Goal: Task Accomplishment & Management: Manage account settings

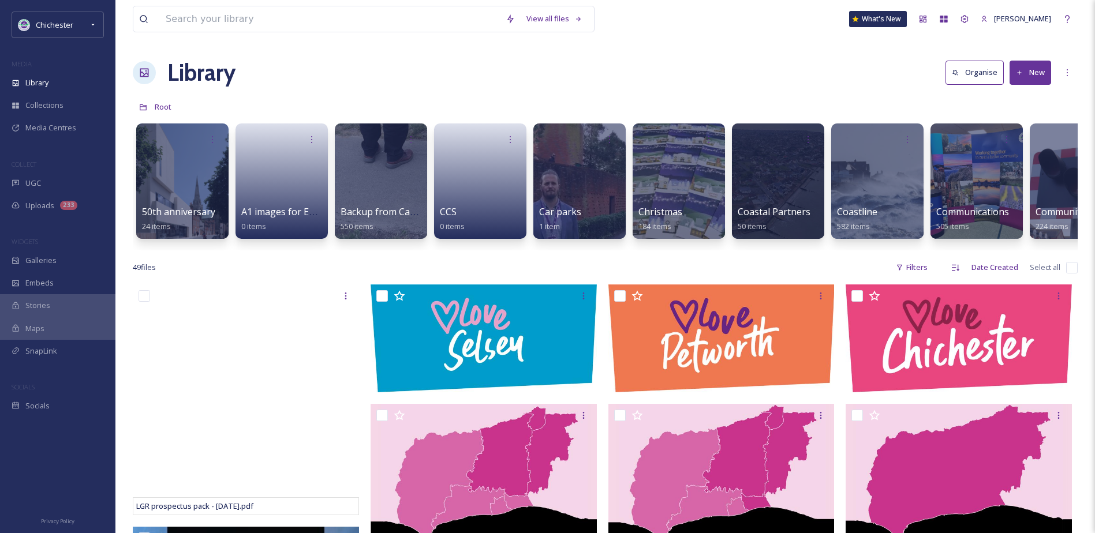
click at [69, 67] on div "MEDIA" at bounding box center [57, 64] width 115 height 15
click at [54, 75] on div "Library" at bounding box center [57, 83] width 115 height 23
click at [57, 175] on div "UGC" at bounding box center [57, 183] width 115 height 23
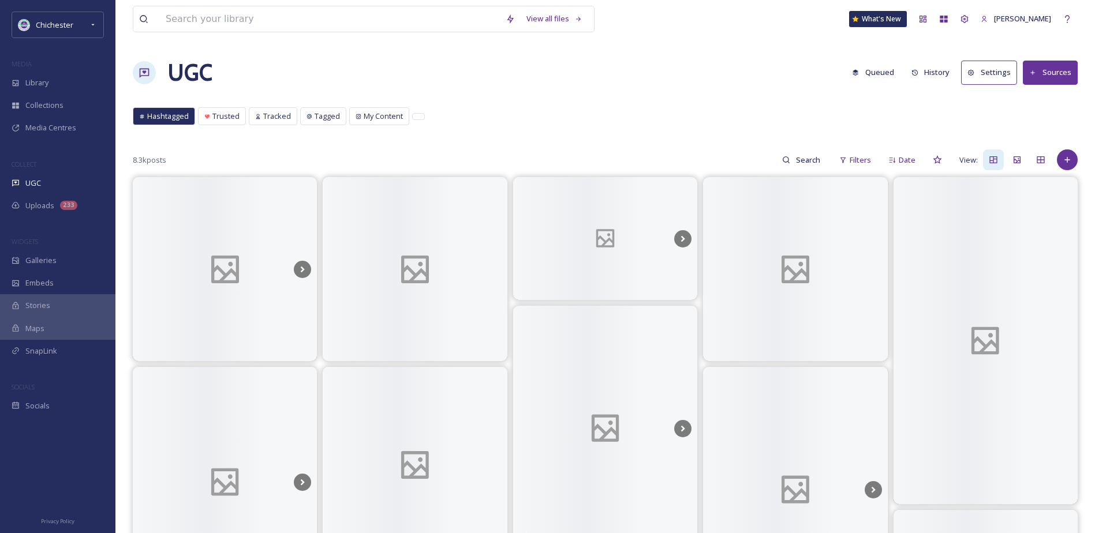
click at [882, 71] on button "Queued" at bounding box center [873, 72] width 54 height 23
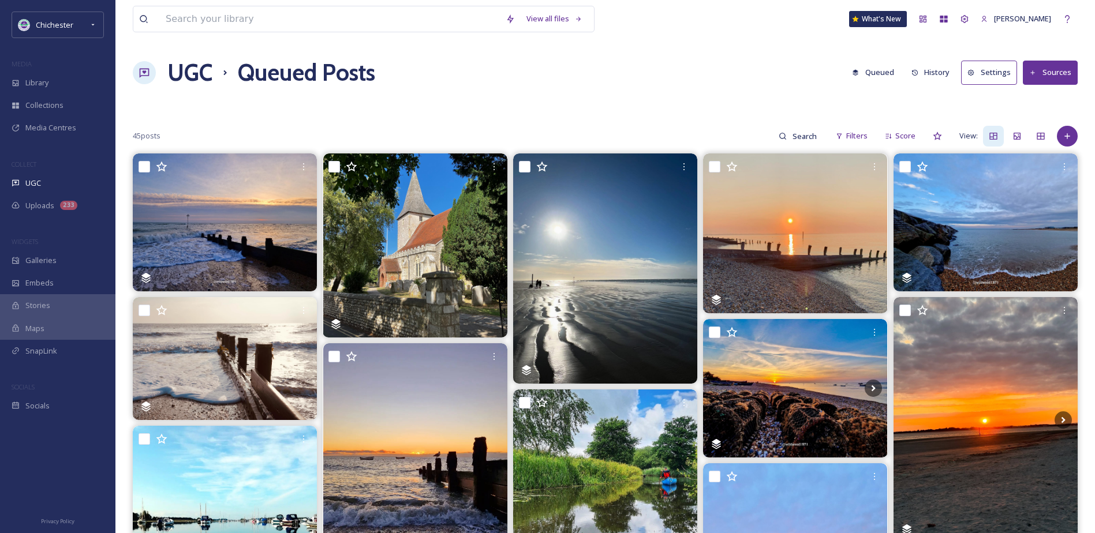
click at [200, 72] on h1 "UGC" at bounding box center [189, 72] width 45 height 35
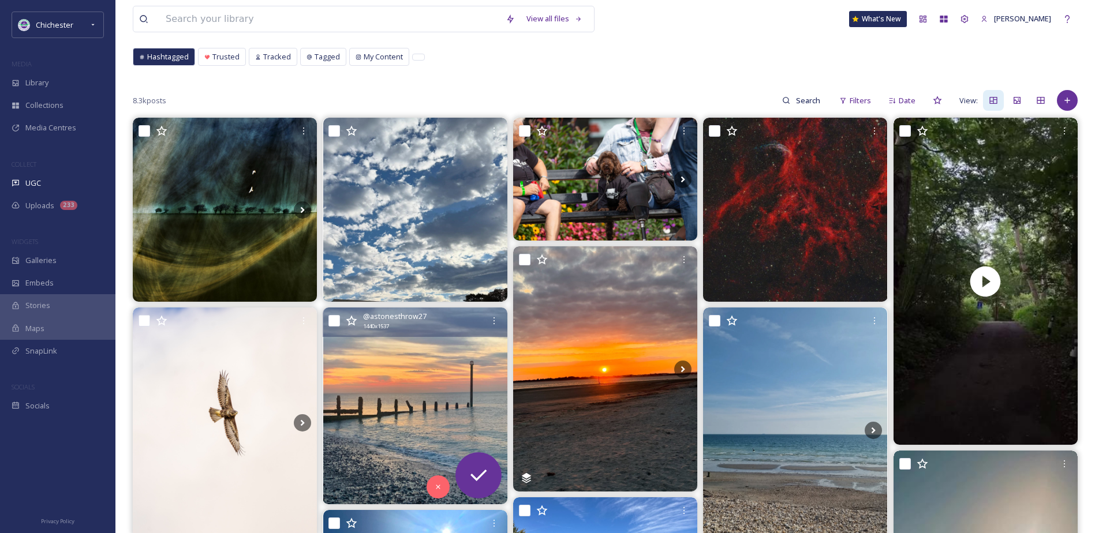
scroll to position [115, 0]
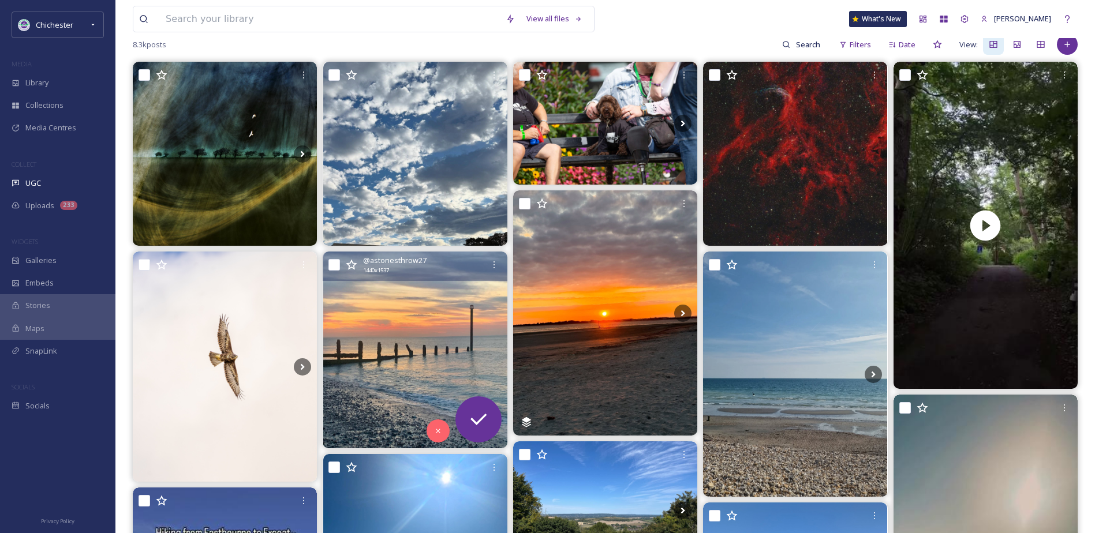
click at [427, 320] on img at bounding box center [415, 350] width 184 height 196
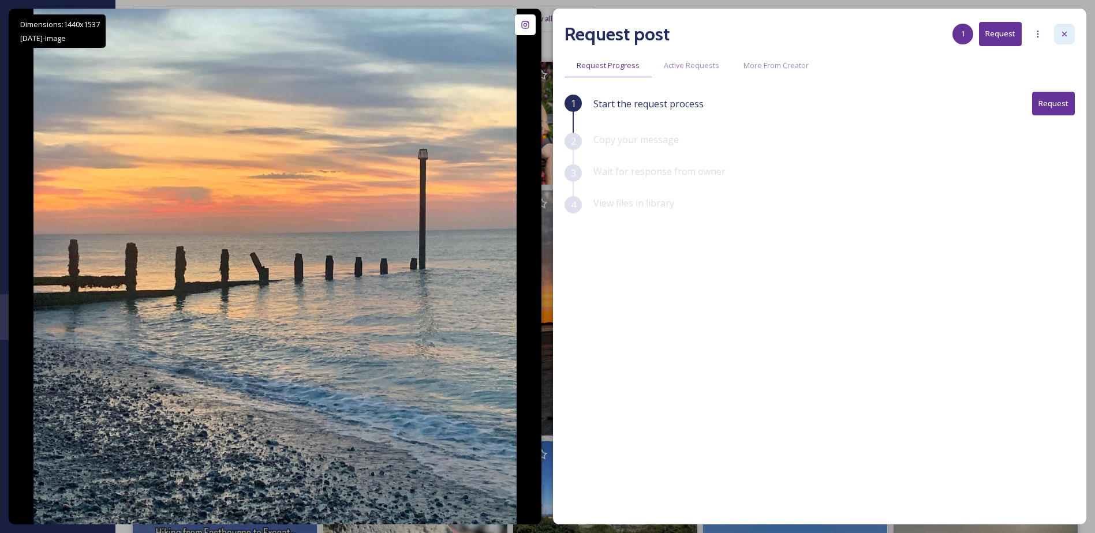
click at [1063, 42] on div at bounding box center [1064, 34] width 21 height 21
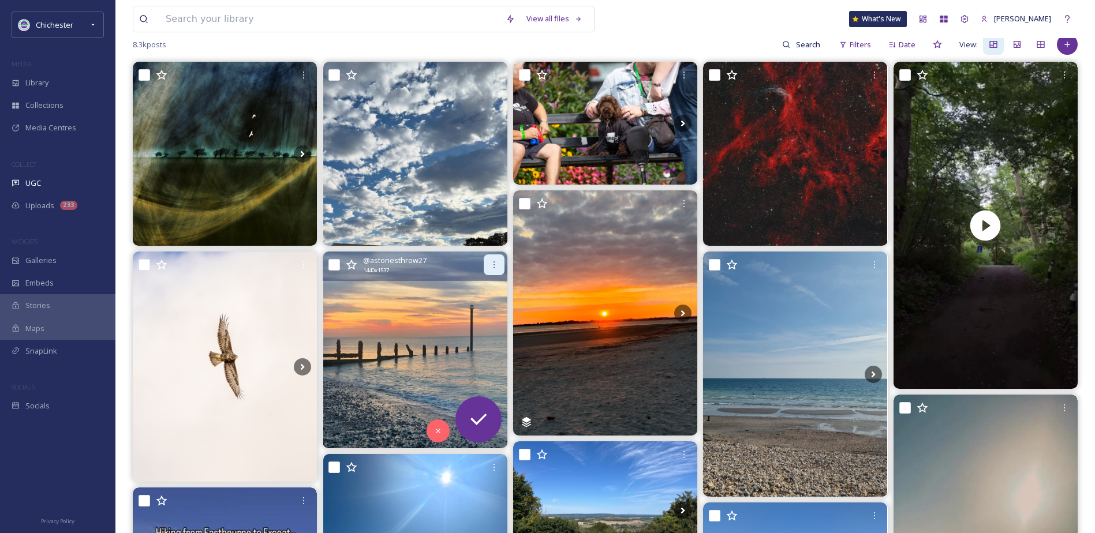
click at [499, 265] on div at bounding box center [494, 264] width 21 height 21
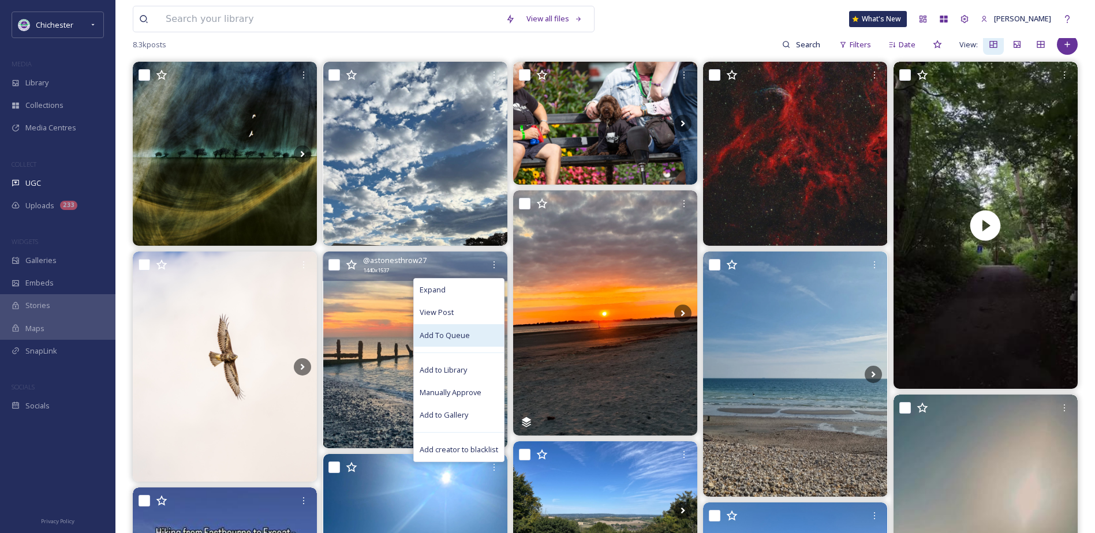
click at [454, 336] on span "Add To Queue" at bounding box center [444, 335] width 50 height 11
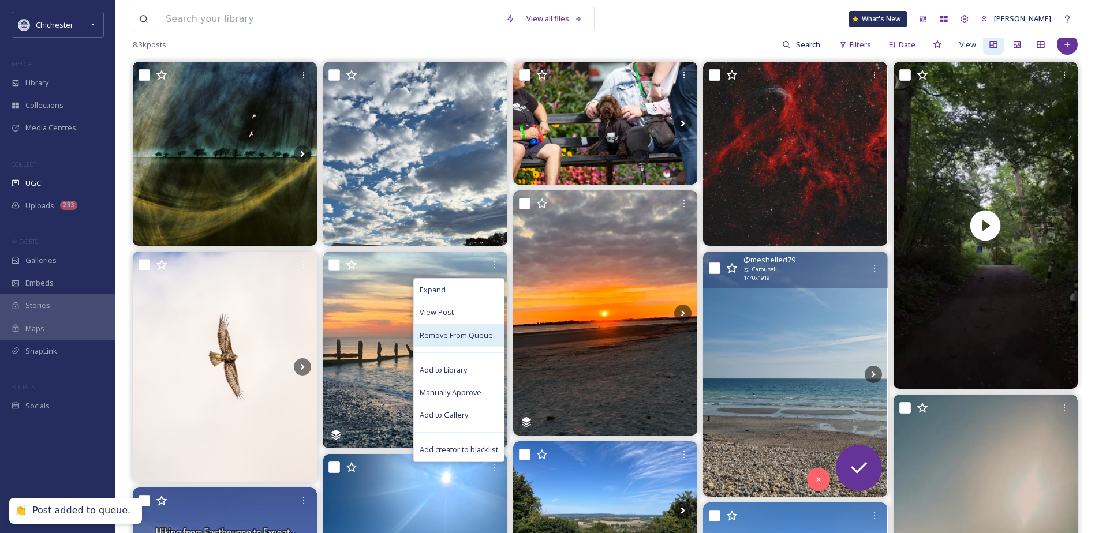
click at [804, 337] on img at bounding box center [795, 374] width 184 height 245
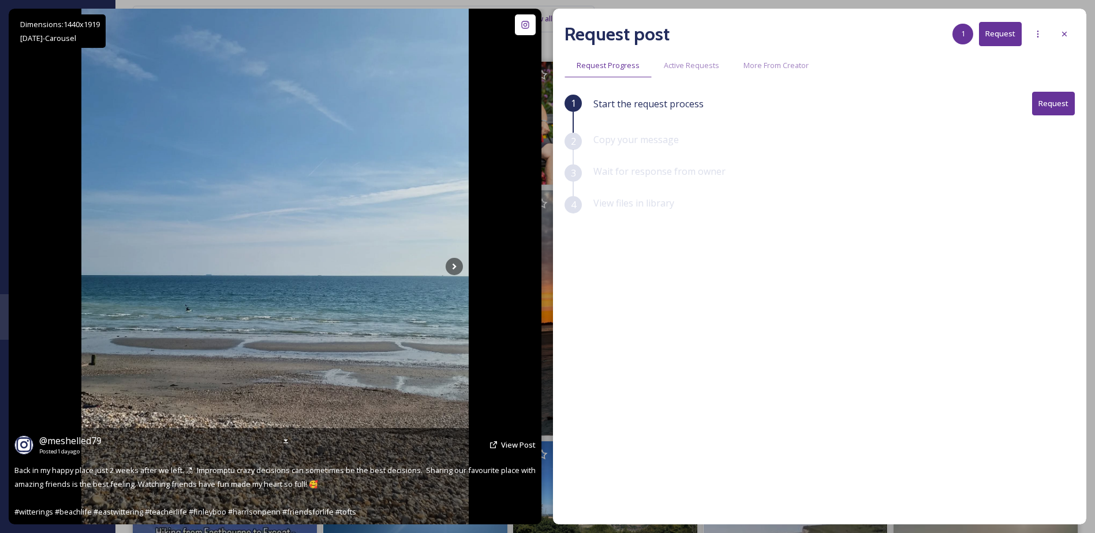
click at [469, 260] on div "Dimensions: 1440 x [DATE] - Carousel @ meshelled79 Posted [DATE] View Post Back…" at bounding box center [275, 267] width 533 height 516
click at [453, 265] on icon at bounding box center [454, 267] width 4 height 6
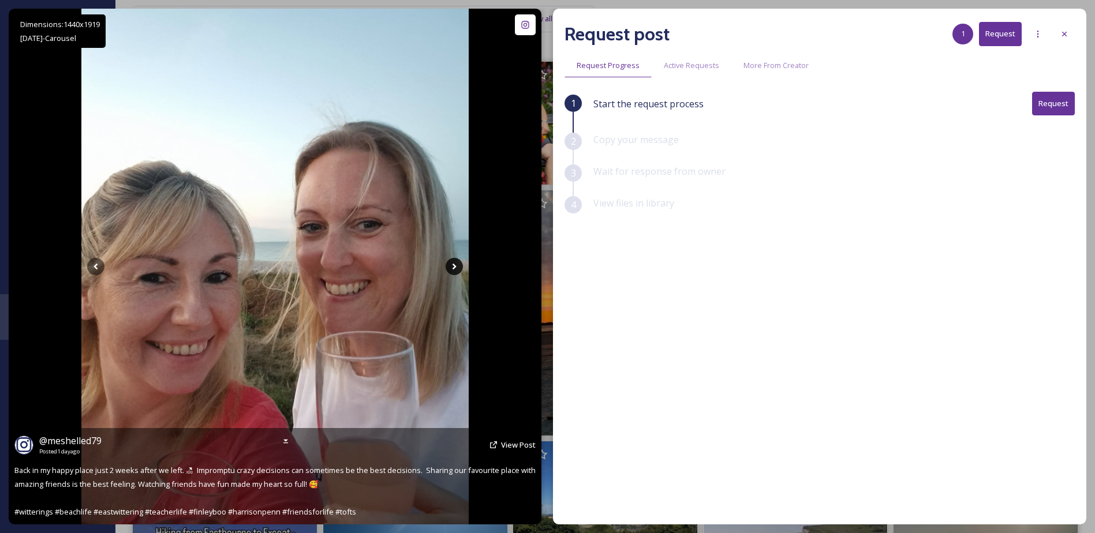
click at [453, 265] on icon at bounding box center [454, 267] width 4 height 6
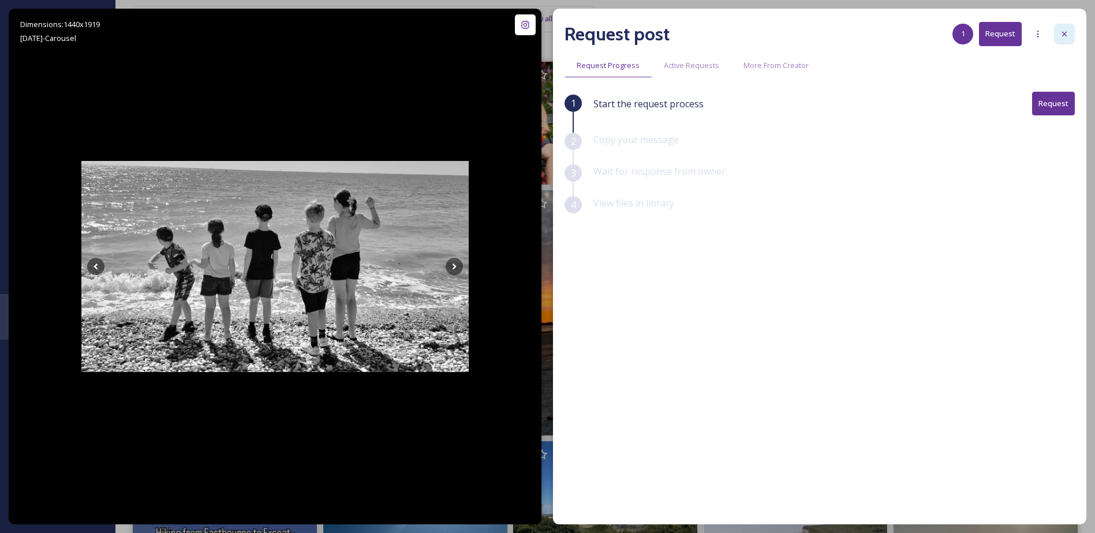
click at [1066, 32] on icon at bounding box center [1063, 33] width 9 height 9
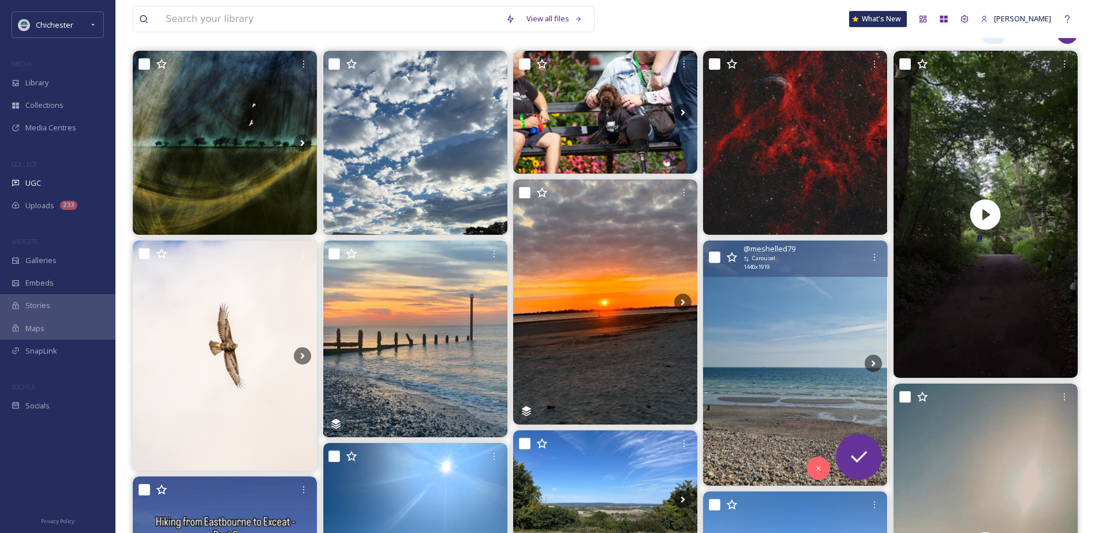
scroll to position [115, 0]
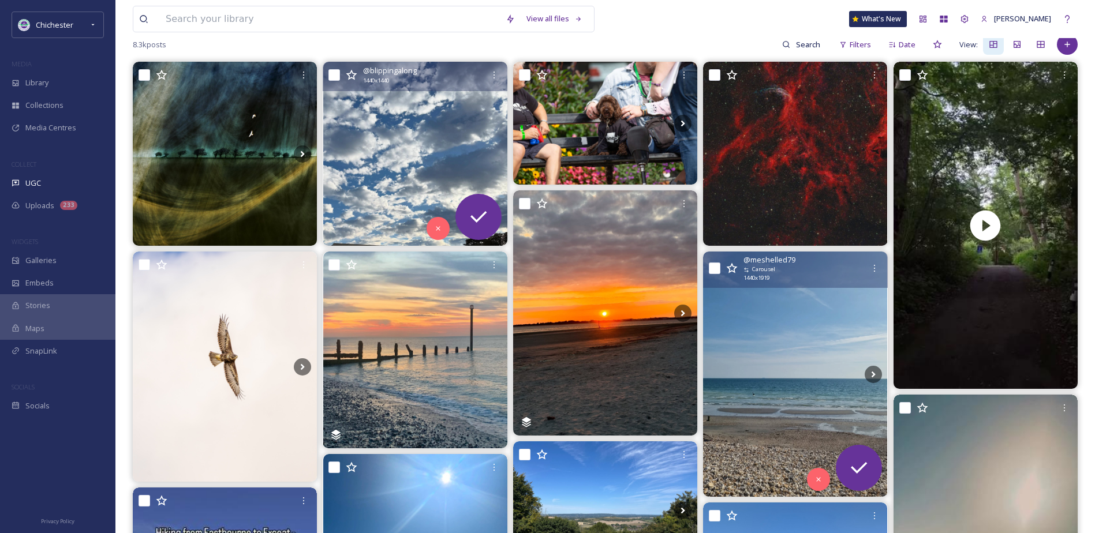
click at [414, 164] on img at bounding box center [415, 154] width 184 height 184
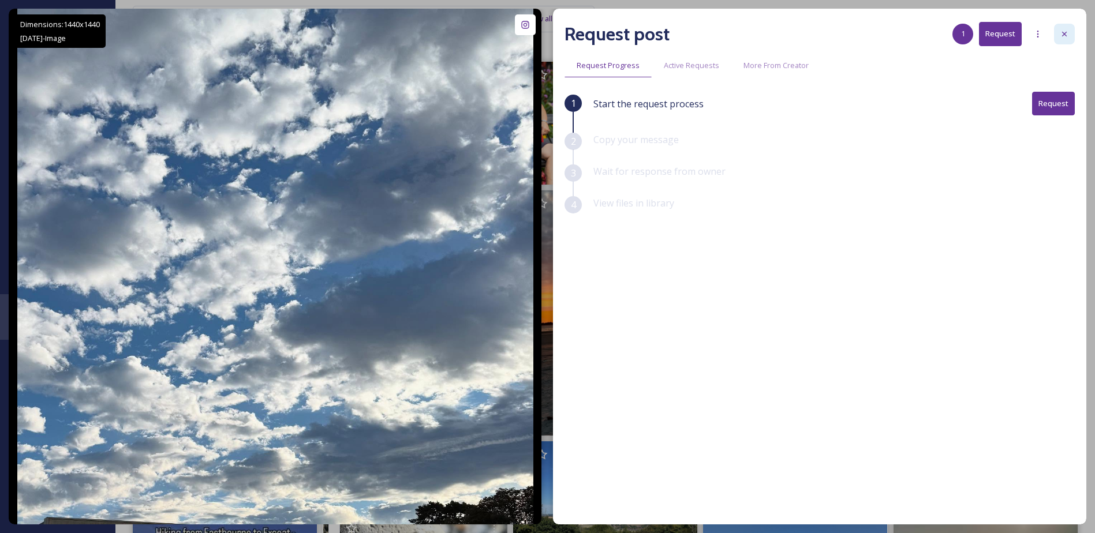
click at [1062, 36] on icon at bounding box center [1063, 33] width 9 height 9
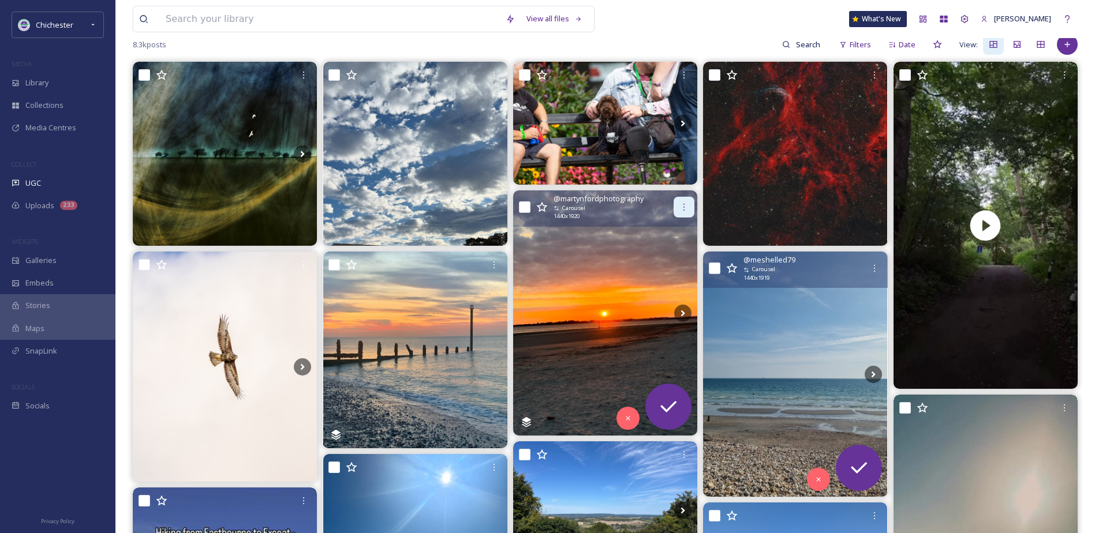
click at [693, 212] on div at bounding box center [683, 207] width 21 height 21
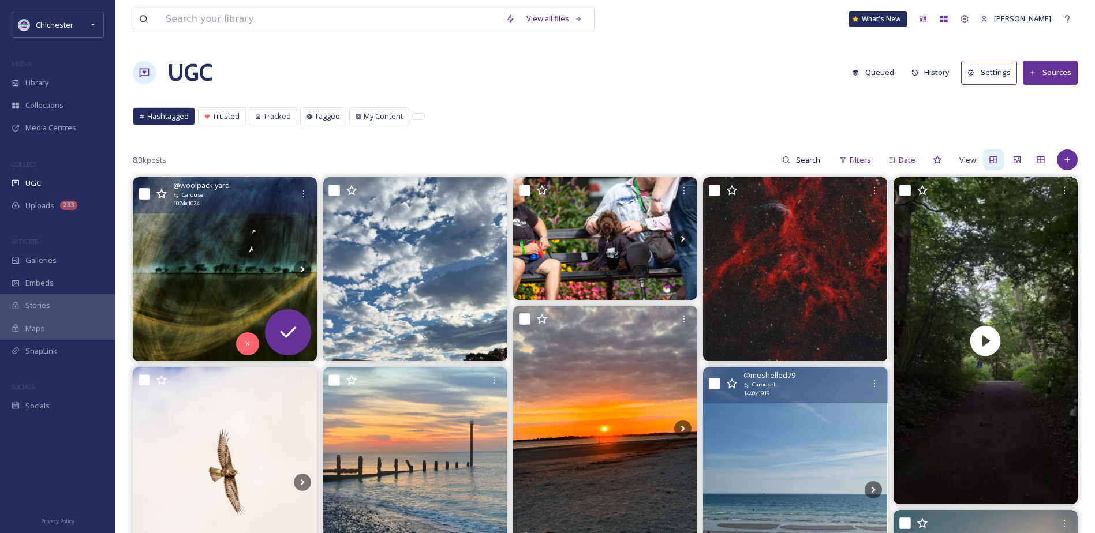
click at [220, 231] on img at bounding box center [225, 269] width 184 height 184
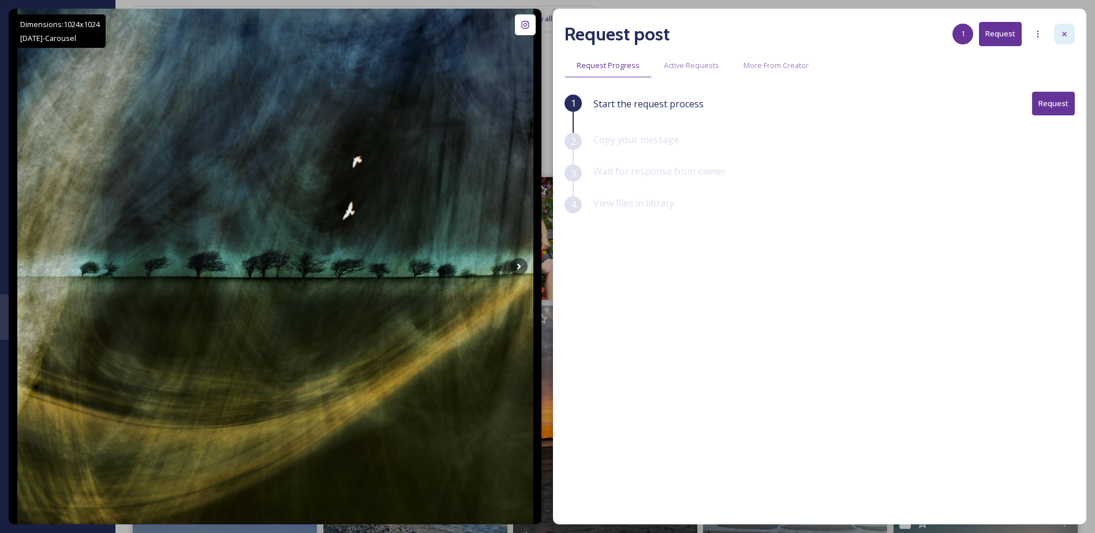
click at [1059, 27] on div at bounding box center [1064, 34] width 21 height 21
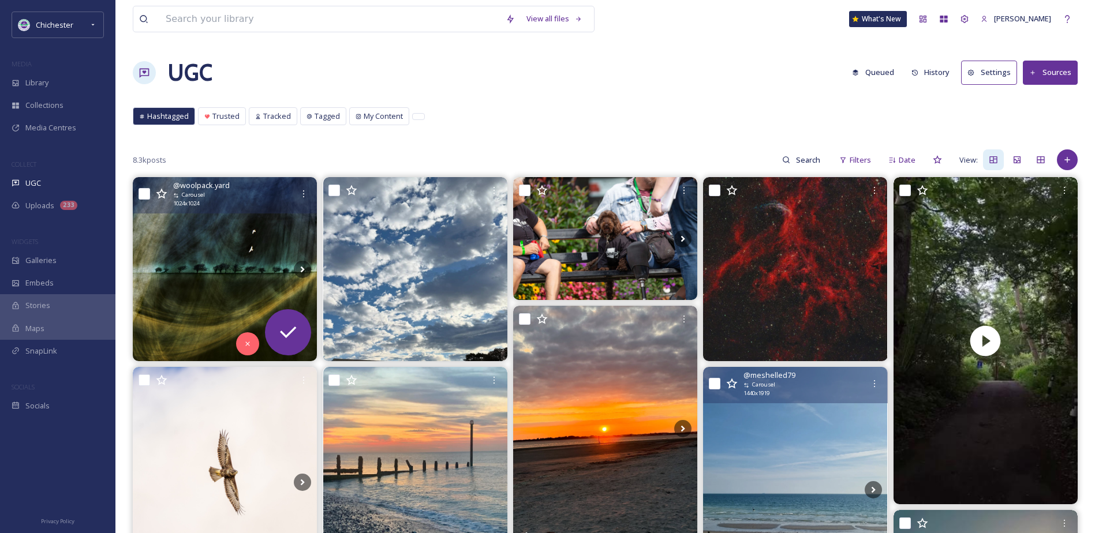
click at [880, 69] on button "Queued" at bounding box center [873, 72] width 54 height 23
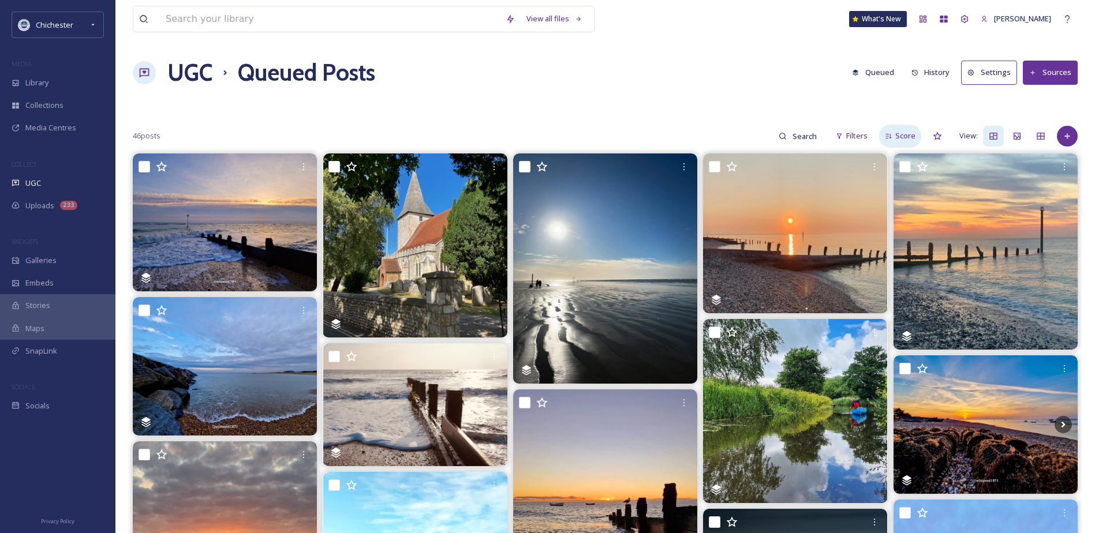
click at [906, 135] on span "Score" at bounding box center [905, 135] width 20 height 11
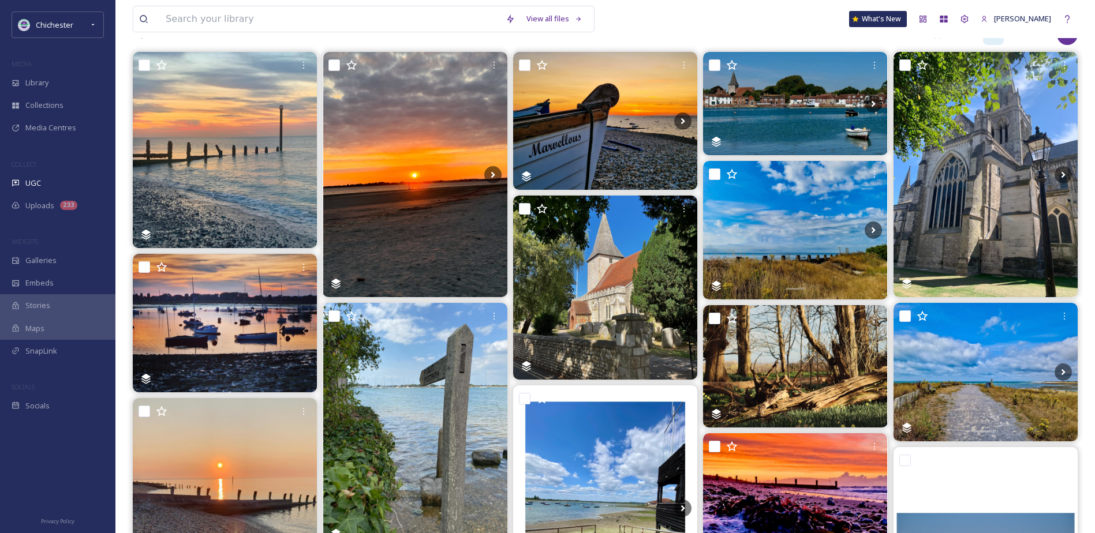
scroll to position [288, 0]
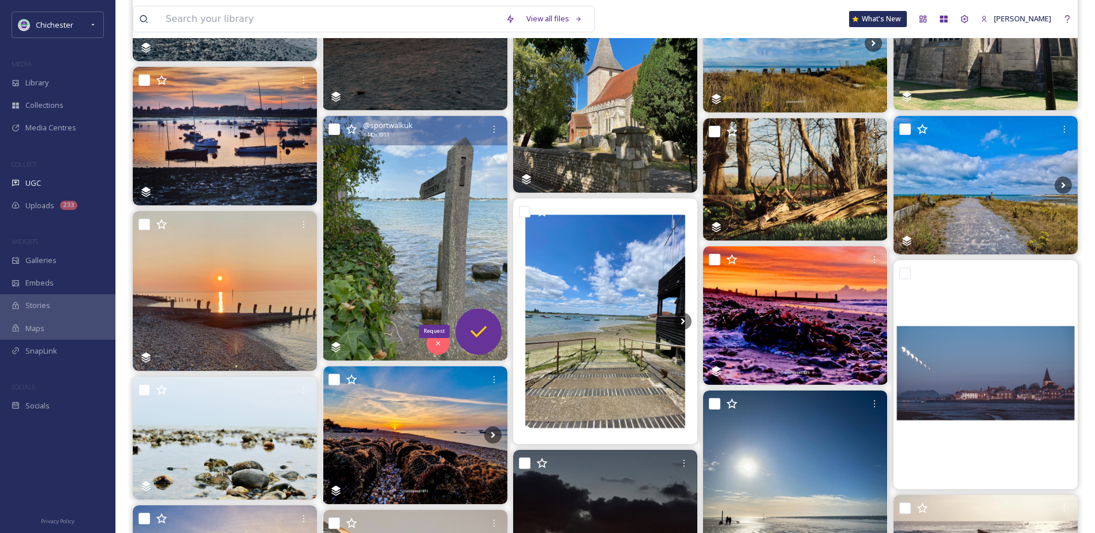
click at [487, 328] on icon at bounding box center [478, 331] width 23 height 23
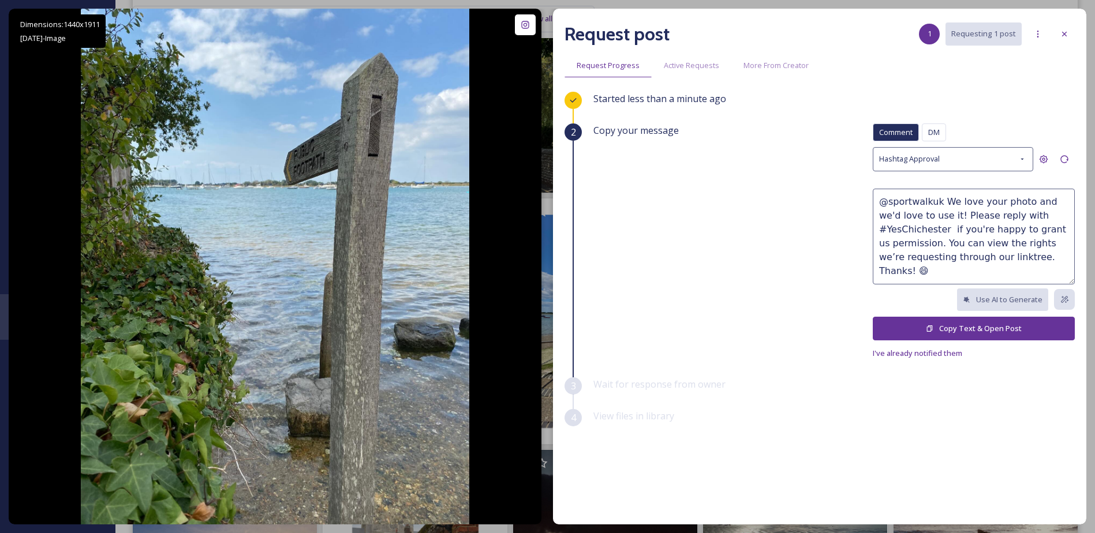
click at [951, 327] on button "Copy Text & Open Post" at bounding box center [973, 329] width 202 height 24
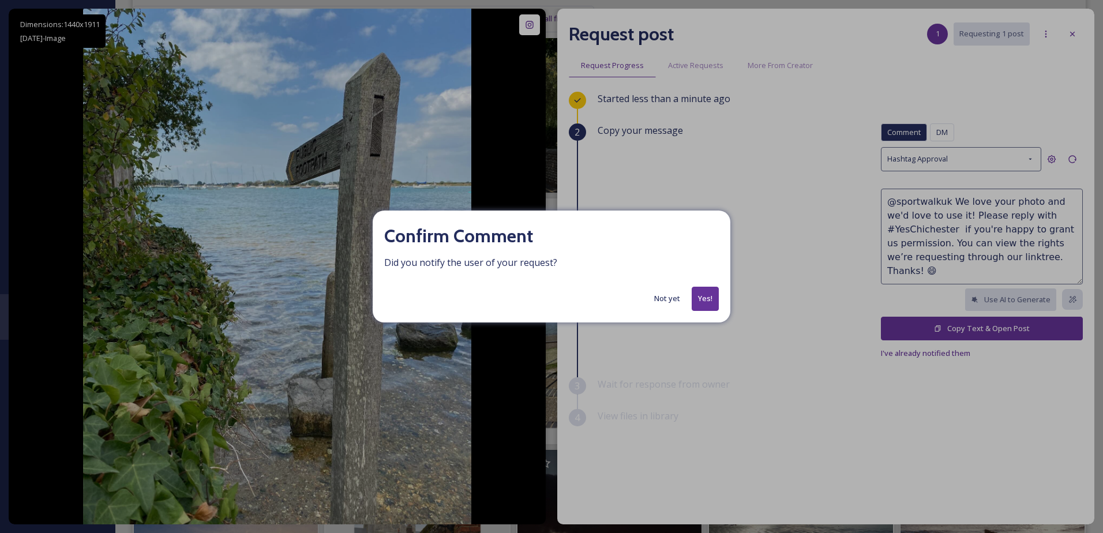
click at [699, 293] on button "Yes!" at bounding box center [705, 299] width 27 height 24
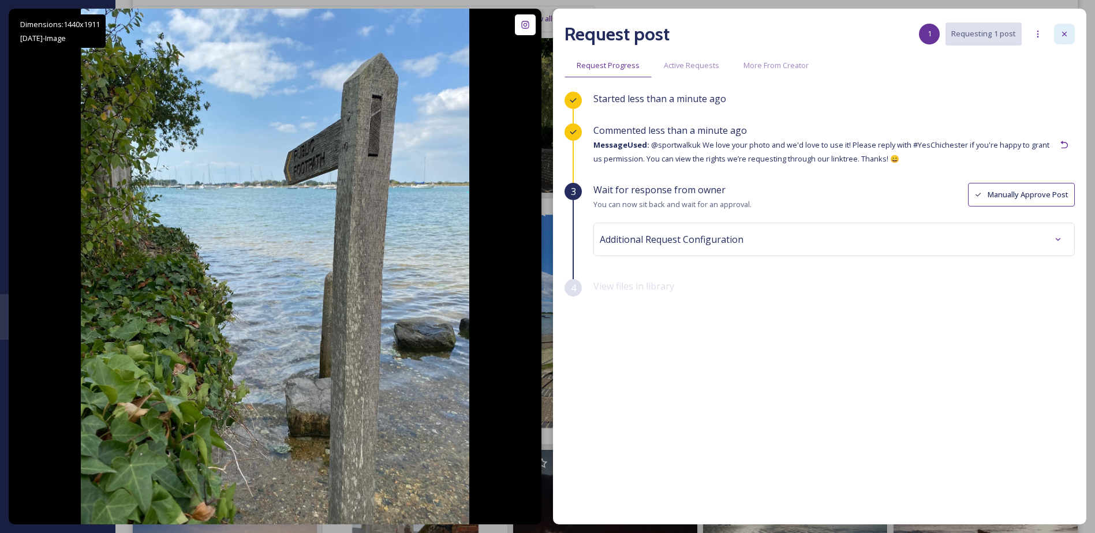
click at [1060, 30] on icon at bounding box center [1063, 33] width 9 height 9
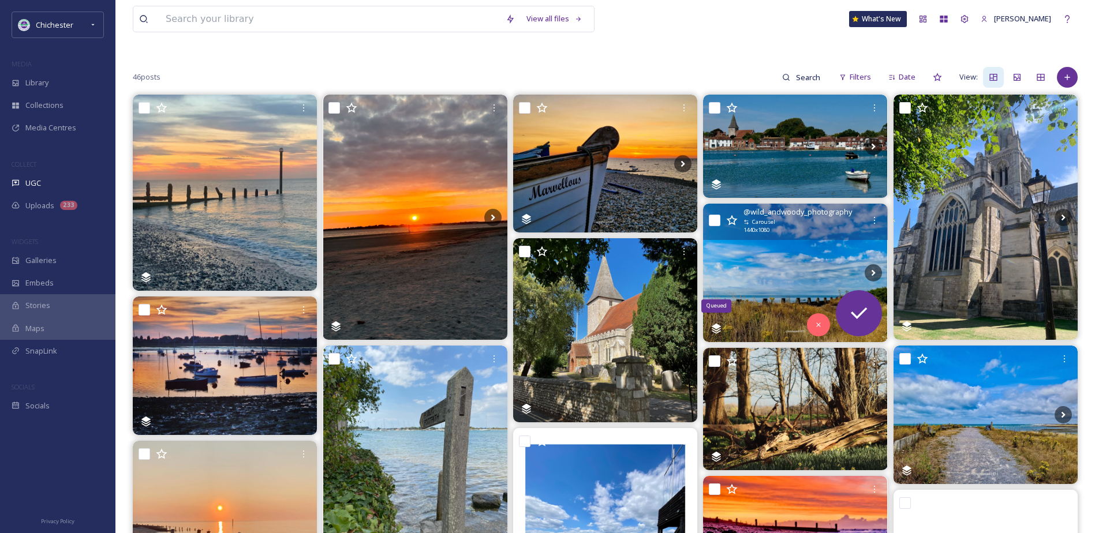
scroll to position [115, 0]
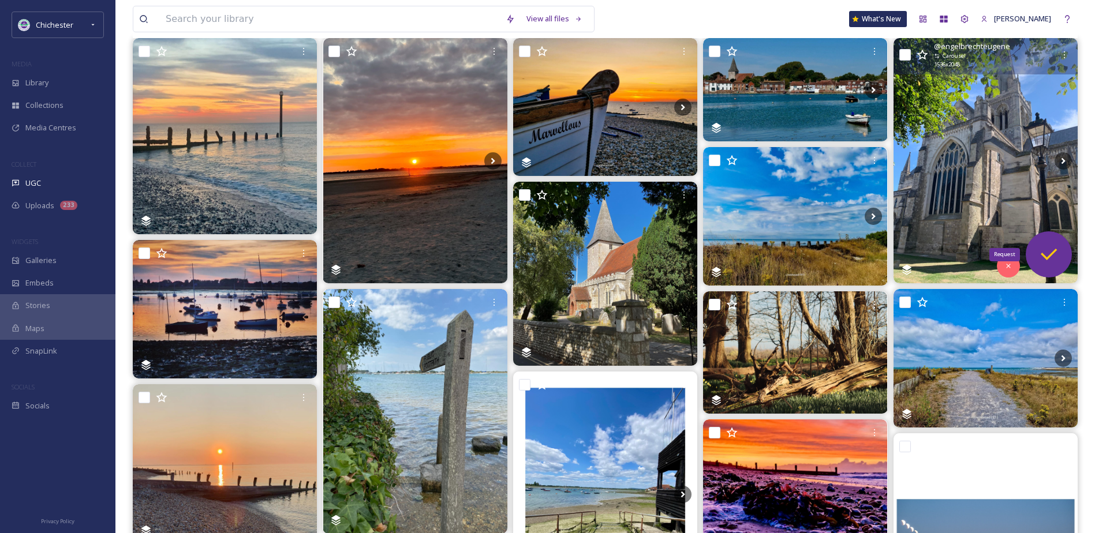
click at [1047, 252] on icon at bounding box center [1048, 254] width 23 height 23
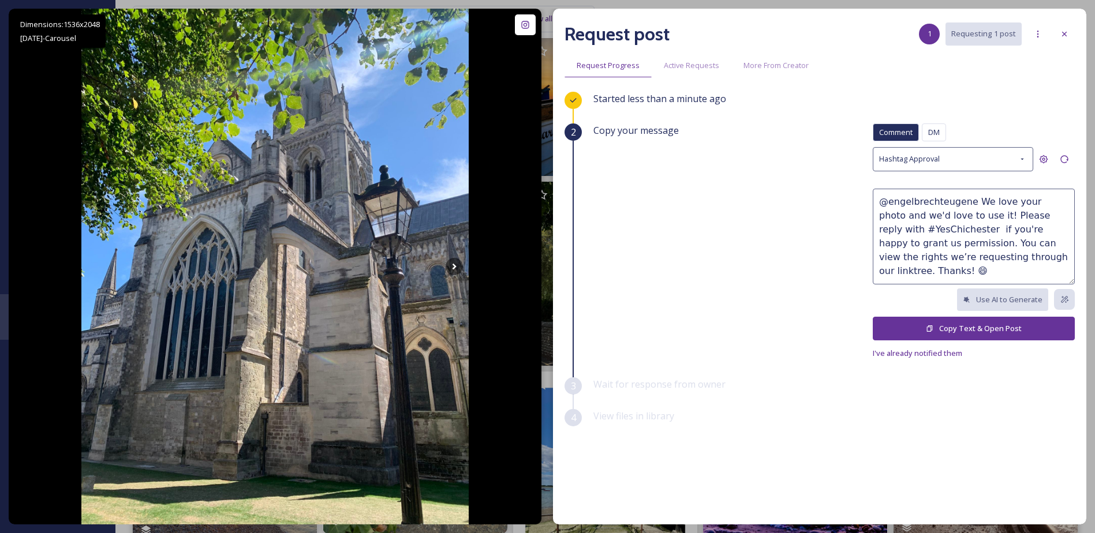
click at [936, 323] on button "Copy Text & Open Post" at bounding box center [973, 329] width 202 height 24
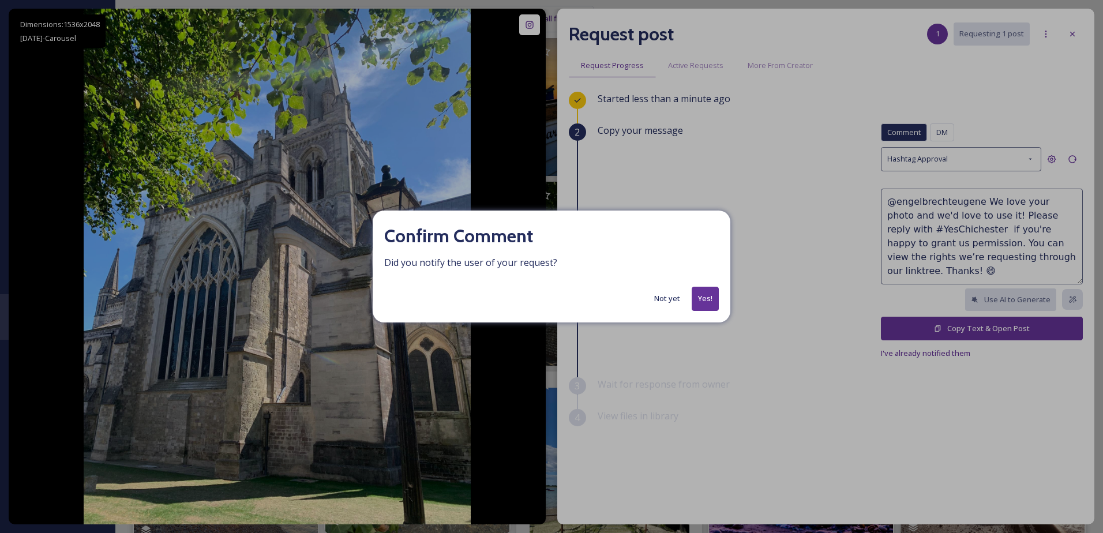
click at [709, 301] on button "Yes!" at bounding box center [705, 299] width 27 height 24
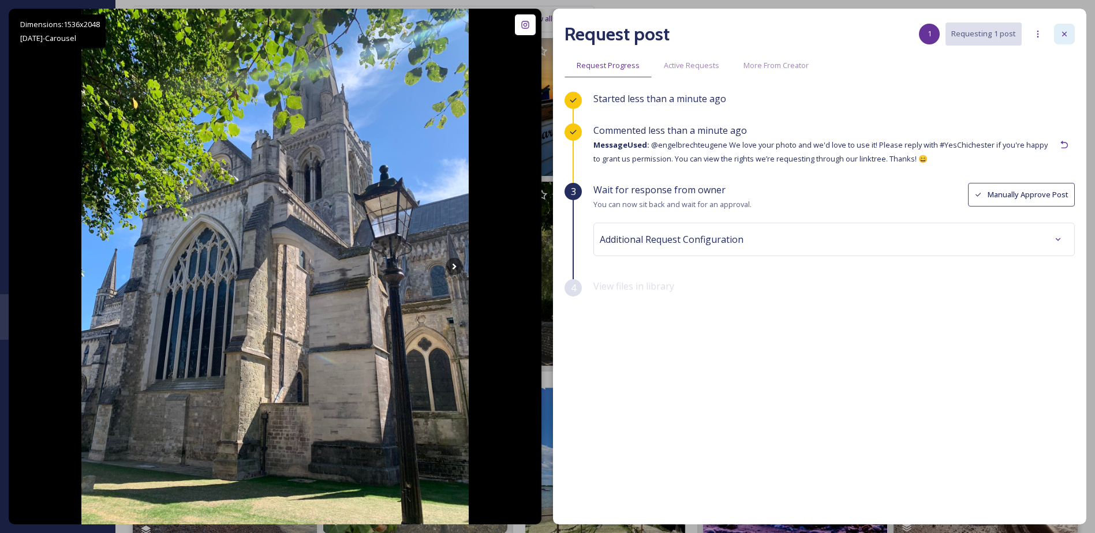
click at [1070, 32] on div at bounding box center [1064, 34] width 21 height 21
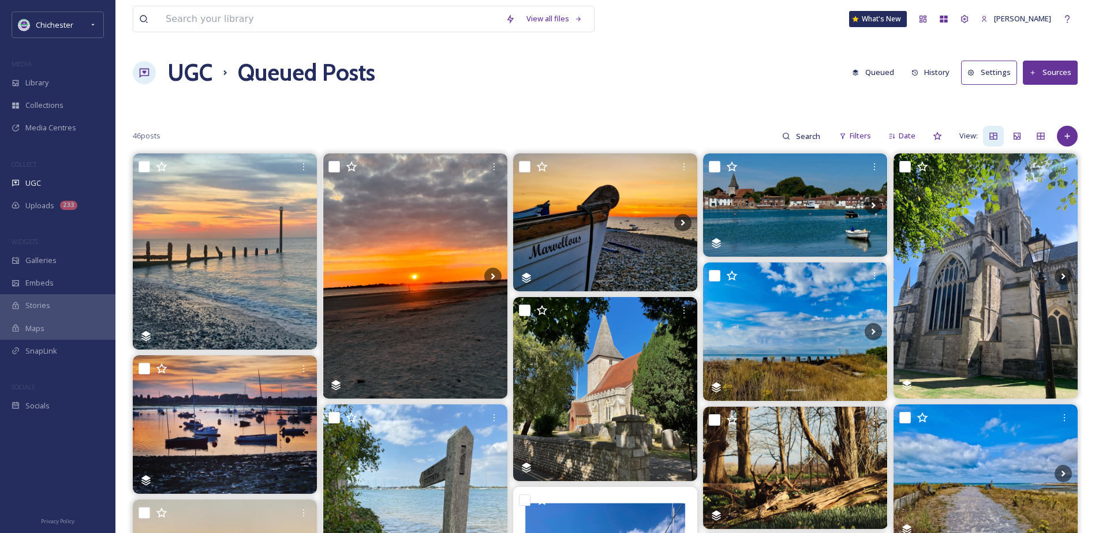
click at [186, 87] on h1 "UGC" at bounding box center [189, 72] width 45 height 35
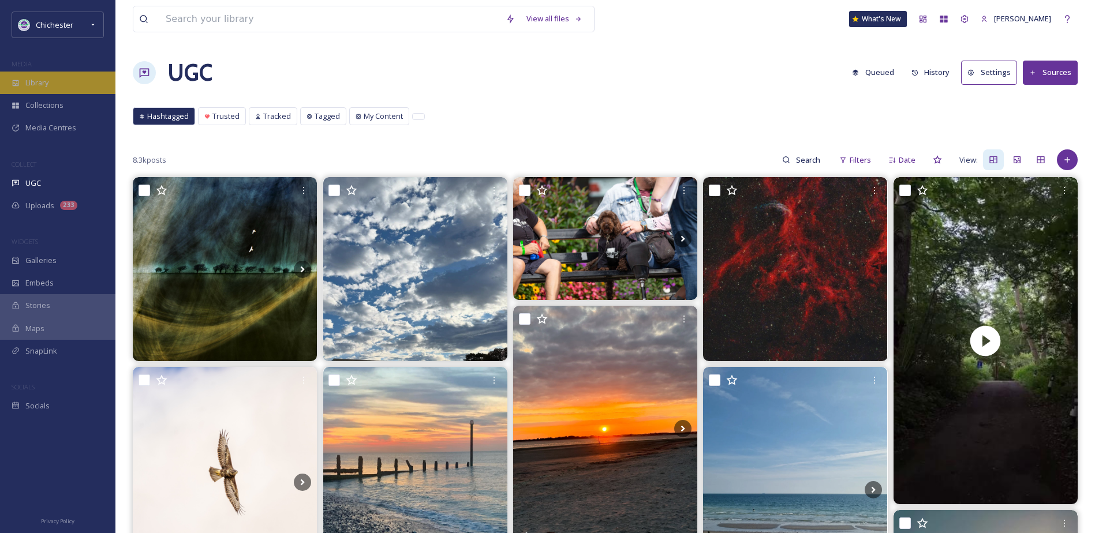
click at [54, 83] on div "Library" at bounding box center [57, 83] width 115 height 23
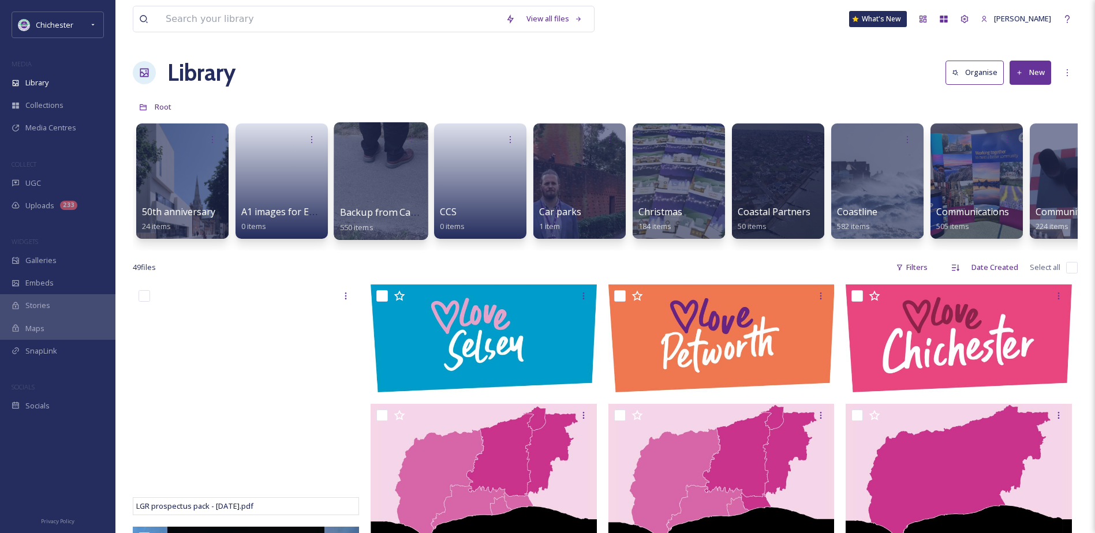
drag, startPoint x: 245, startPoint y: 248, endPoint x: 396, endPoint y: 233, distance: 152.5
click at [396, 233] on div "50th anniversary 24 items A1 images for EPH walls 0 items Backup from Camera 55…" at bounding box center [605, 184] width 945 height 133
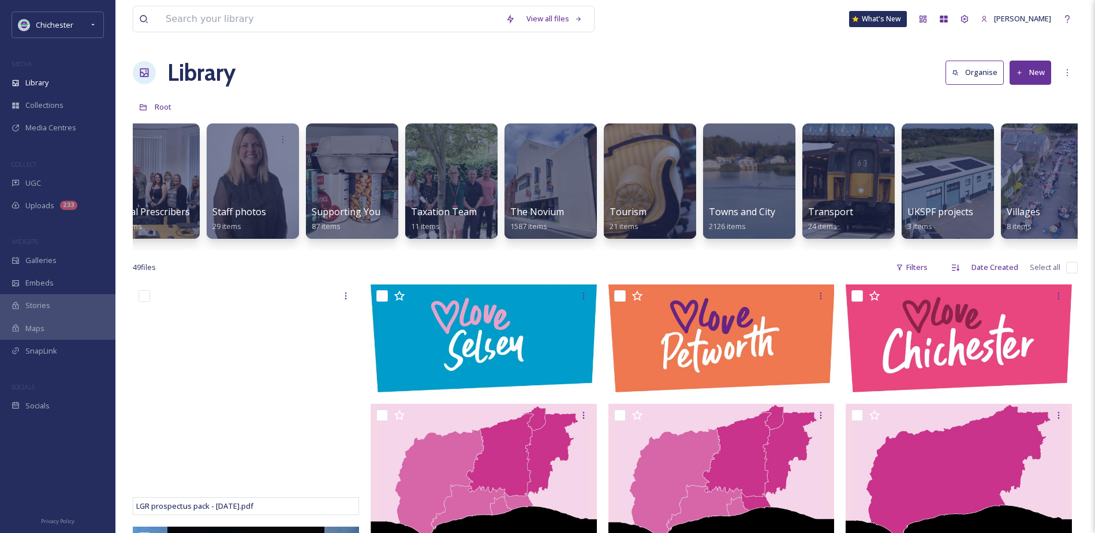
scroll to position [0, 4687]
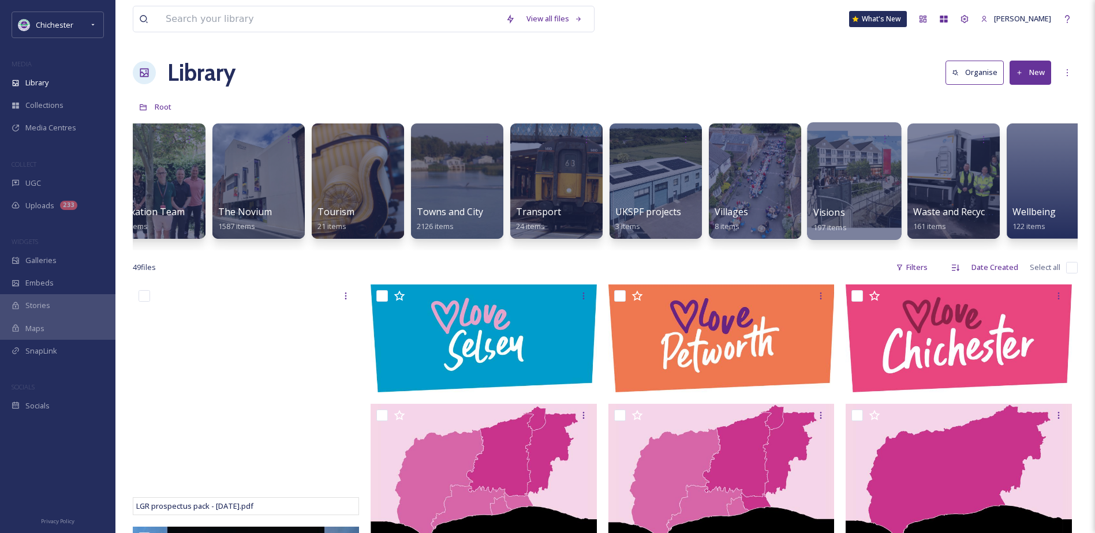
click at [850, 209] on div "Visions 197 items" at bounding box center [854, 219] width 83 height 29
click at [836, 186] on div at bounding box center [854, 181] width 94 height 118
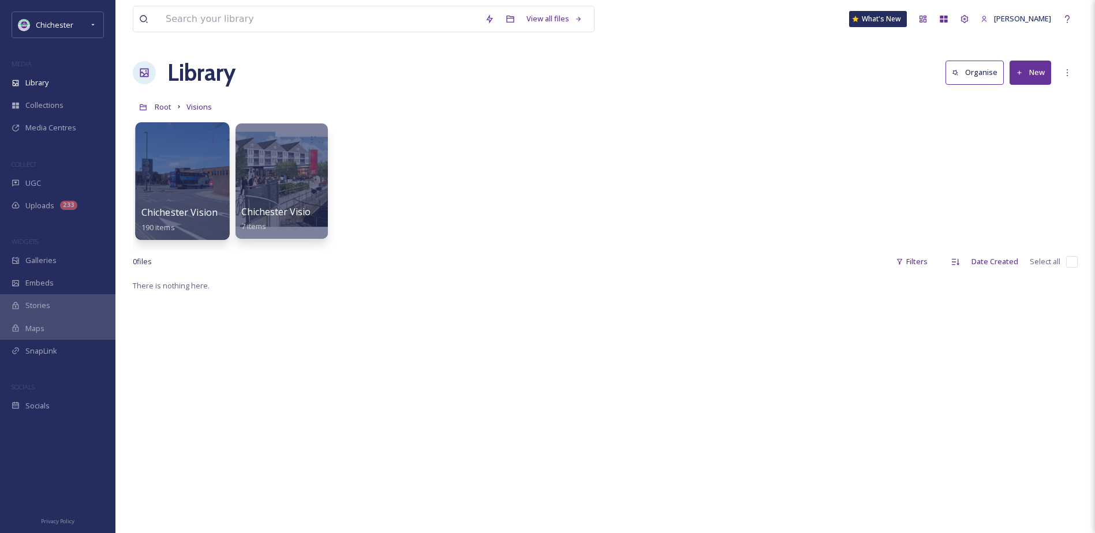
click at [179, 166] on div at bounding box center [182, 181] width 94 height 118
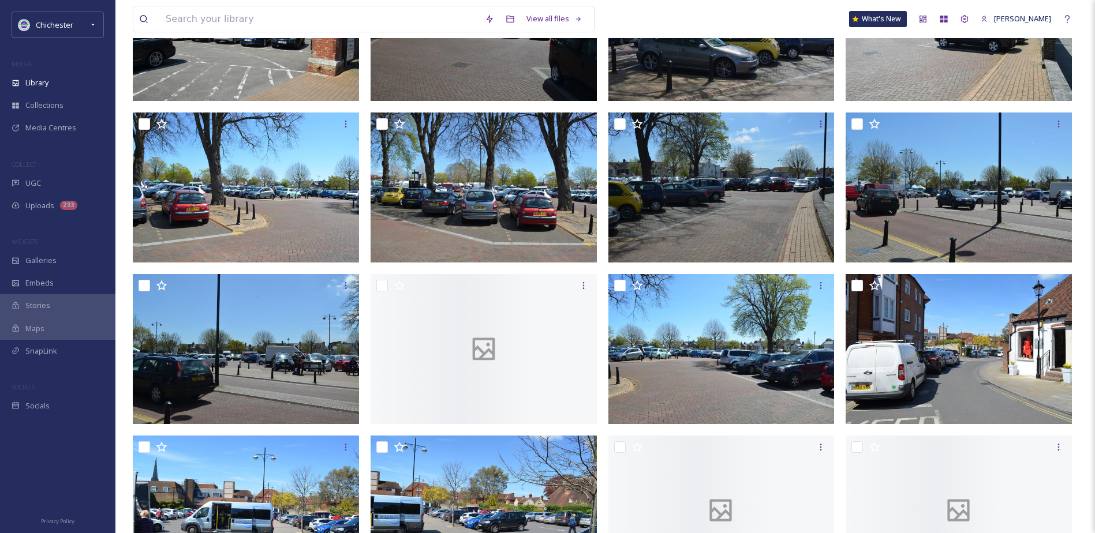
scroll to position [1723, 0]
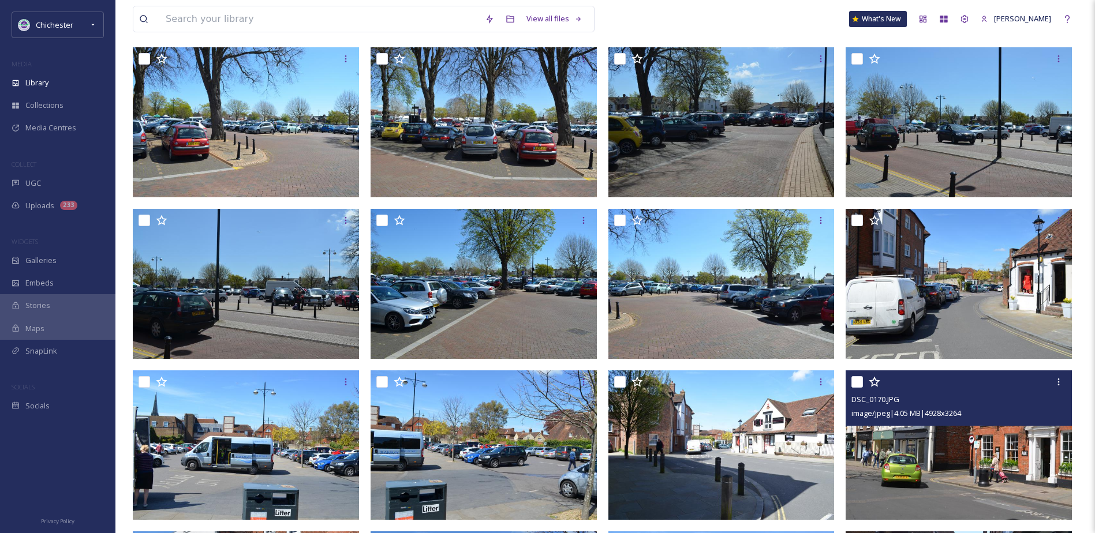
click at [1020, 475] on img at bounding box center [958, 445] width 226 height 150
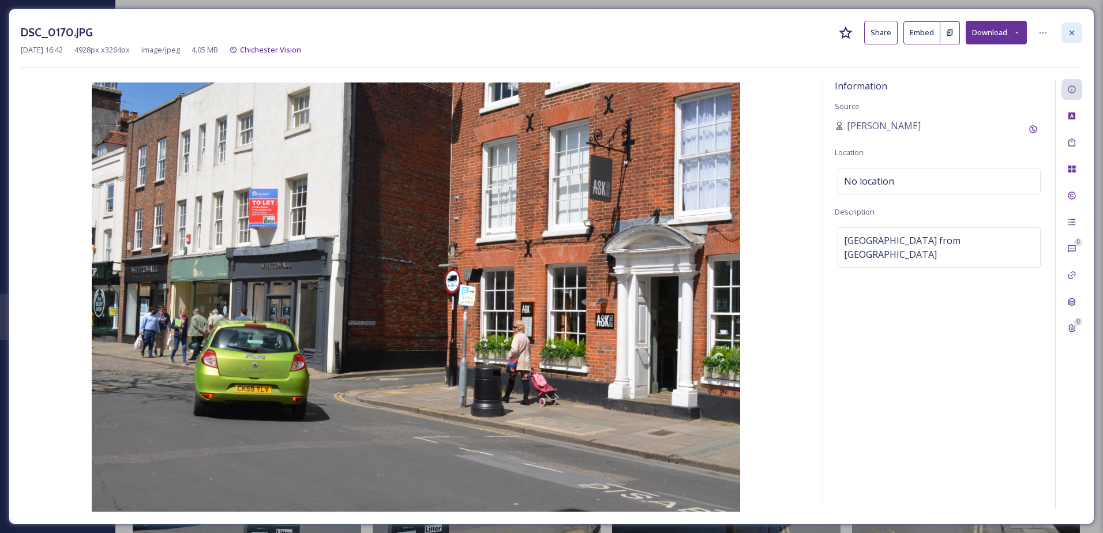
click at [1065, 32] on div at bounding box center [1072, 33] width 21 height 21
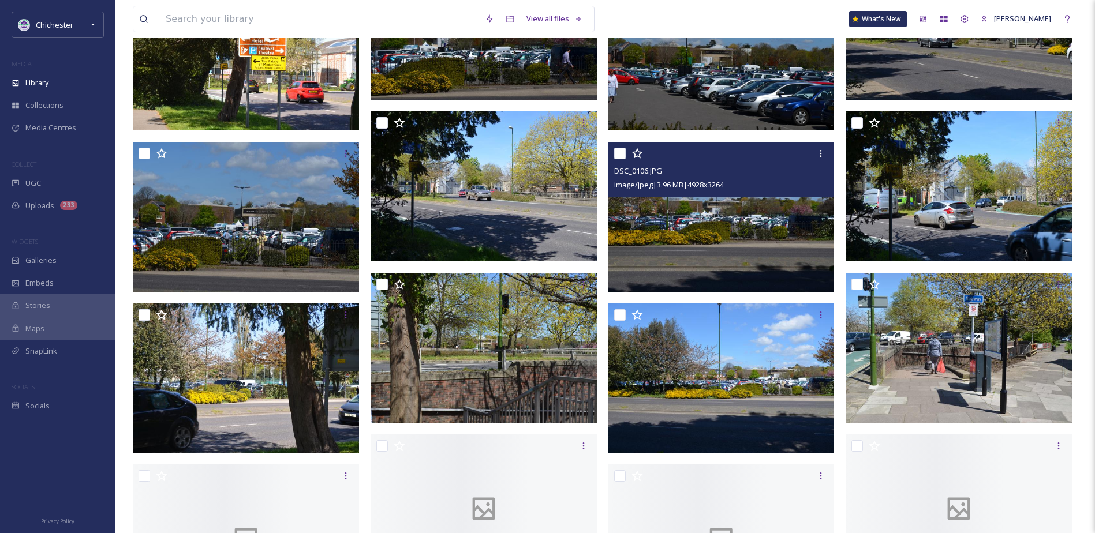
scroll to position [4914, 0]
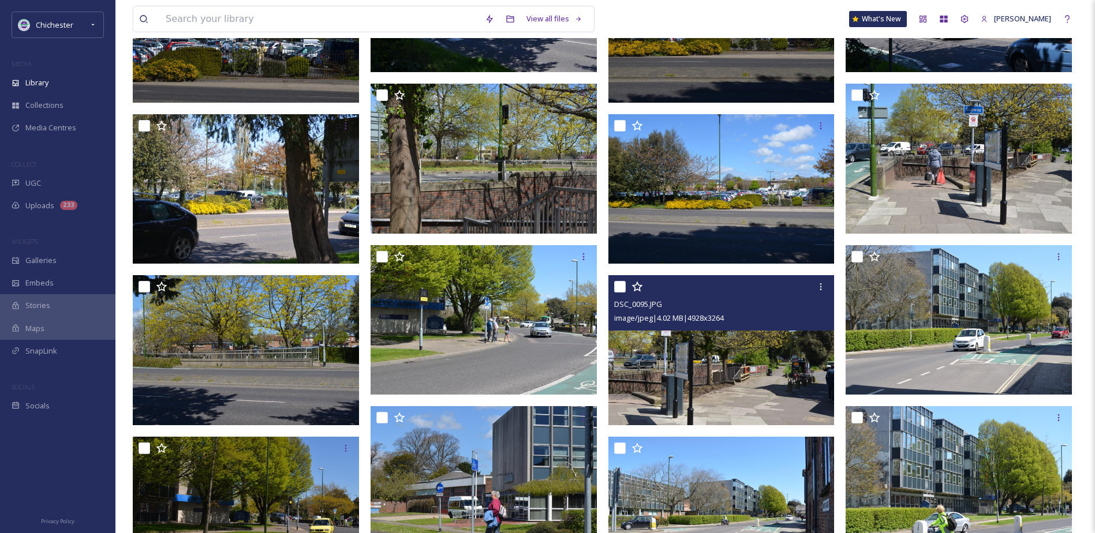
click at [671, 365] on img at bounding box center [721, 350] width 226 height 150
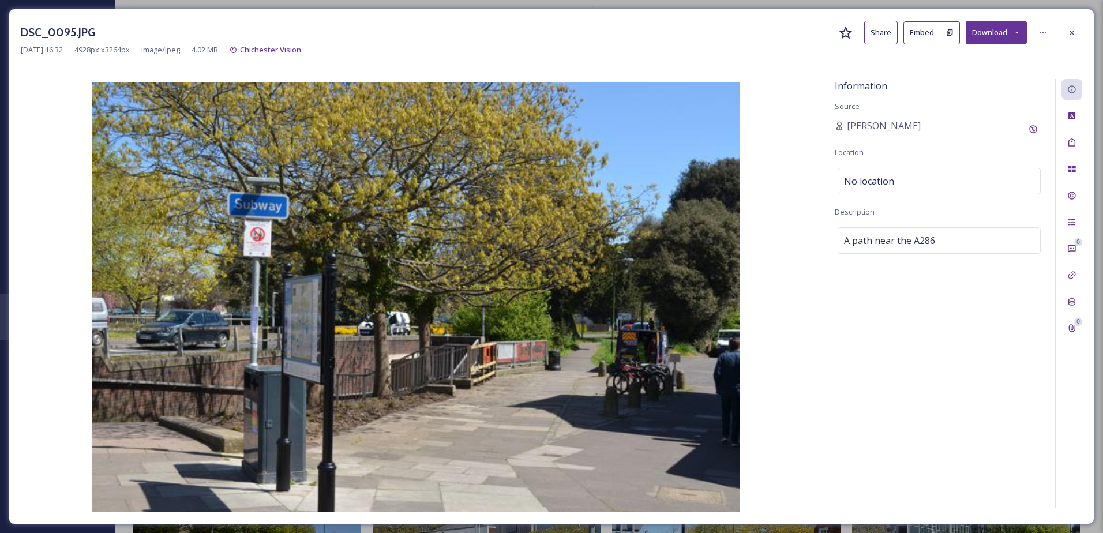
click at [1059, 38] on div "DSC_0095.JPG Share Embed Download" at bounding box center [552, 33] width 1062 height 24
click at [1073, 29] on icon at bounding box center [1071, 32] width 9 height 9
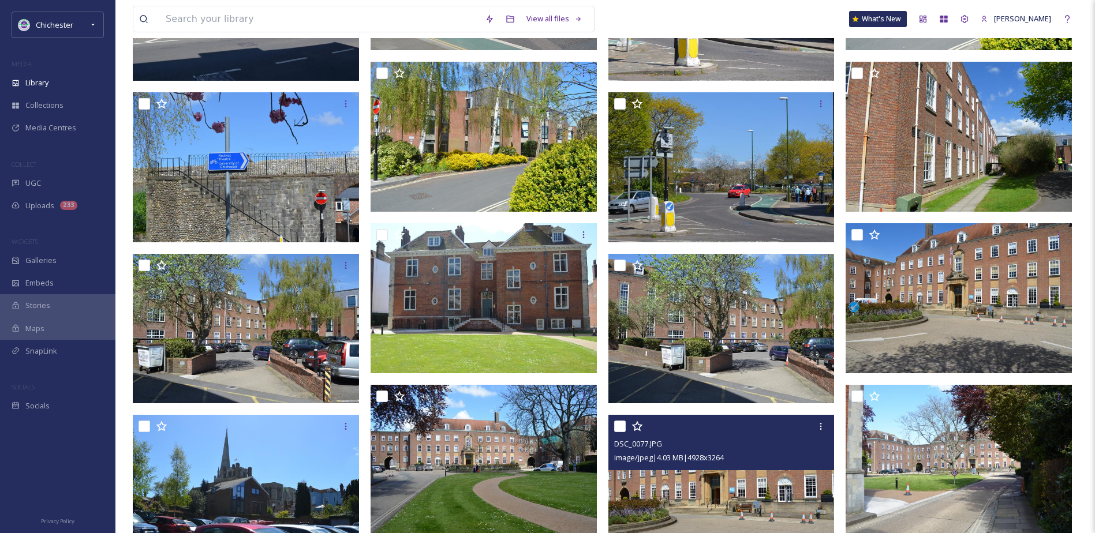
scroll to position [5491, 0]
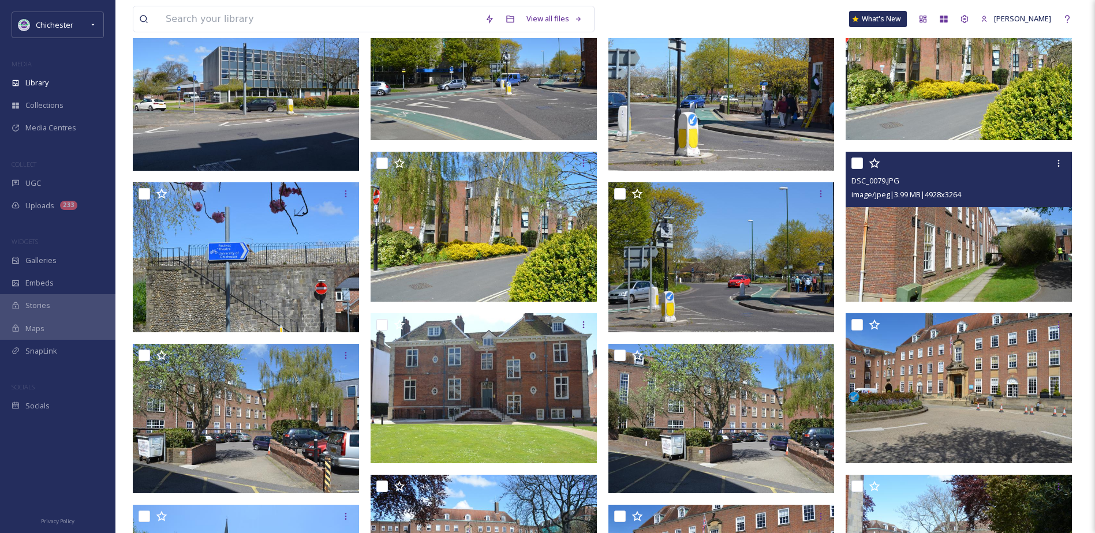
click at [756, 283] on img at bounding box center [721, 257] width 226 height 150
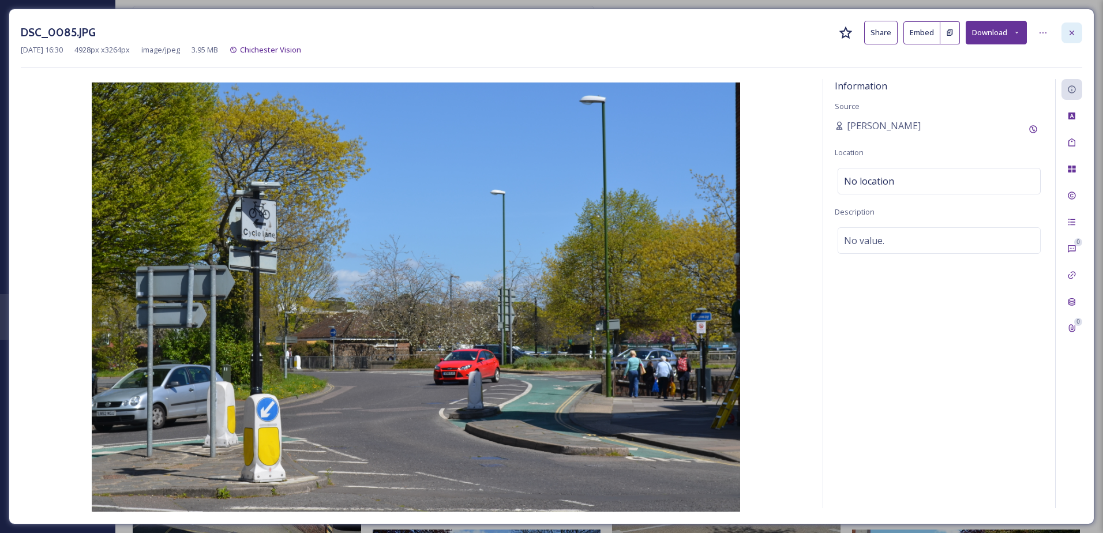
click at [1077, 30] on div at bounding box center [1072, 33] width 21 height 21
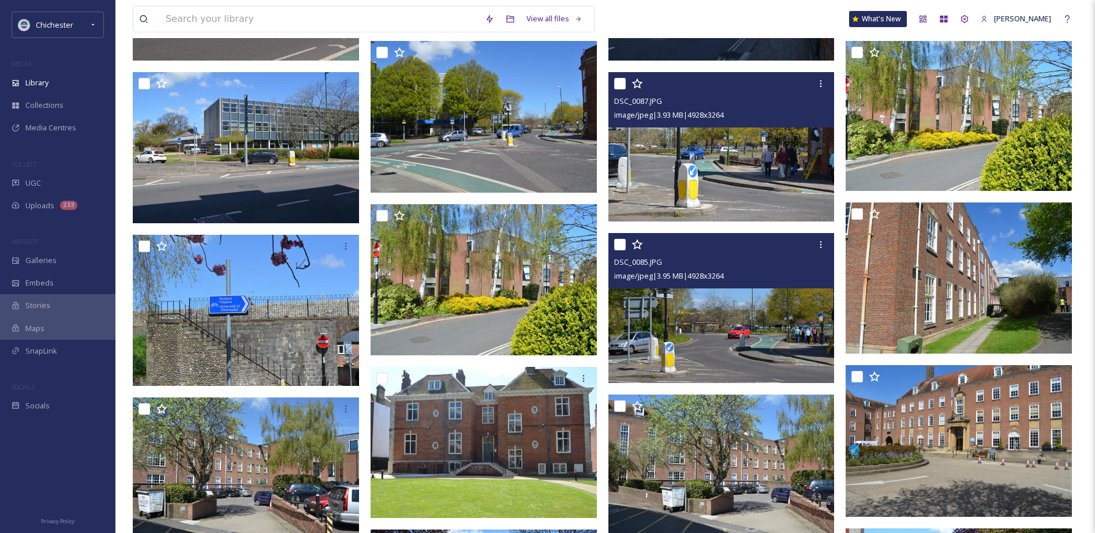
click at [737, 166] on img at bounding box center [721, 147] width 226 height 150
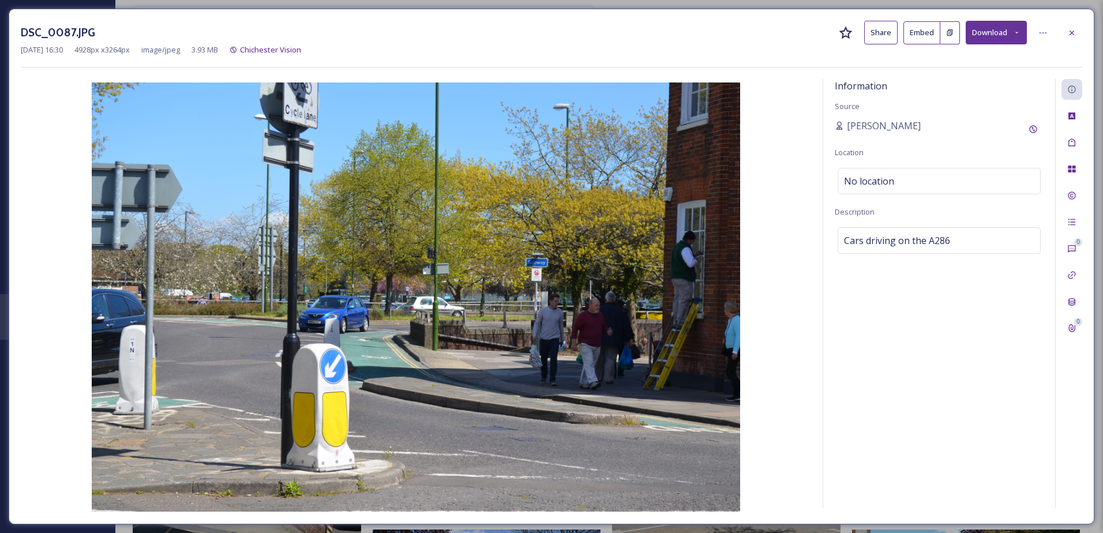
click at [925, 226] on div "Information Source [PERSON_NAME] Location No location Description Cars driving …" at bounding box center [939, 293] width 232 height 429
click at [962, 246] on div "Cars driving on the A286" at bounding box center [939, 240] width 203 height 27
drag, startPoint x: 924, startPoint y: 241, endPoint x: 720, endPoint y: 241, distance: 203.7
click at [720, 241] on div "Information Source [PERSON_NAME] Location No location Description Cars driving …" at bounding box center [552, 295] width 1062 height 433
click at [1073, 29] on icon at bounding box center [1071, 32] width 9 height 9
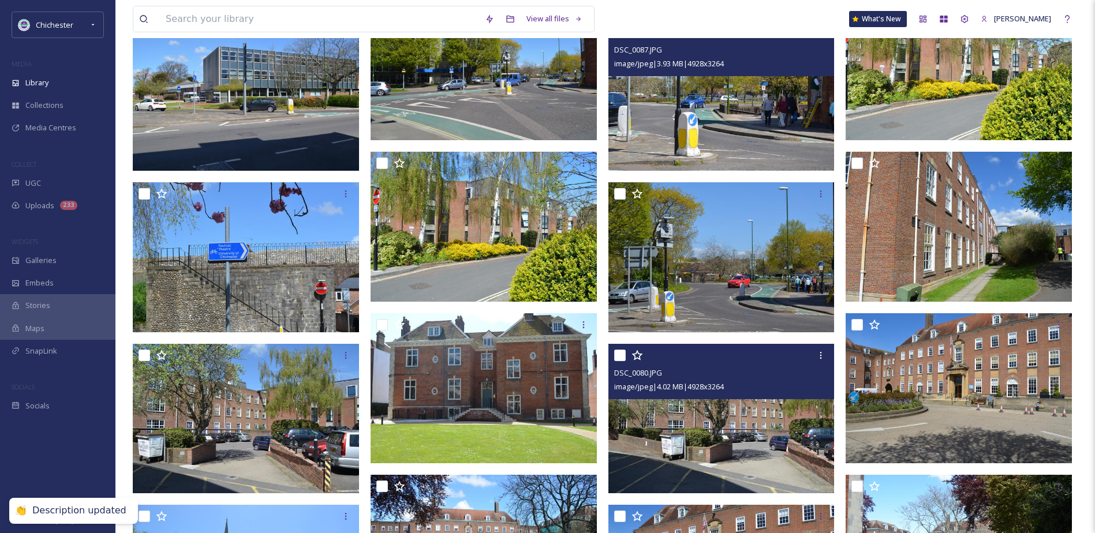
click at [733, 350] on div at bounding box center [723, 355] width 218 height 21
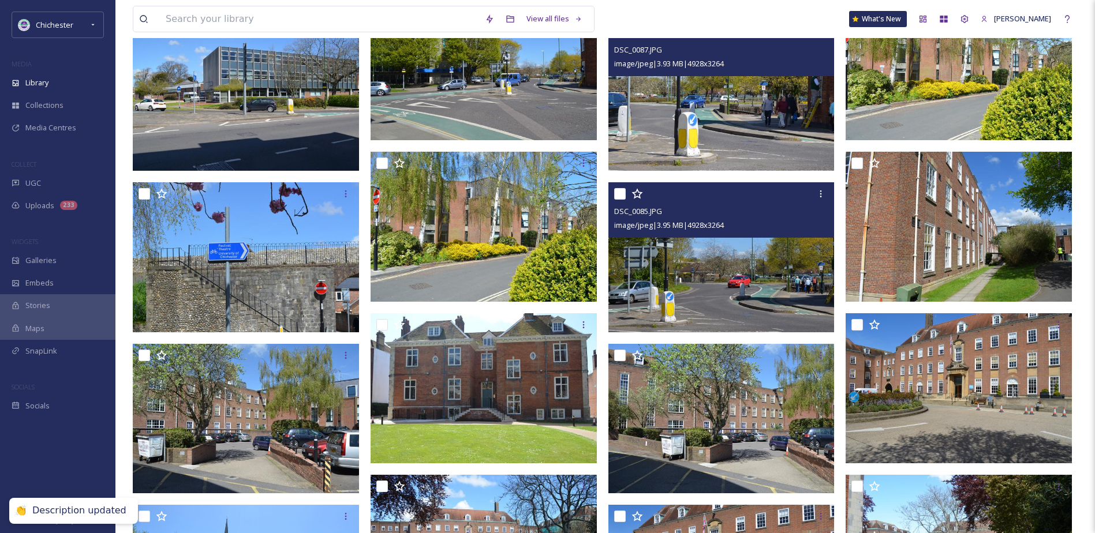
click at [733, 288] on img at bounding box center [721, 257] width 226 height 150
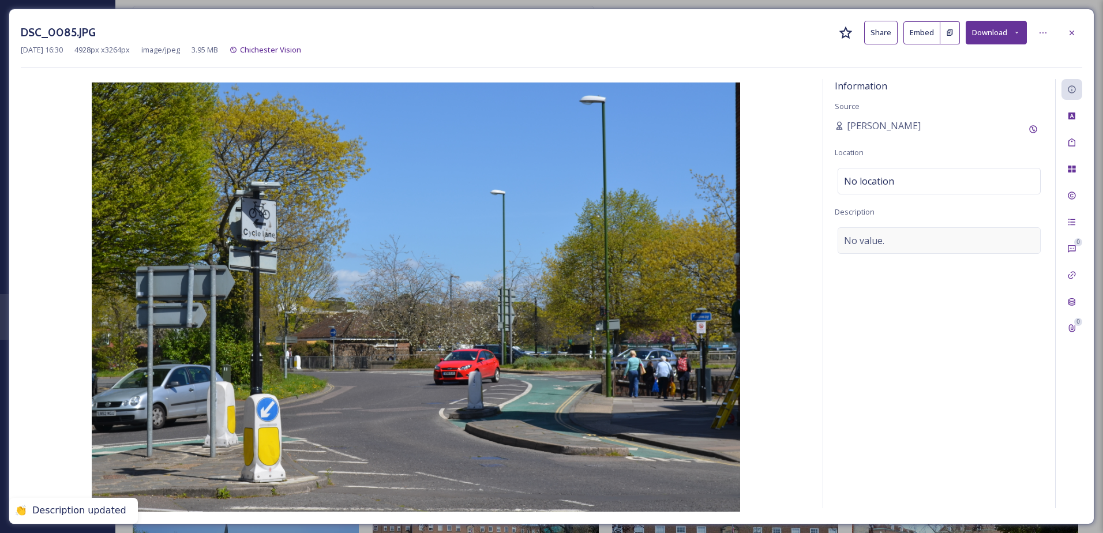
click at [907, 239] on div "No value." at bounding box center [939, 240] width 203 height 27
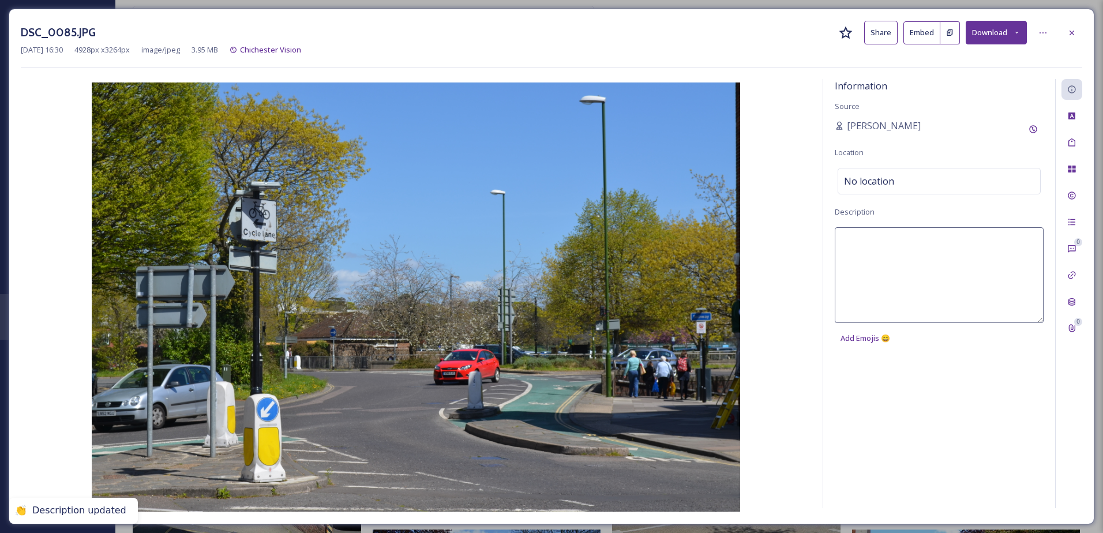
click at [883, 257] on textarea at bounding box center [939, 275] width 209 height 96
paste textarea "Cars driving on the A286"
type textarea "Cars driving on the A286"
click at [1070, 33] on icon at bounding box center [1071, 32] width 9 height 9
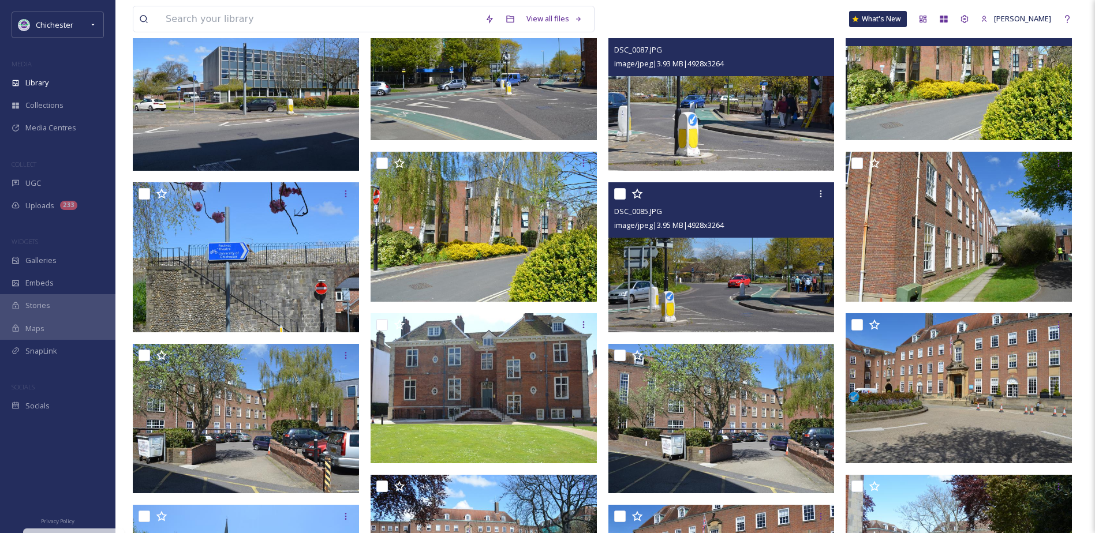
click at [954, 167] on div at bounding box center [960, 163] width 218 height 21
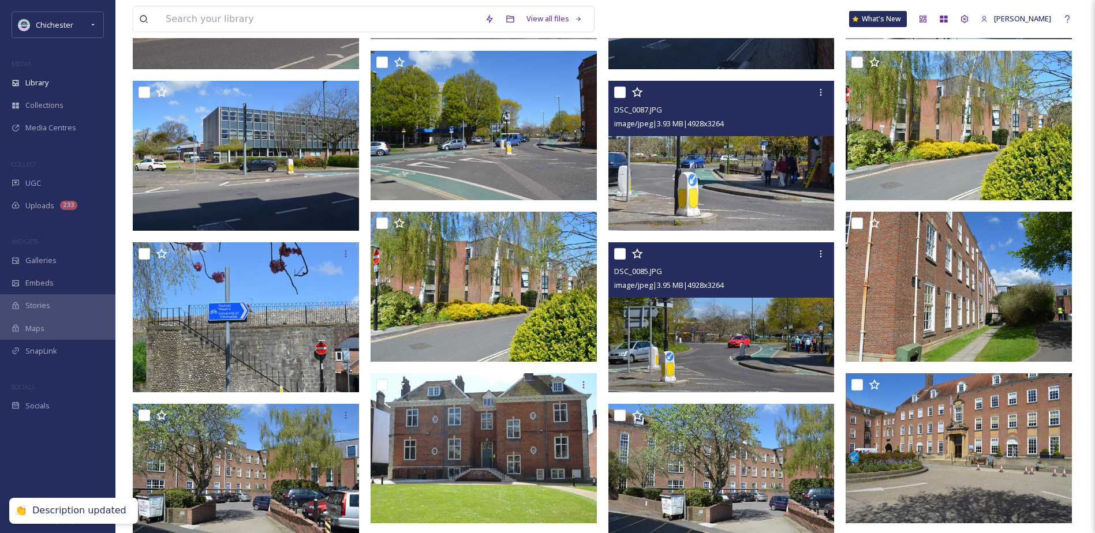
scroll to position [5318, 0]
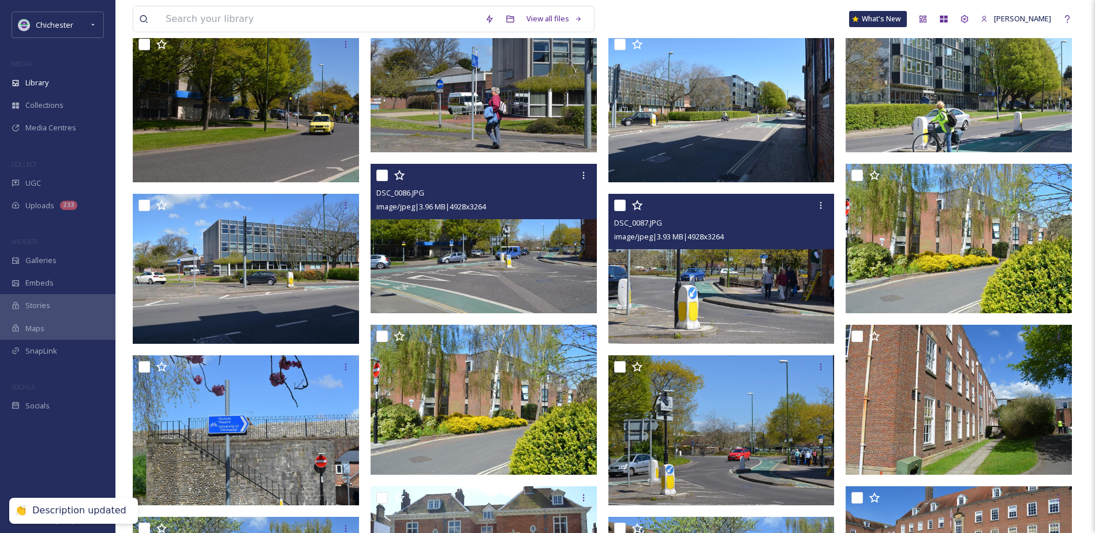
click at [493, 292] on img at bounding box center [483, 239] width 226 height 150
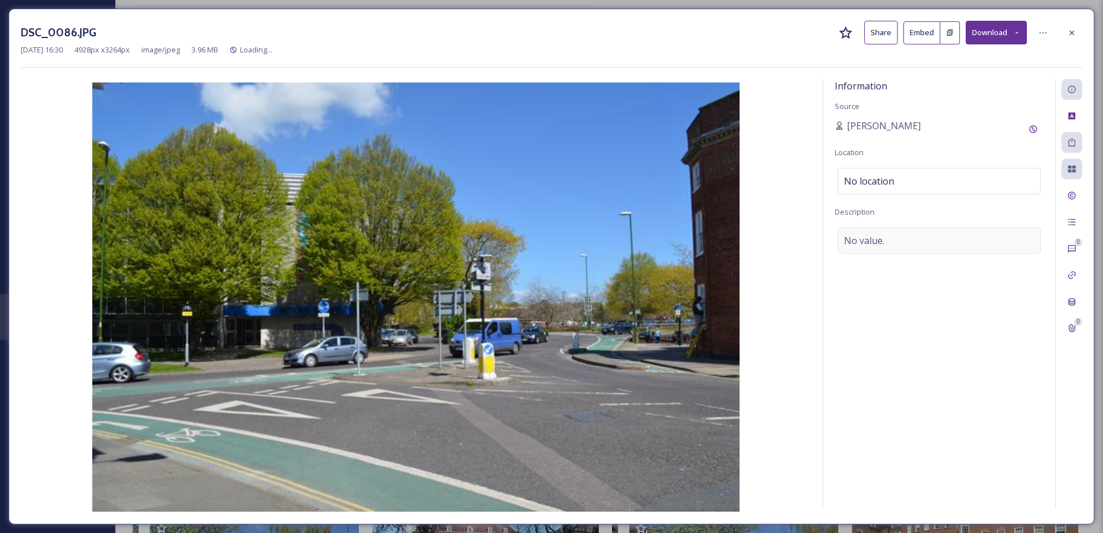
click at [930, 246] on div "No value." at bounding box center [939, 240] width 203 height 27
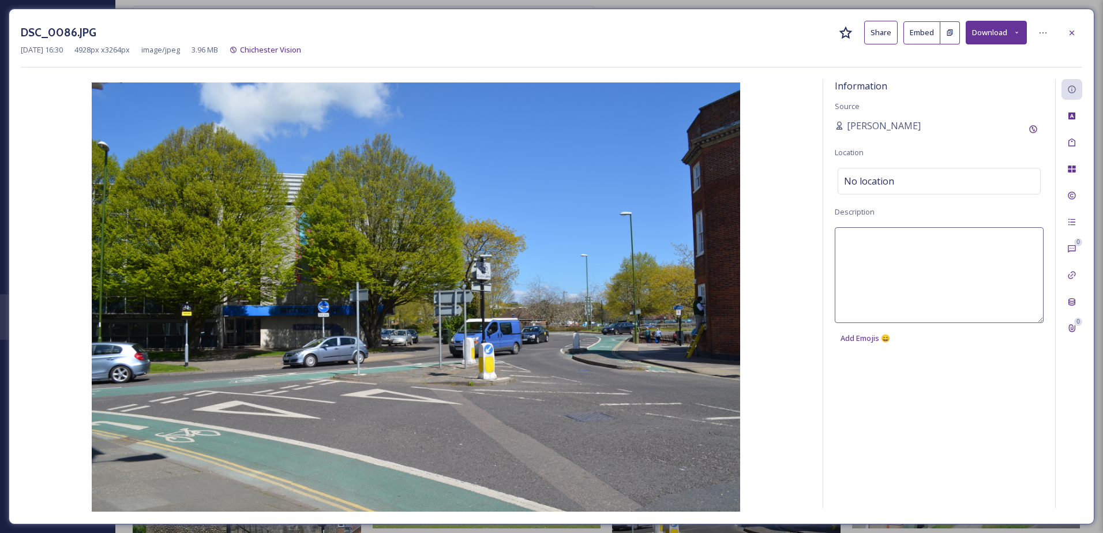
click at [891, 249] on textarea at bounding box center [939, 275] width 209 height 96
paste textarea "Cars driving on the A286"
click at [843, 241] on textarea "Cars driving on the A286" at bounding box center [939, 275] width 209 height 96
type textarea "Cars driving on the A286"
click at [1073, 25] on div at bounding box center [1072, 33] width 21 height 21
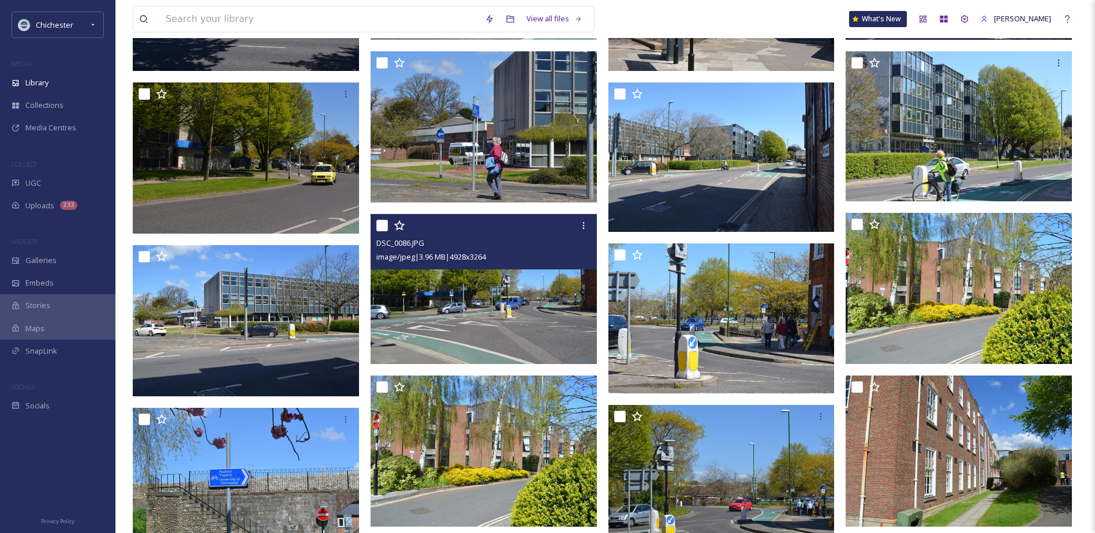
scroll to position [5145, 0]
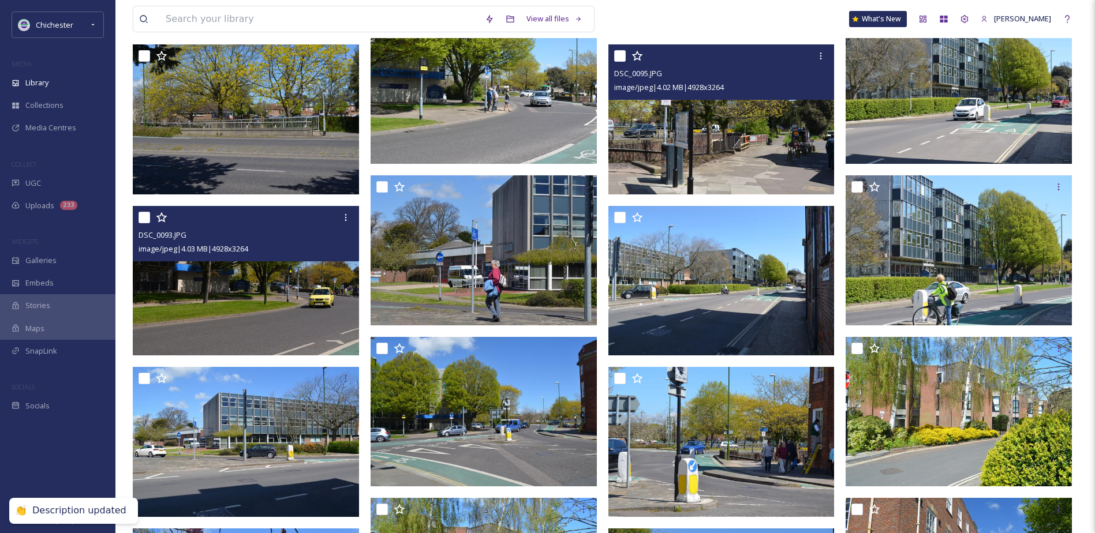
click at [319, 129] on img at bounding box center [246, 119] width 226 height 150
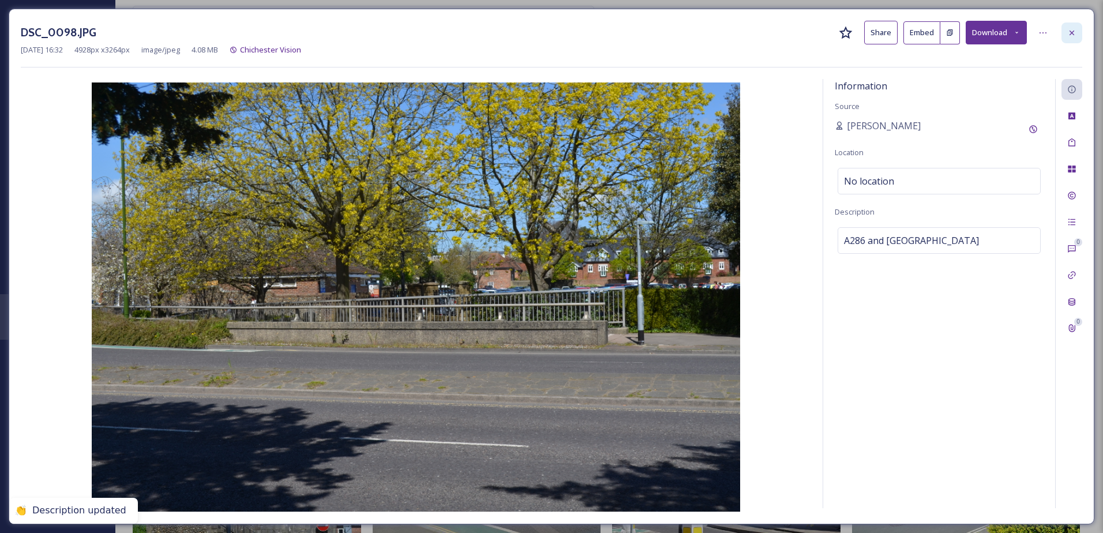
click at [1066, 32] on div at bounding box center [1072, 33] width 21 height 21
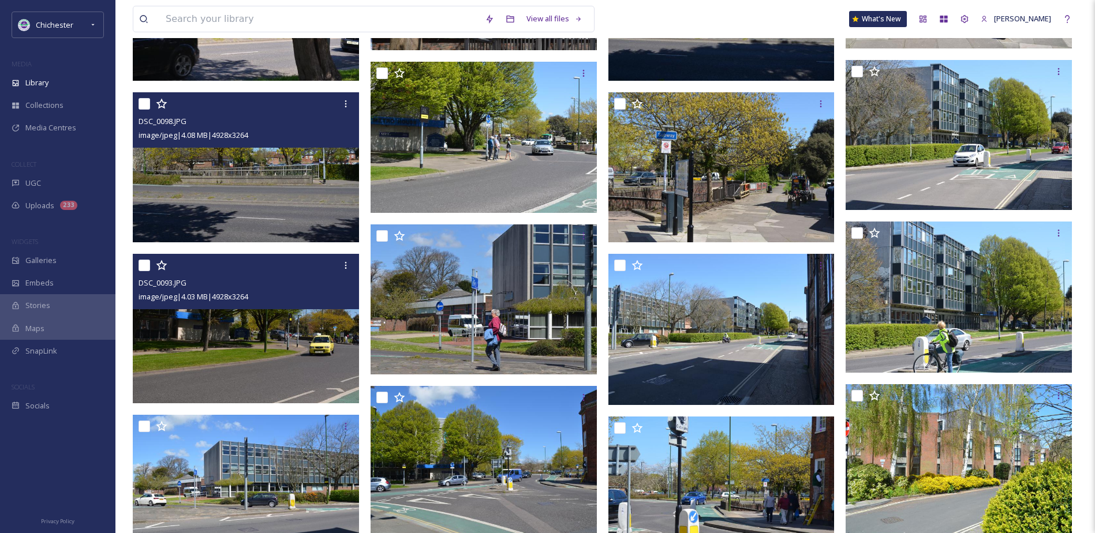
click at [222, 364] on img at bounding box center [246, 329] width 226 height 150
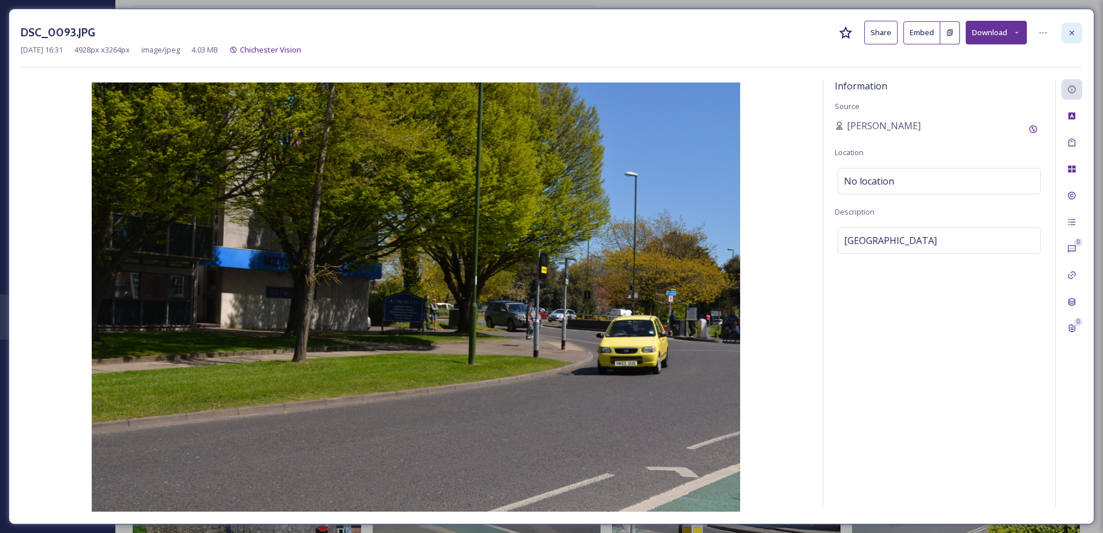
click at [1075, 23] on div at bounding box center [1072, 33] width 21 height 21
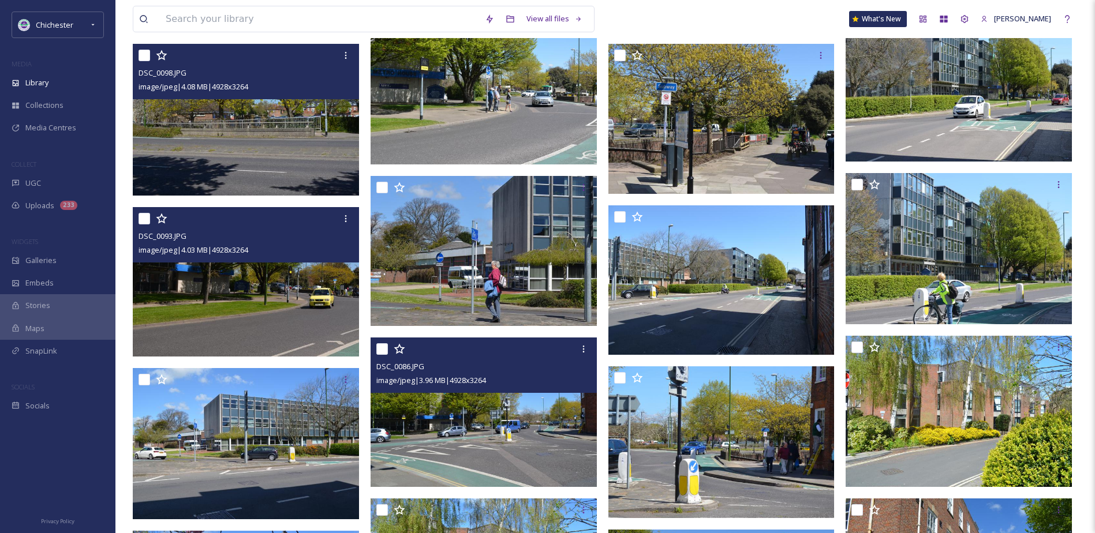
scroll to position [5260, 0]
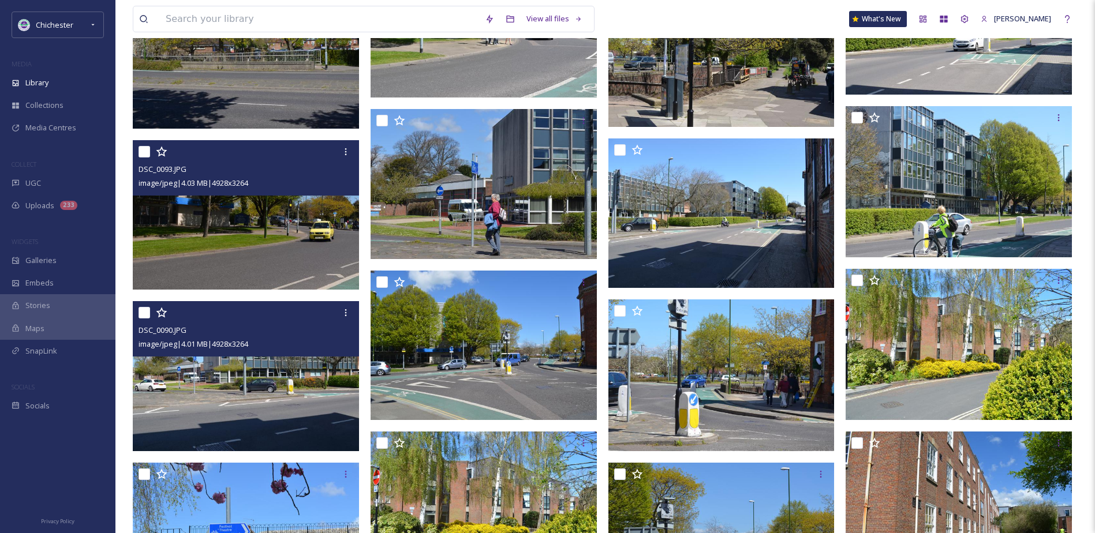
click at [263, 370] on img at bounding box center [246, 376] width 226 height 150
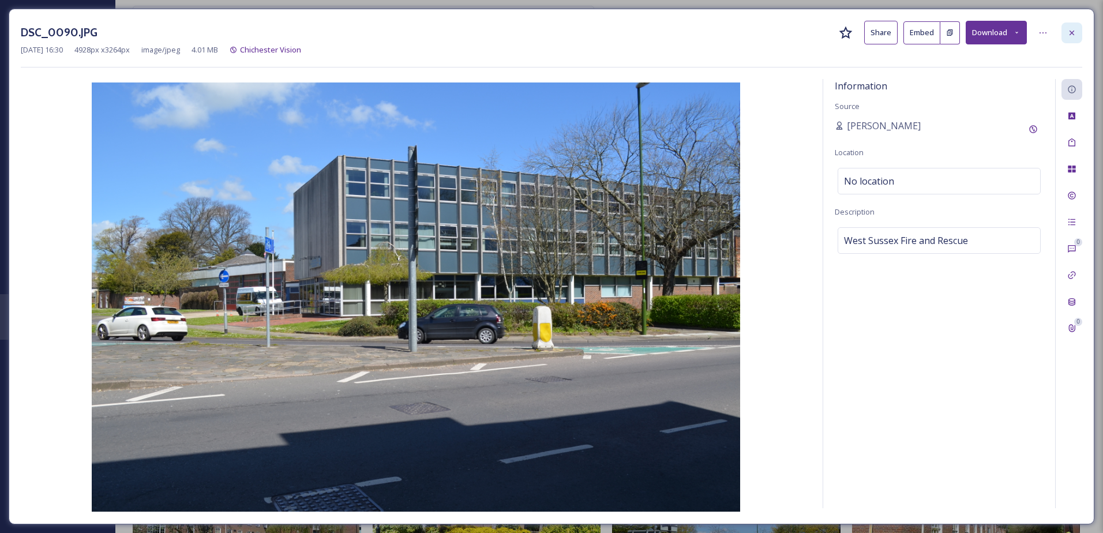
click at [1081, 31] on div at bounding box center [1072, 33] width 21 height 21
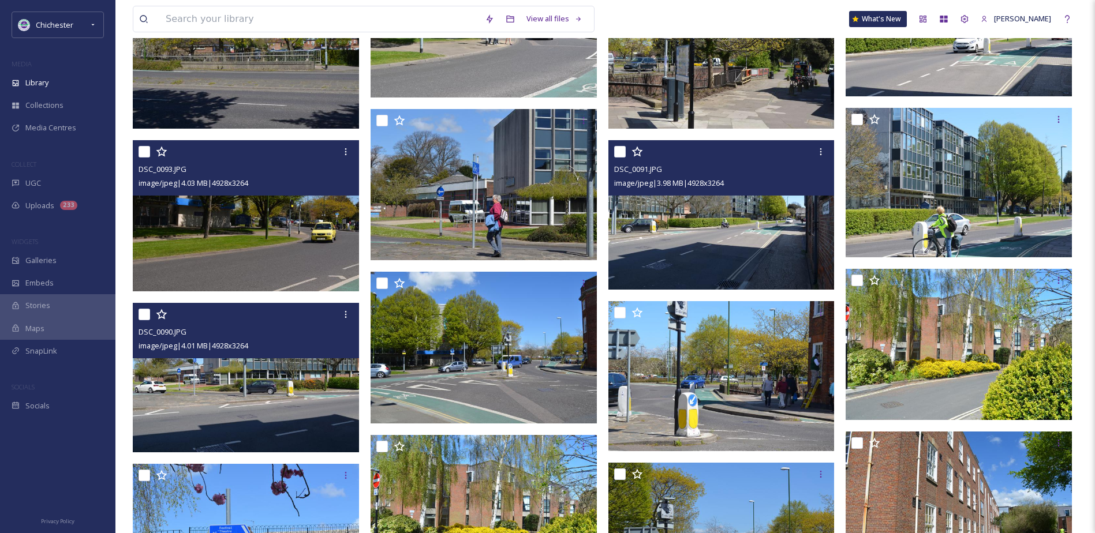
click at [685, 261] on img at bounding box center [721, 215] width 226 height 150
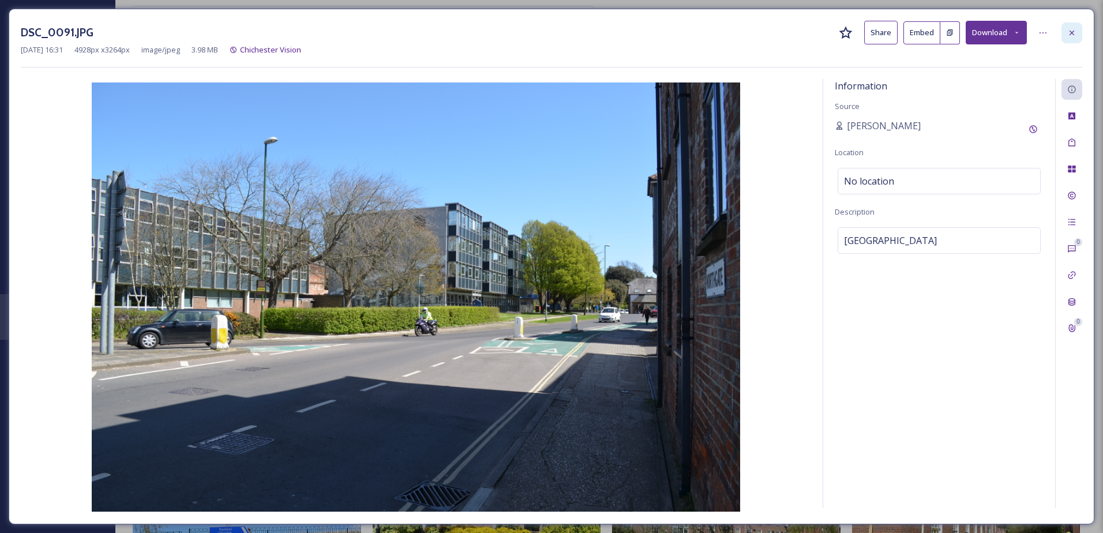
click at [1065, 27] on div at bounding box center [1072, 33] width 21 height 21
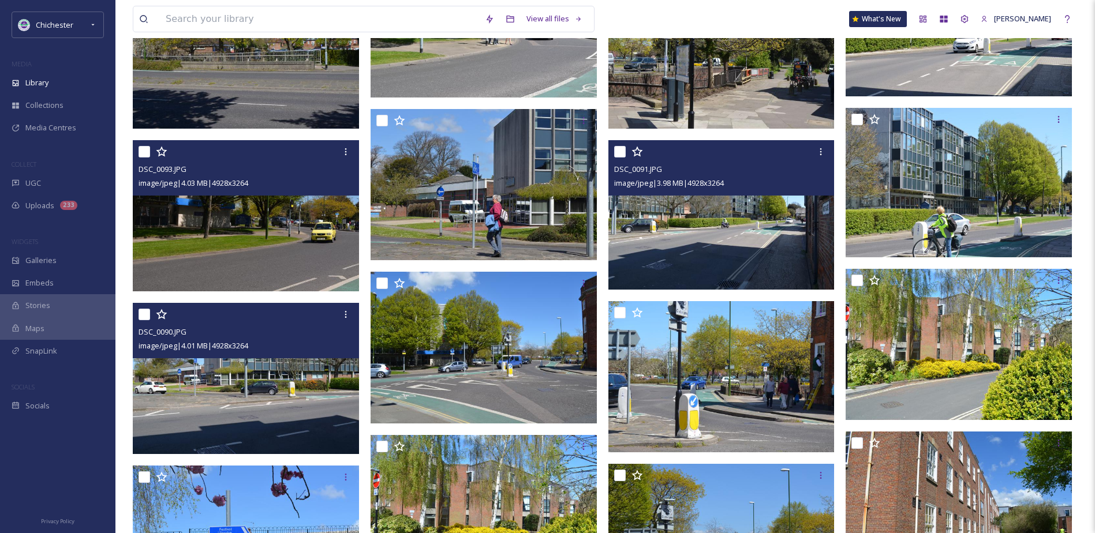
scroll to position [5318, 0]
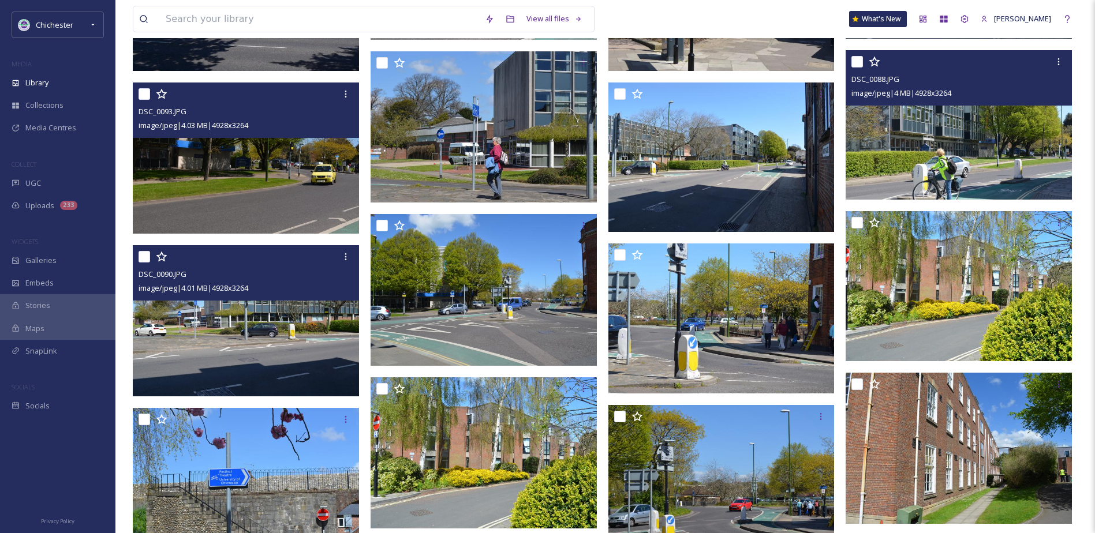
click at [964, 177] on img at bounding box center [958, 125] width 226 height 150
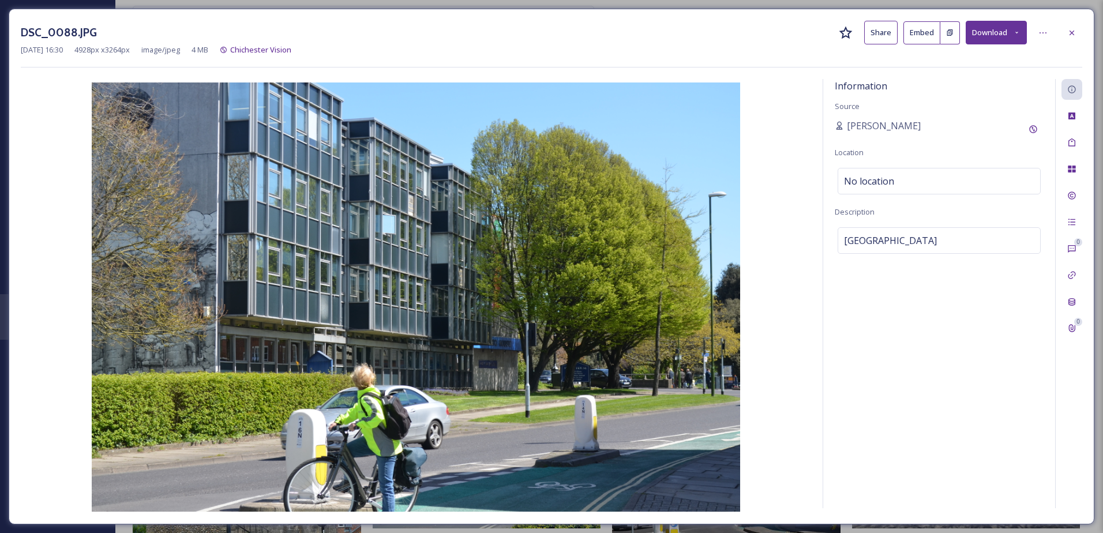
click at [1071, 43] on div "DSC_0088.JPG Share Embed Download" at bounding box center [552, 33] width 1062 height 24
click at [1069, 39] on div at bounding box center [1072, 33] width 21 height 21
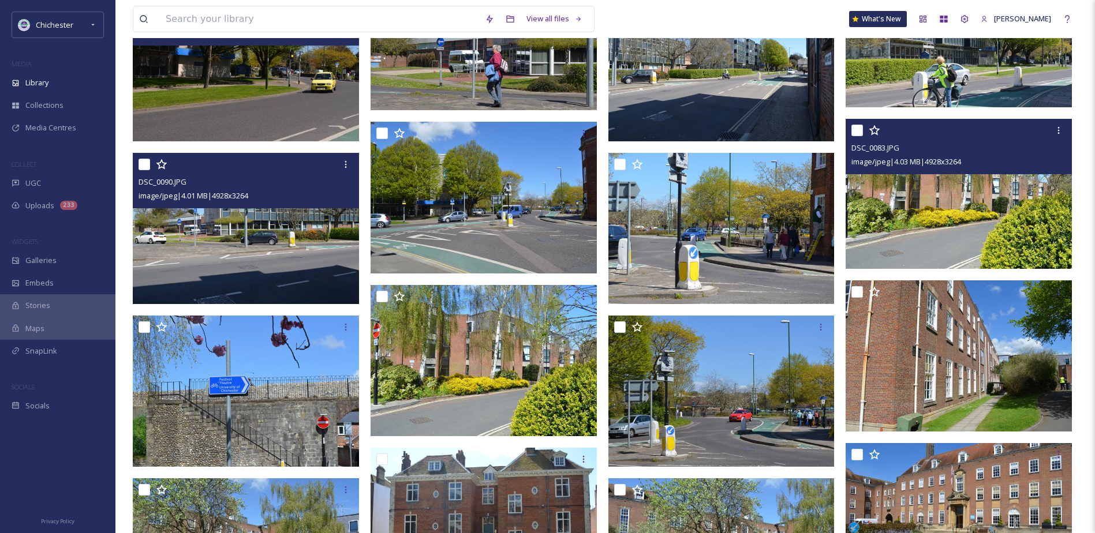
scroll to position [5433, 0]
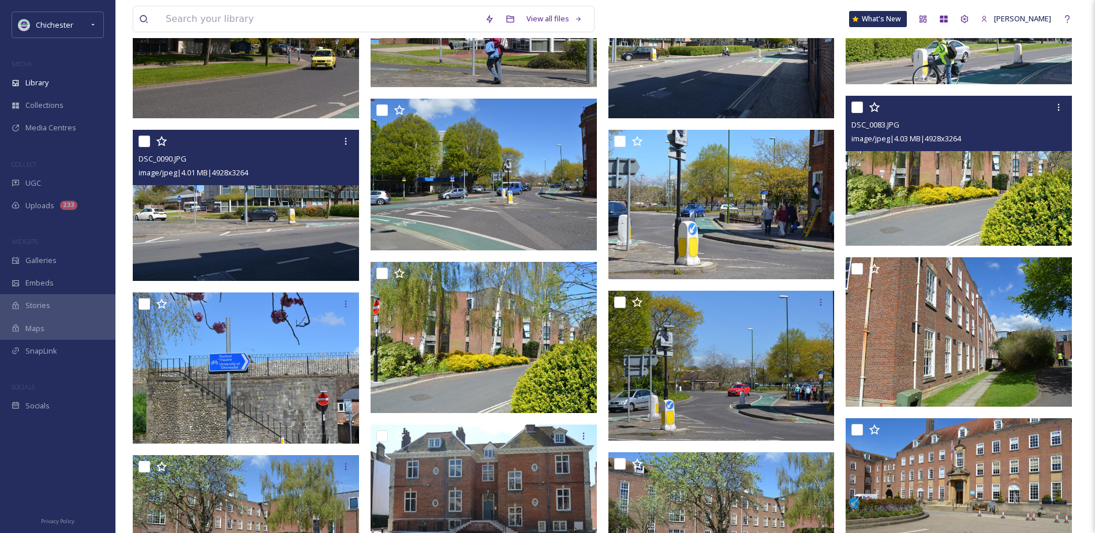
click at [976, 219] on img at bounding box center [958, 171] width 226 height 150
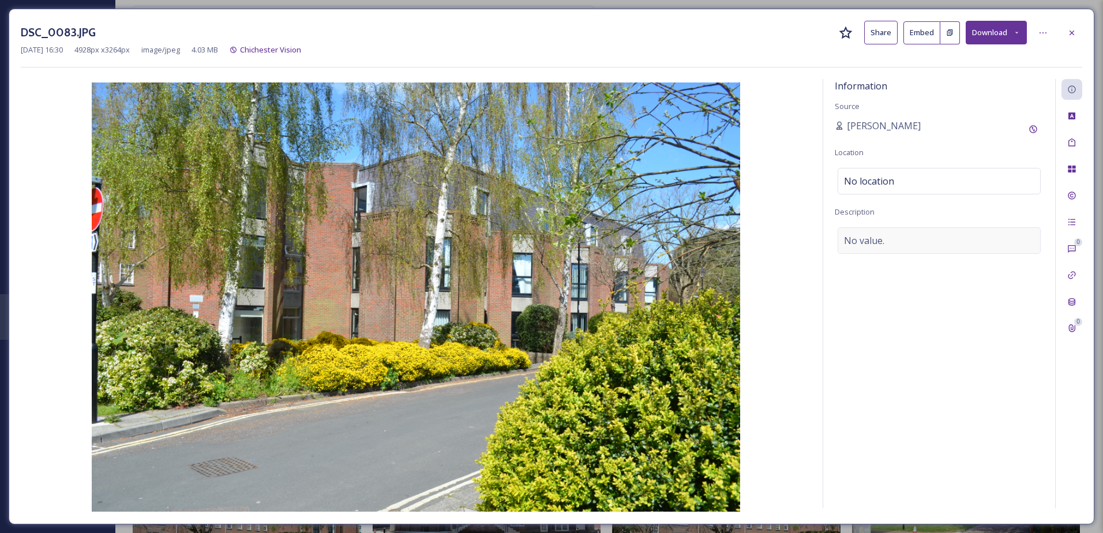
click at [906, 237] on div "No value." at bounding box center [939, 240] width 203 height 27
click at [905, 258] on textarea at bounding box center [939, 275] width 209 height 96
click at [1071, 141] on icon at bounding box center [1071, 142] width 9 height 9
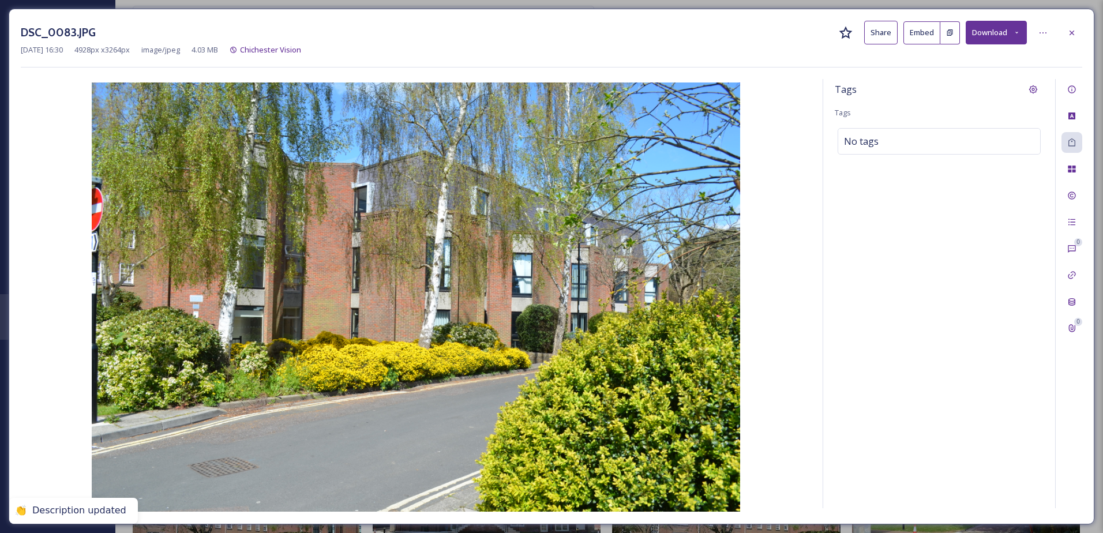
click at [1077, 76] on div "DSC_0083.JPG Share Embed Download [DATE] 16:30 4928 px x 3264 px image/jpeg 4.0…" at bounding box center [552, 267] width 1086 height 516
click at [1071, 82] on div "Information" at bounding box center [1072, 89] width 21 height 21
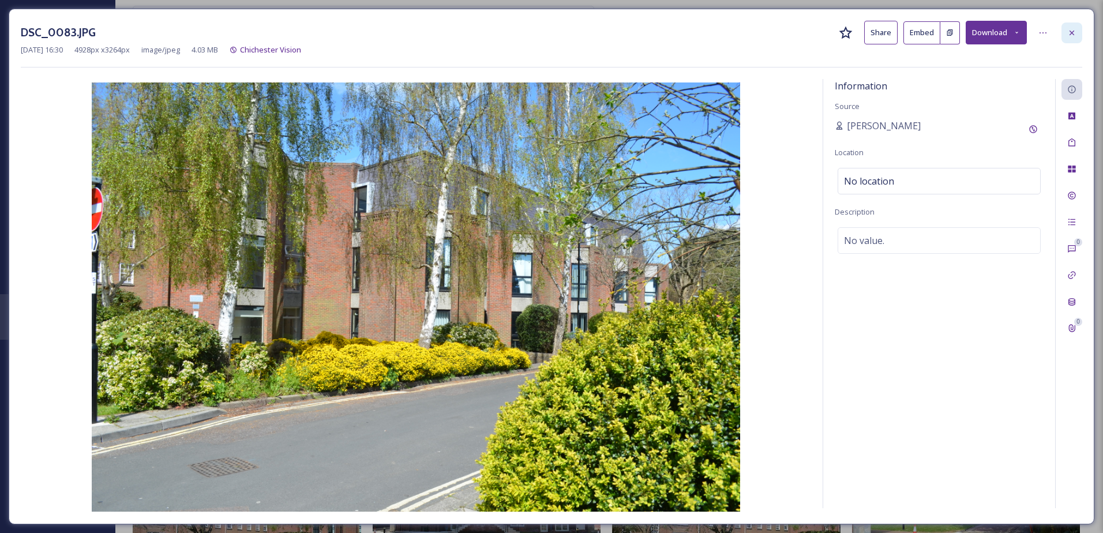
click at [1073, 26] on div at bounding box center [1072, 33] width 21 height 21
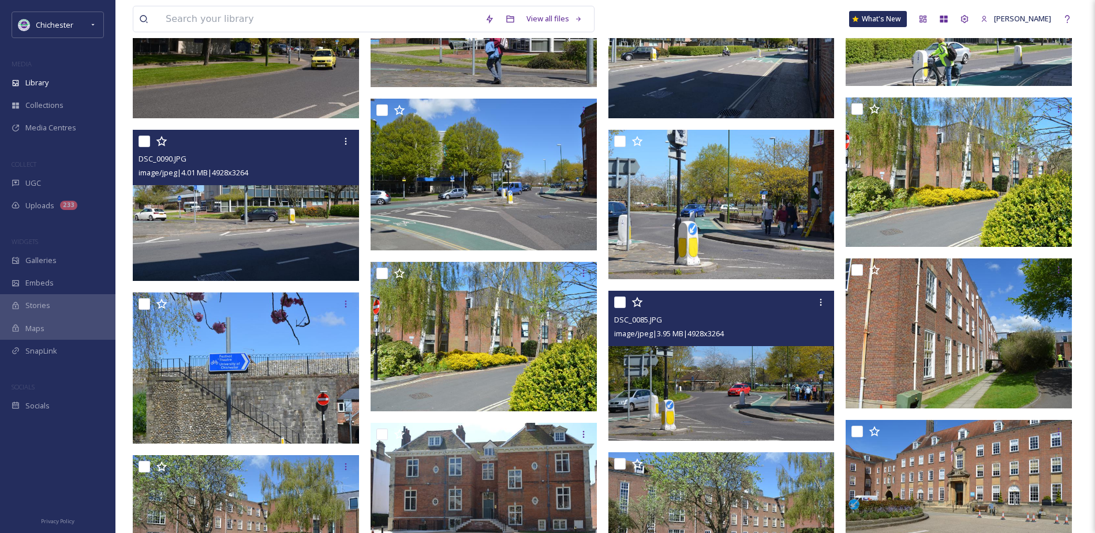
click at [726, 416] on img at bounding box center [721, 366] width 226 height 150
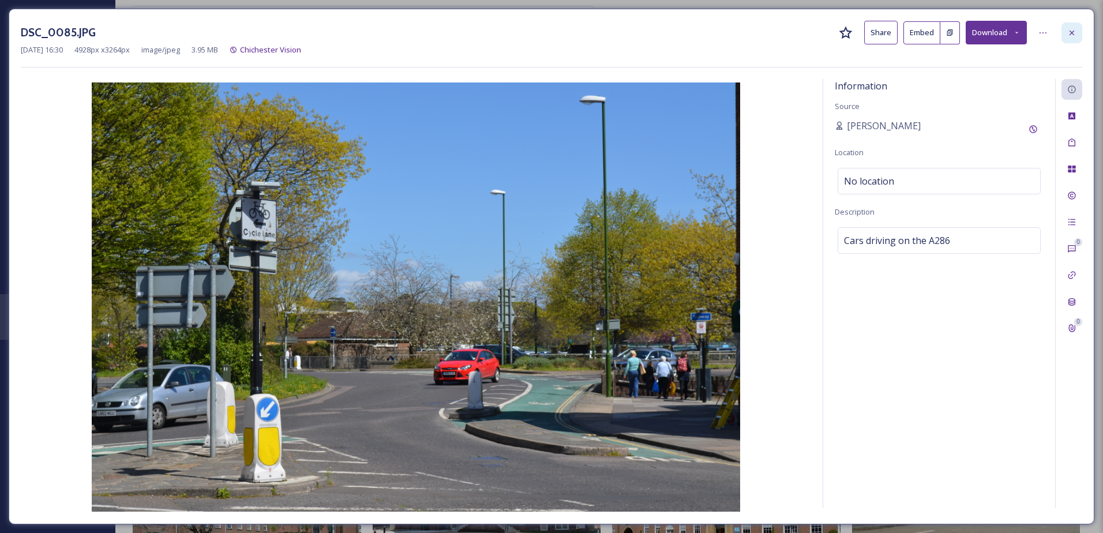
click at [1067, 35] on icon at bounding box center [1071, 32] width 9 height 9
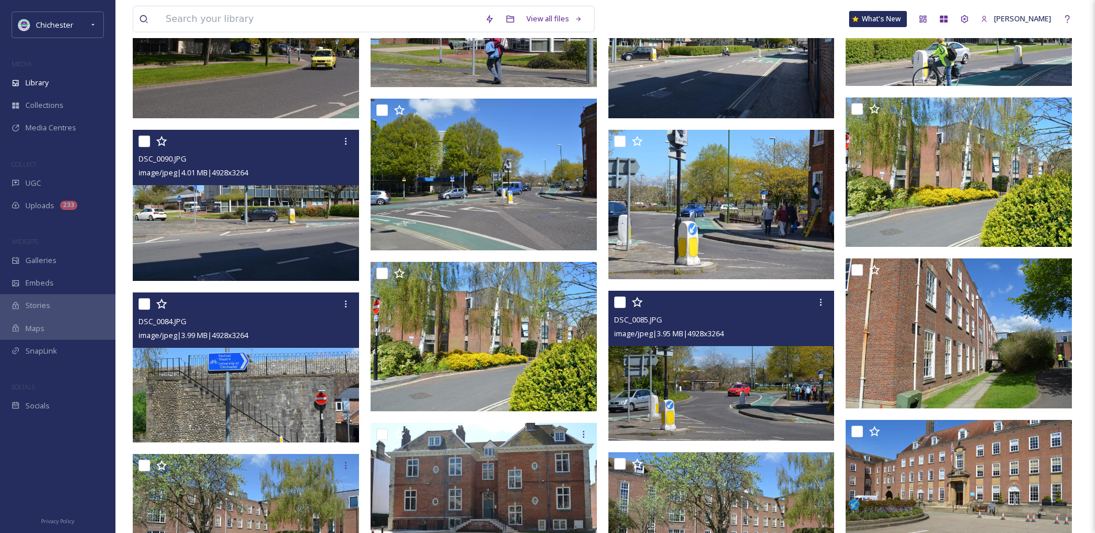
click at [229, 406] on img at bounding box center [246, 368] width 226 height 150
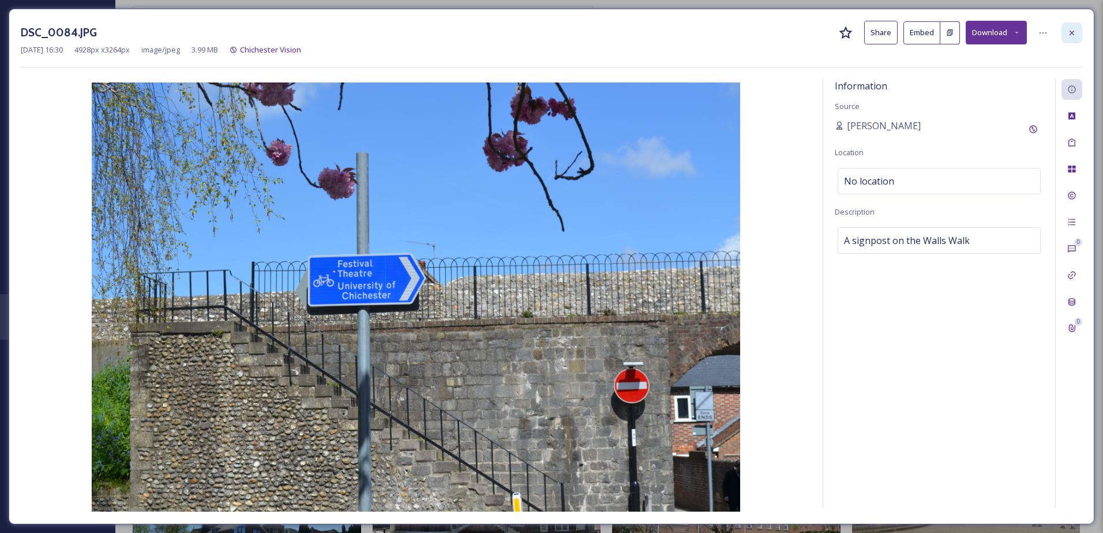
click at [1066, 34] on div at bounding box center [1072, 33] width 21 height 21
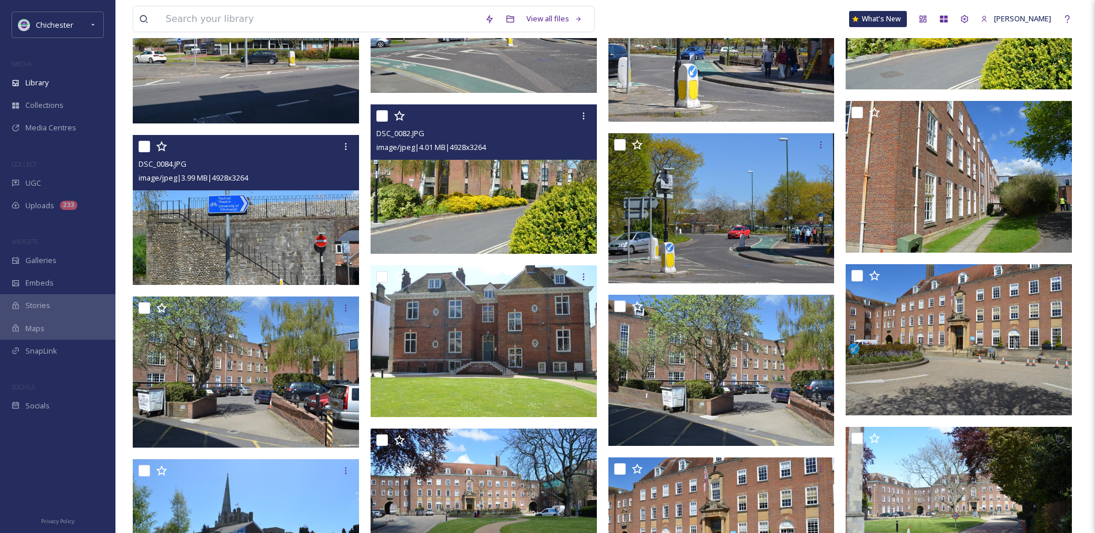
scroll to position [5607, 0]
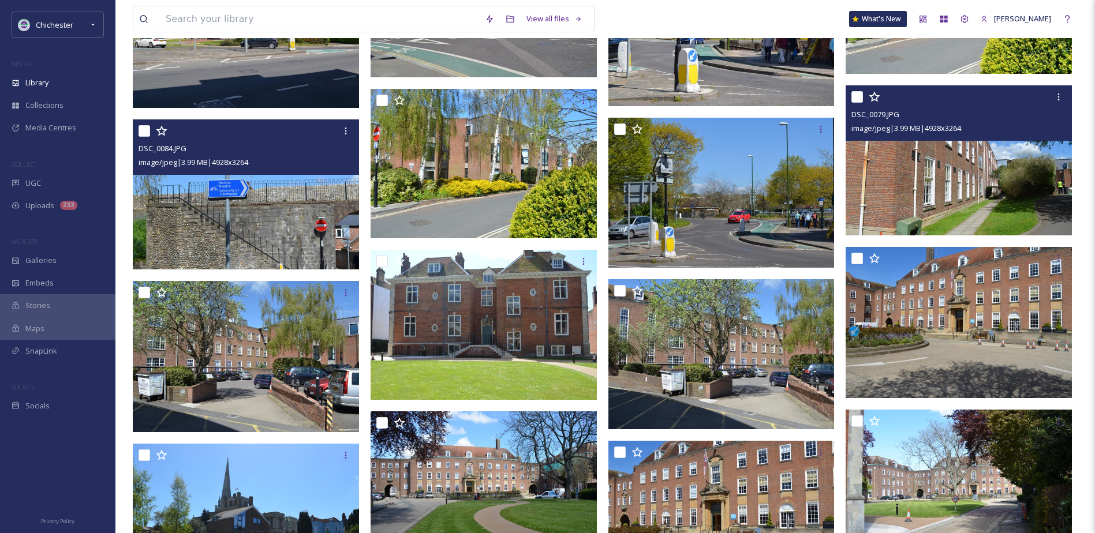
click at [958, 177] on img at bounding box center [958, 160] width 226 height 150
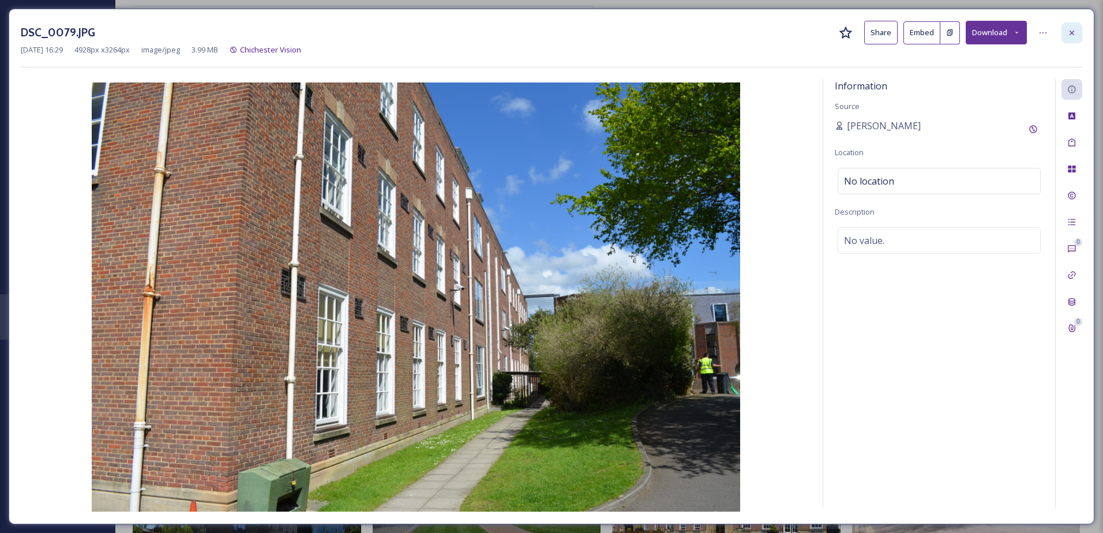
click at [1070, 32] on icon at bounding box center [1071, 32] width 9 height 9
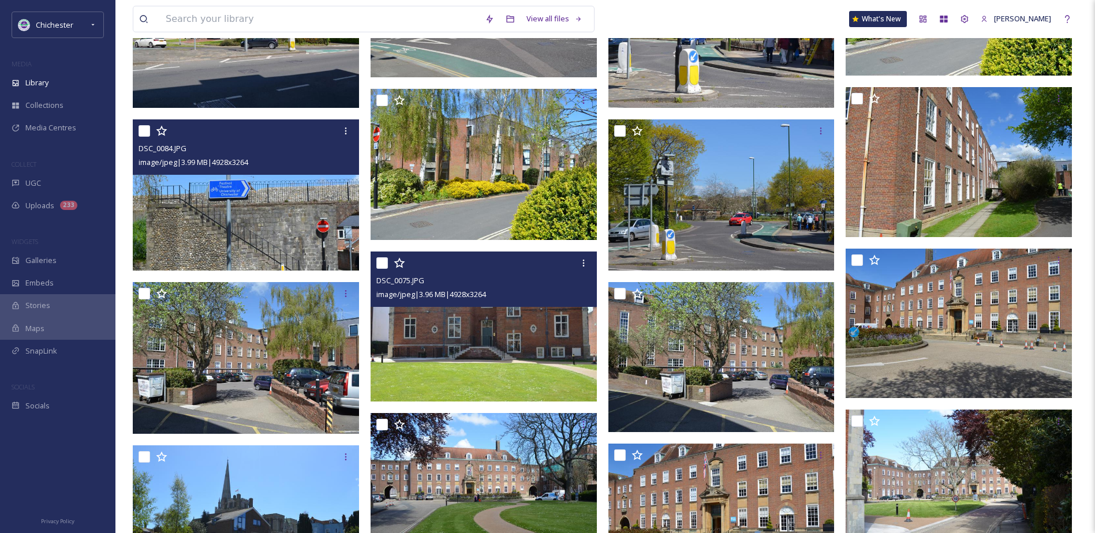
click at [531, 369] on img at bounding box center [483, 327] width 226 height 150
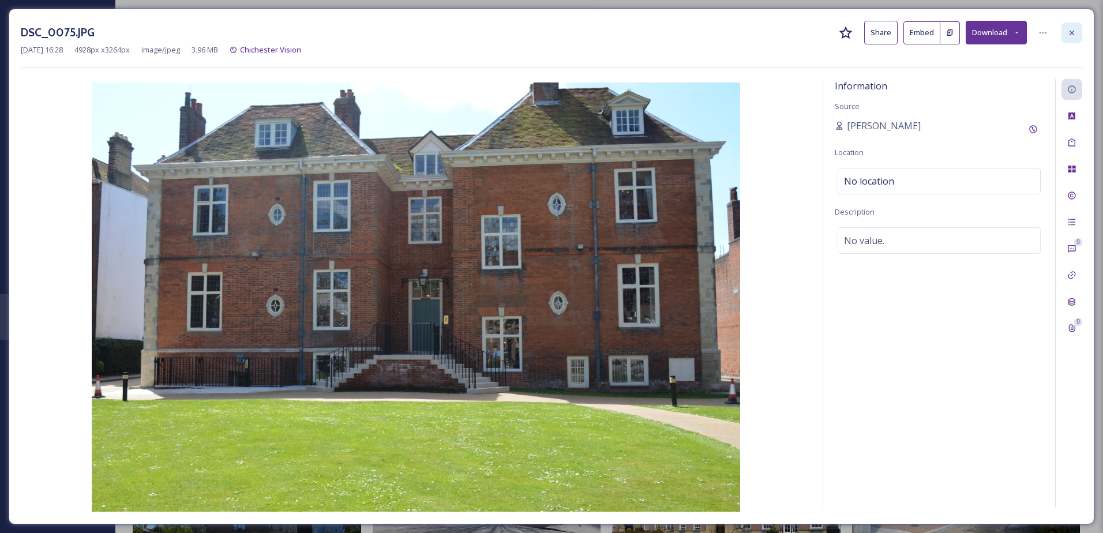
click at [1073, 33] on icon at bounding box center [1072, 32] width 5 height 5
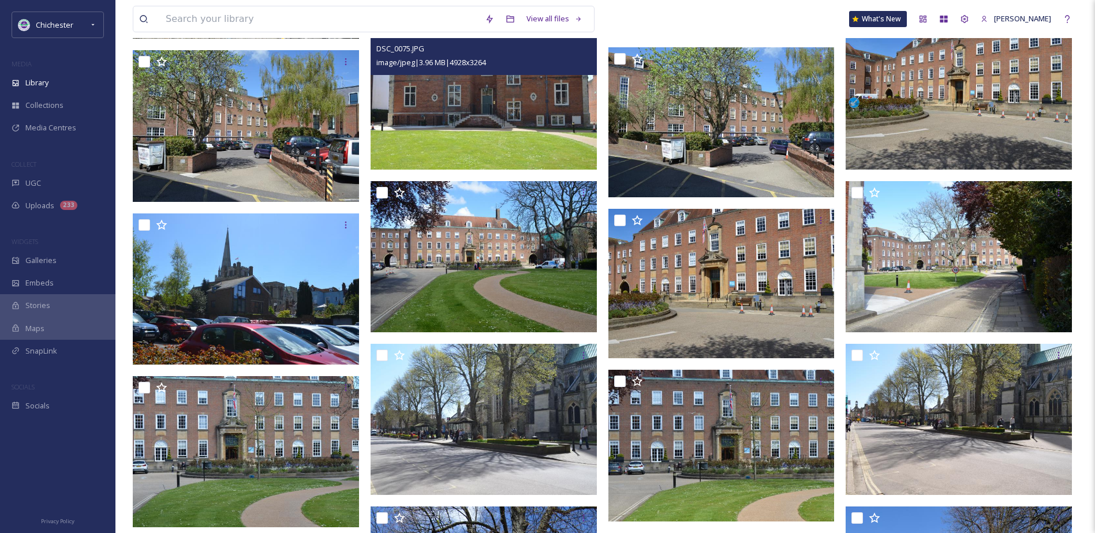
scroll to position [5895, 0]
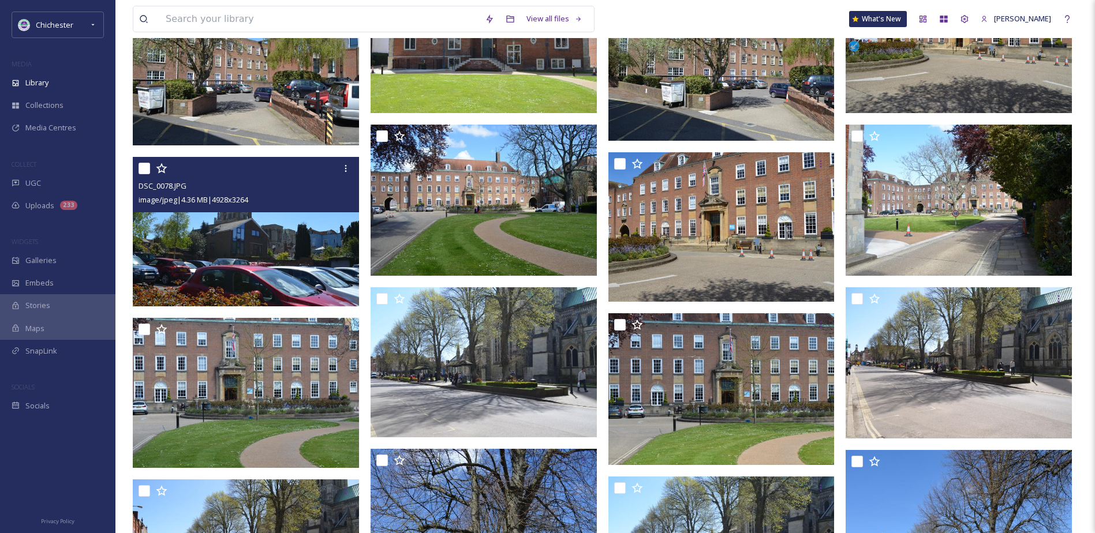
click at [203, 259] on img at bounding box center [246, 232] width 226 height 150
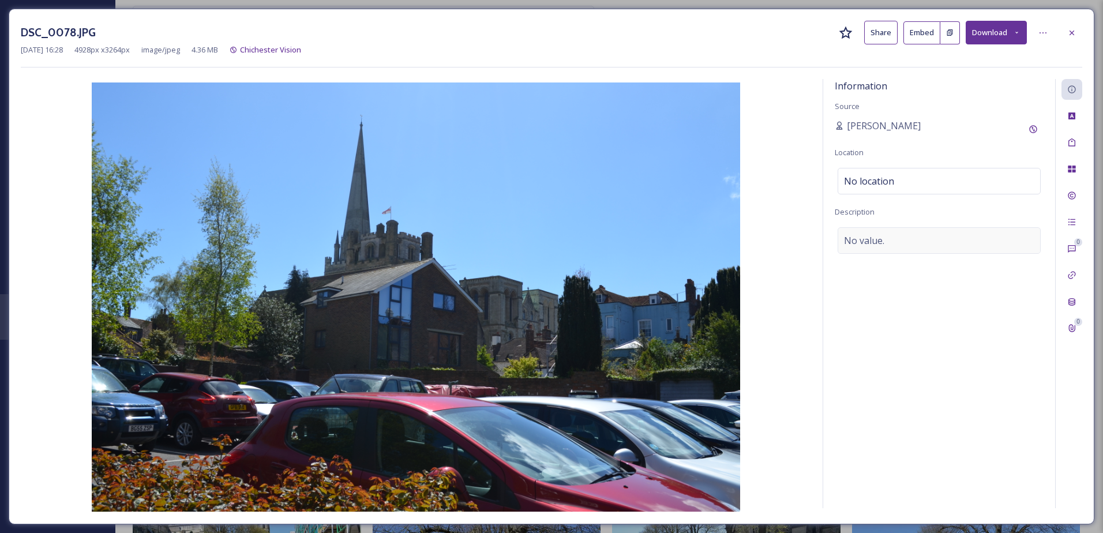
click at [889, 236] on div "No value." at bounding box center [939, 240] width 203 height 27
type textarea "[GEOGRAPHIC_DATA]"
click at [1068, 141] on icon at bounding box center [1071, 142] width 9 height 9
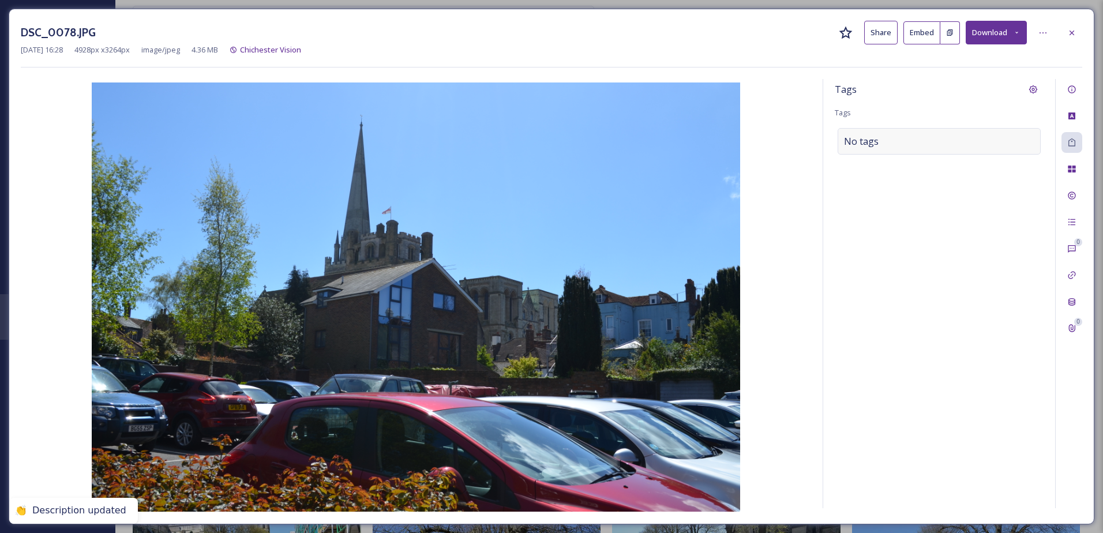
click at [984, 134] on div "No tags" at bounding box center [939, 141] width 203 height 27
click at [905, 152] on div at bounding box center [939, 141] width 203 height 27
click at [909, 136] on input at bounding box center [901, 141] width 115 height 14
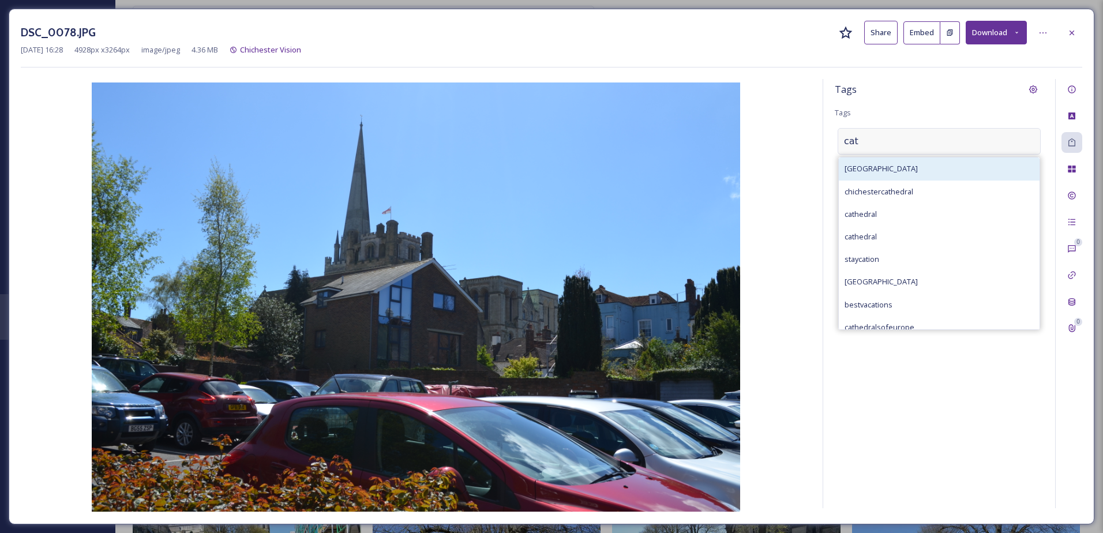
type input "cat"
click at [894, 166] on span "[GEOGRAPHIC_DATA]" at bounding box center [881, 168] width 73 height 11
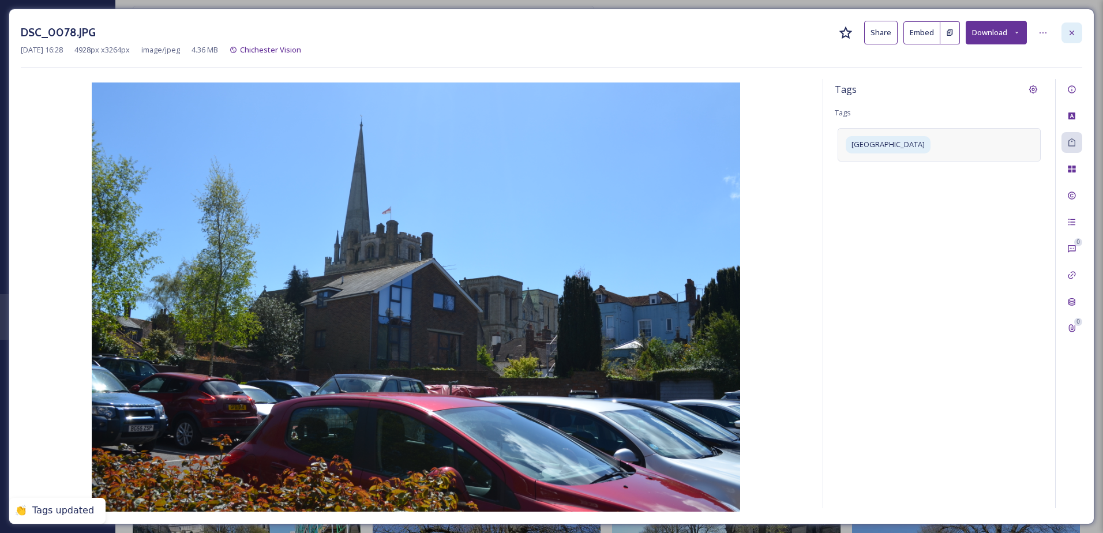
click at [1069, 31] on icon at bounding box center [1071, 32] width 9 height 9
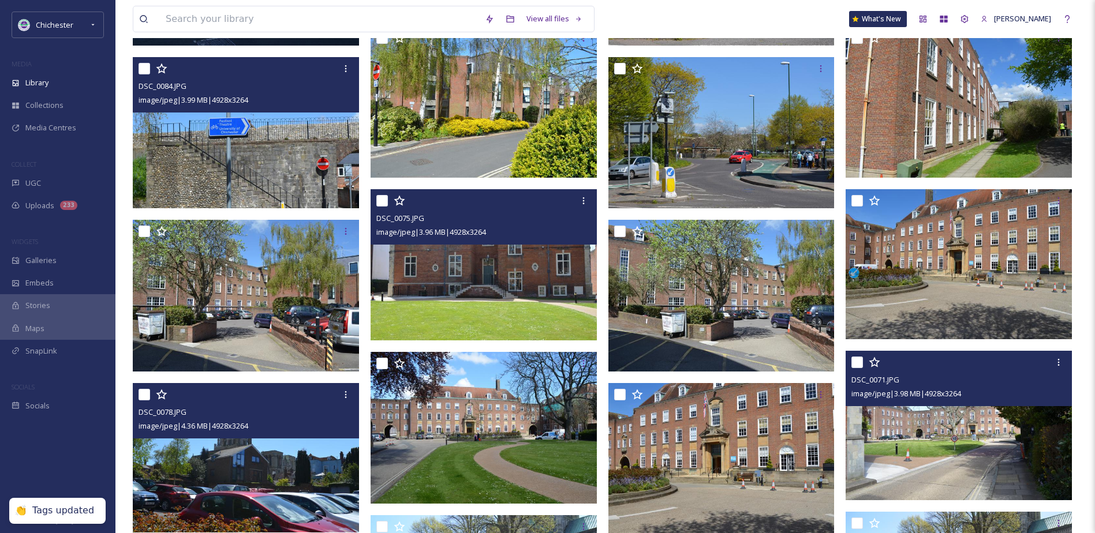
scroll to position [5664, 0]
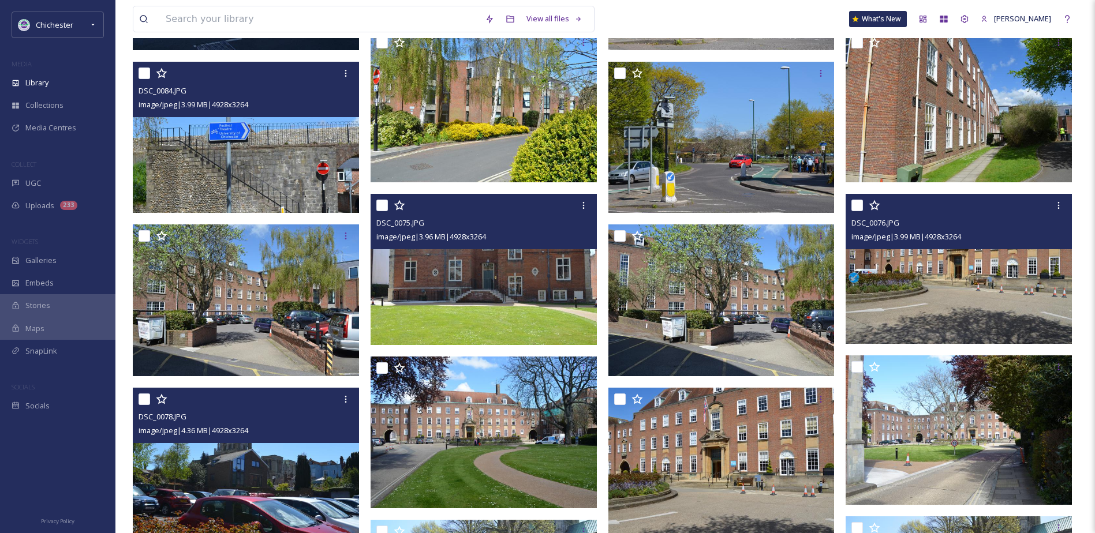
click at [853, 205] on input "checkbox" at bounding box center [857, 206] width 12 height 12
checkbox input "true"
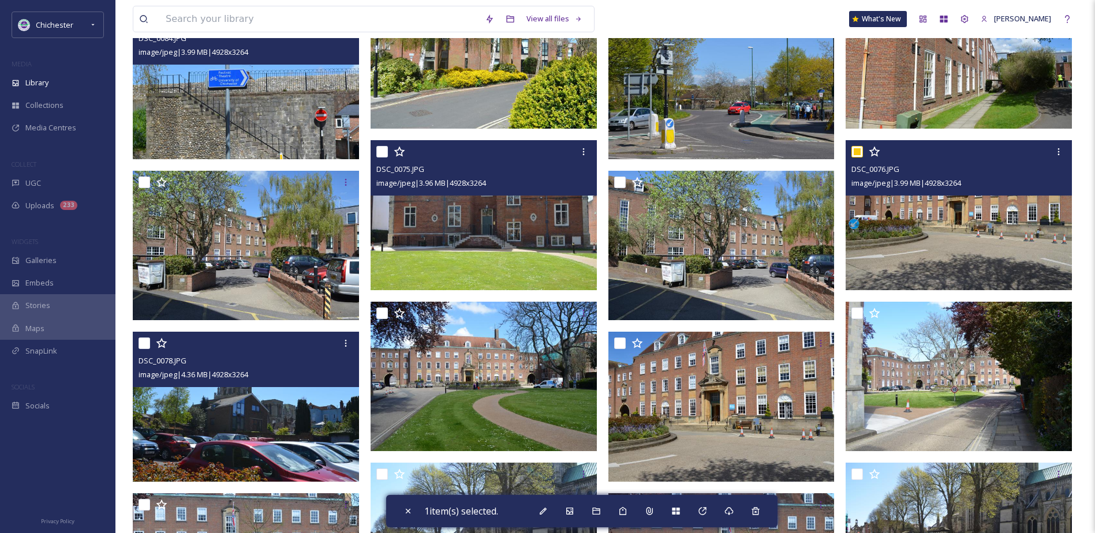
scroll to position [5491, 0]
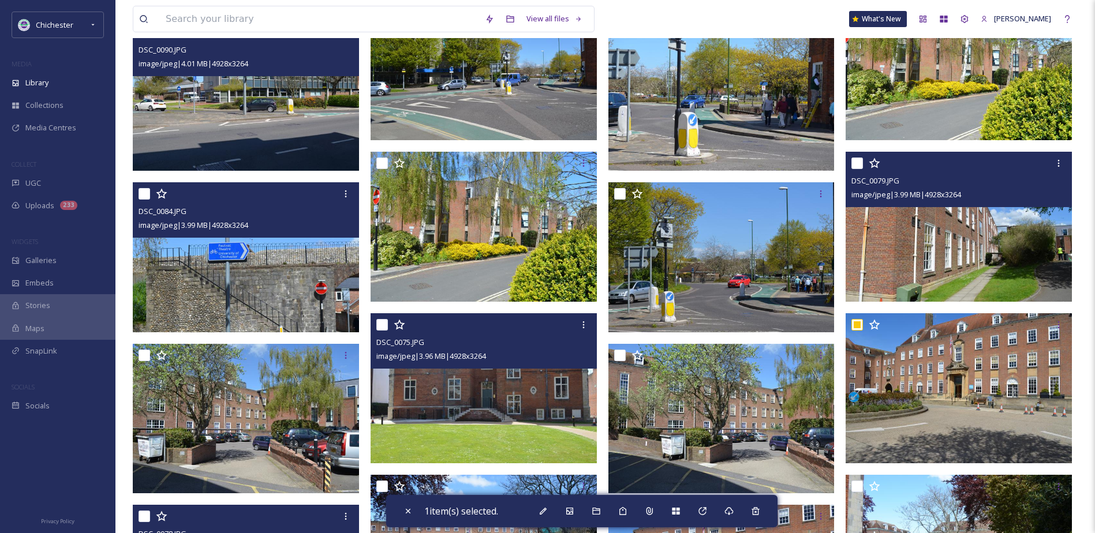
click at [862, 161] on input "checkbox" at bounding box center [857, 164] width 12 height 12
checkbox input "true"
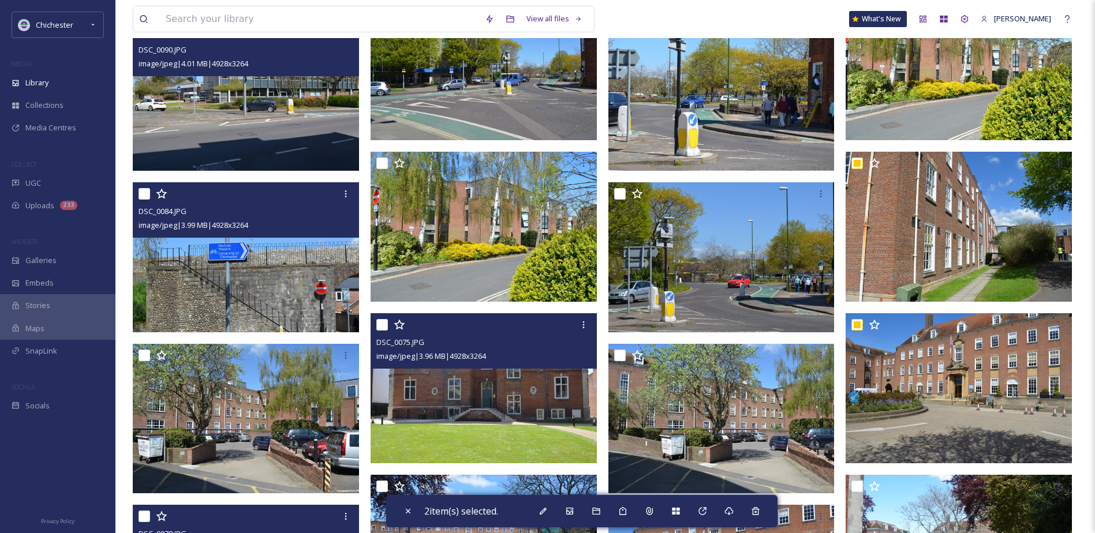
click at [380, 323] on input "checkbox" at bounding box center [382, 325] width 12 height 12
checkbox input "true"
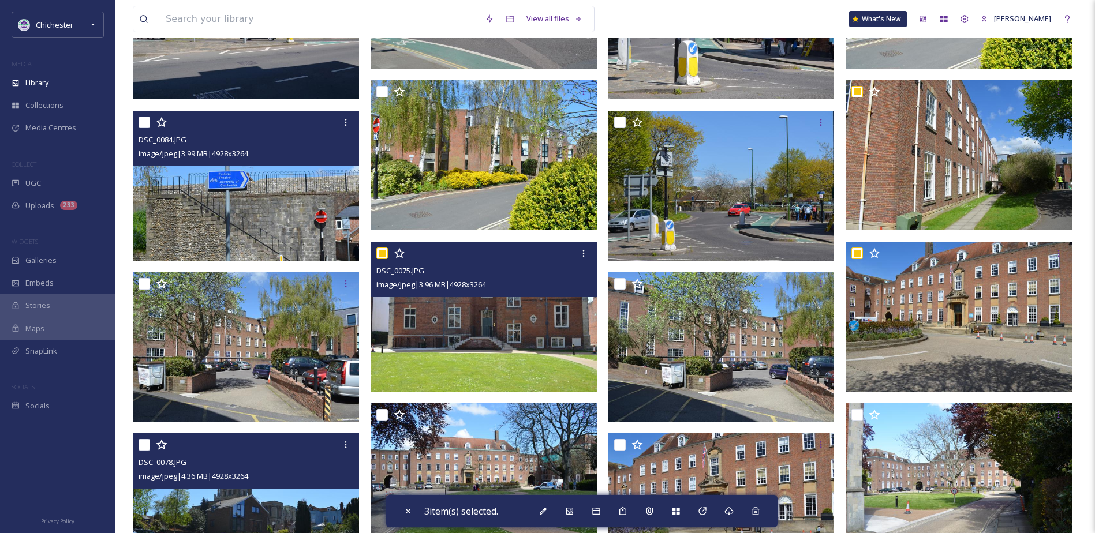
scroll to position [5664, 0]
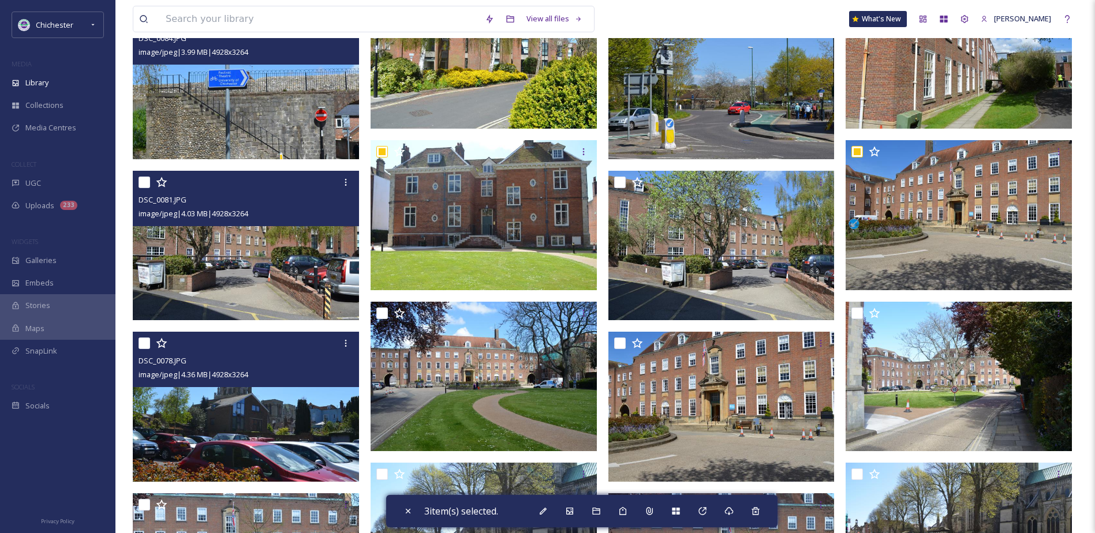
click at [140, 182] on input "checkbox" at bounding box center [144, 183] width 12 height 12
checkbox input "true"
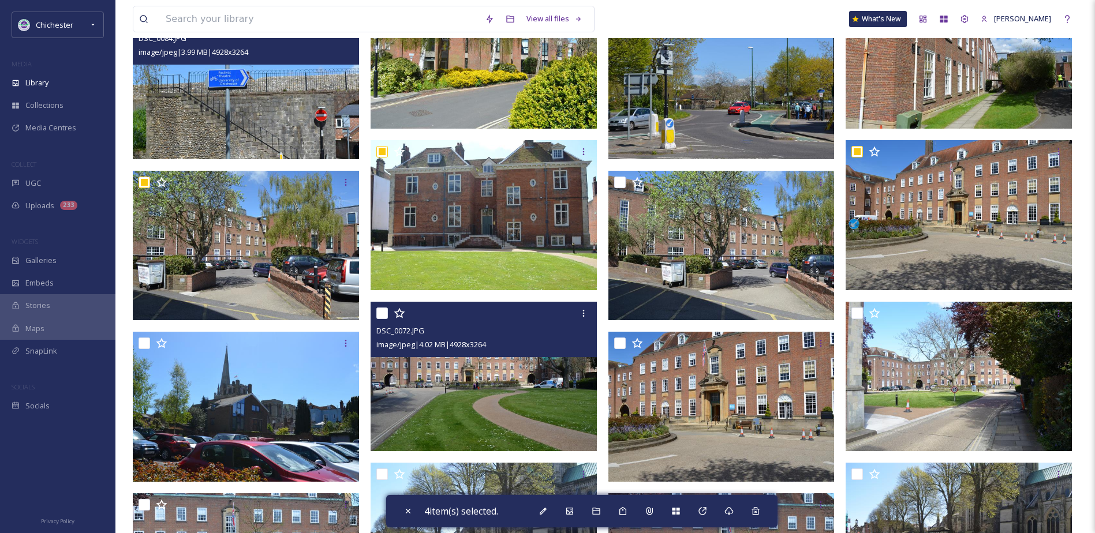
click at [380, 315] on input "checkbox" at bounding box center [382, 314] width 12 height 12
checkbox input "true"
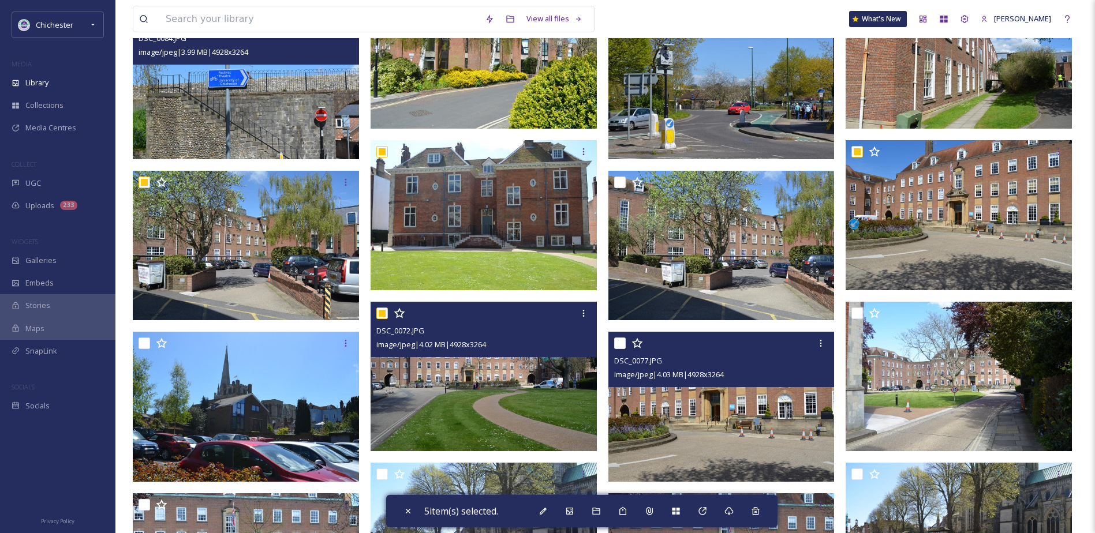
click at [619, 344] on input "checkbox" at bounding box center [620, 344] width 12 height 12
checkbox input "true"
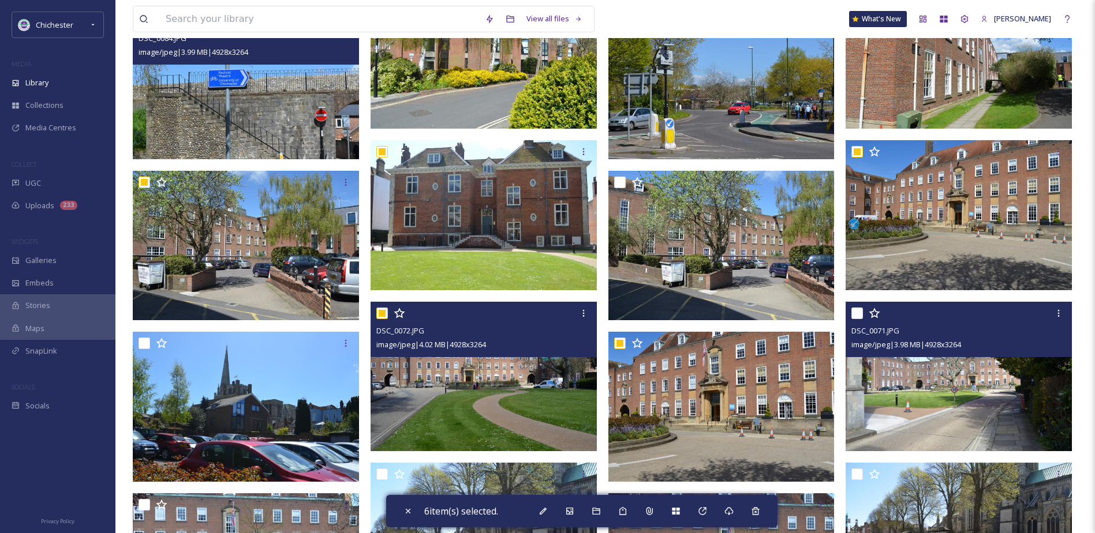
click at [857, 310] on input "checkbox" at bounding box center [857, 314] width 12 height 12
checkbox input "true"
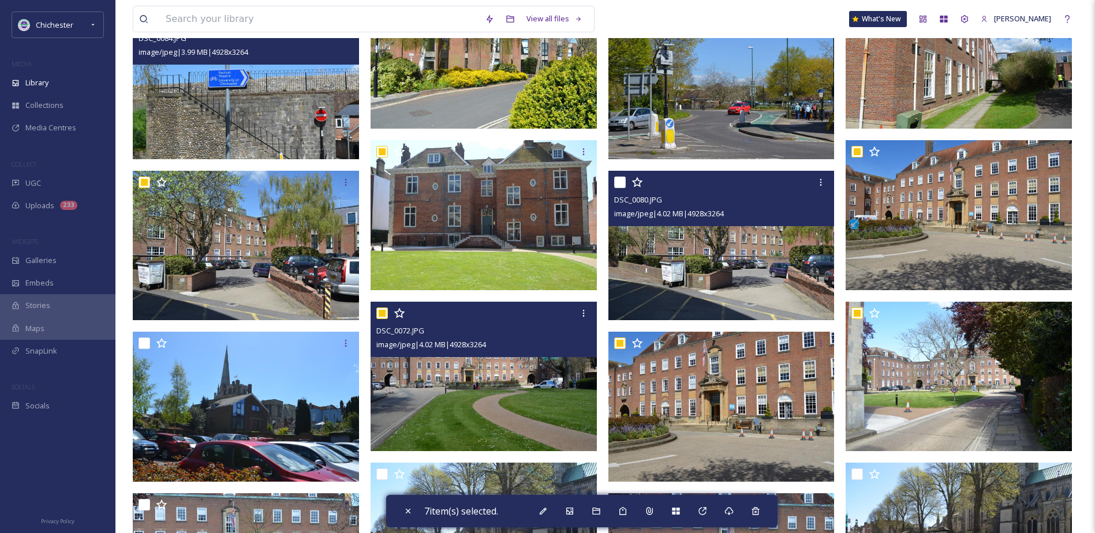
click at [621, 178] on input "checkbox" at bounding box center [620, 183] width 12 height 12
checkbox input "true"
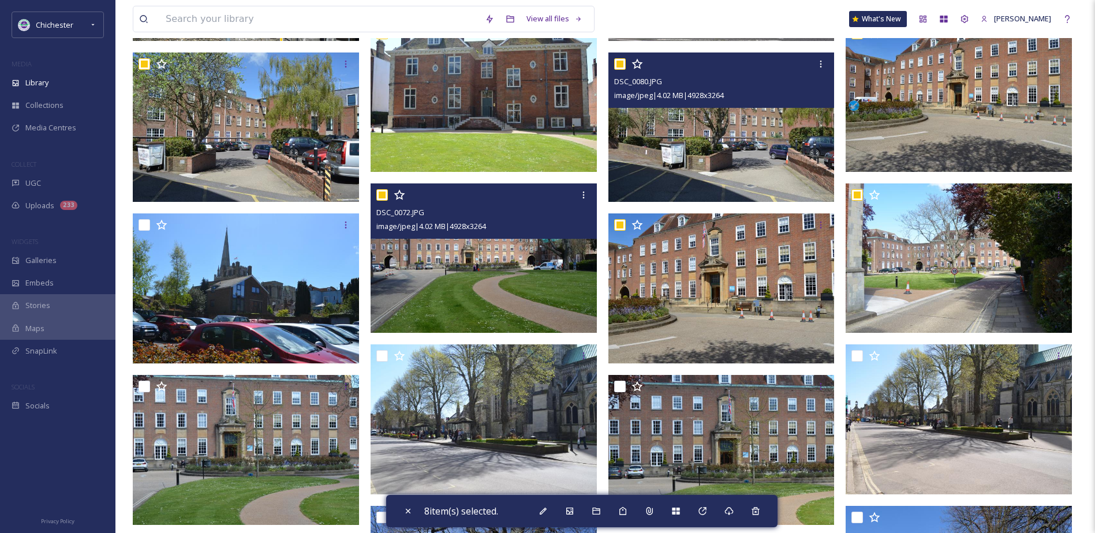
scroll to position [5837, 0]
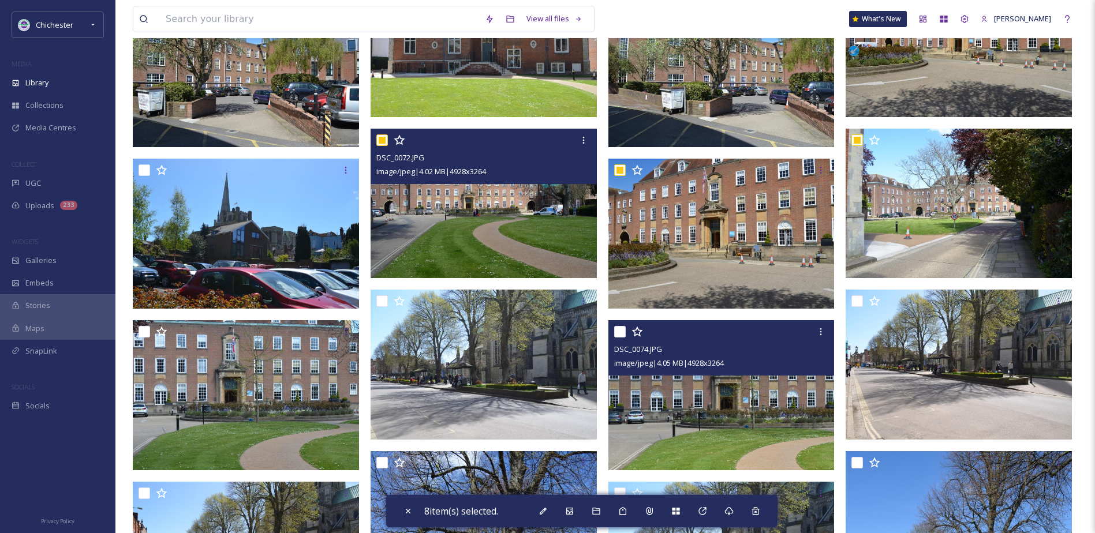
click at [619, 331] on input "checkbox" at bounding box center [620, 332] width 12 height 12
checkbox input "true"
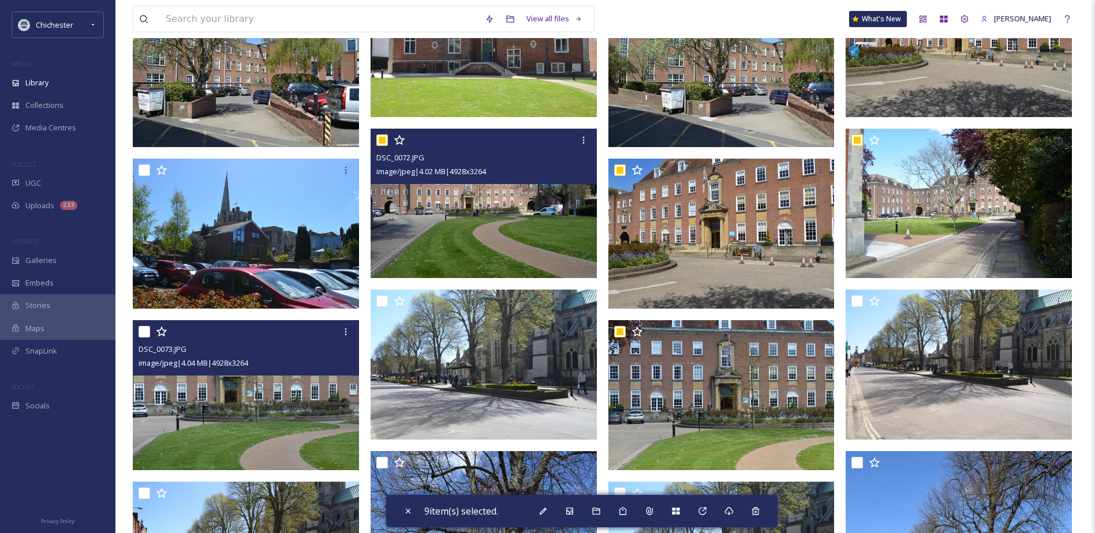
click at [146, 332] on input "checkbox" at bounding box center [144, 332] width 12 height 12
checkbox input "true"
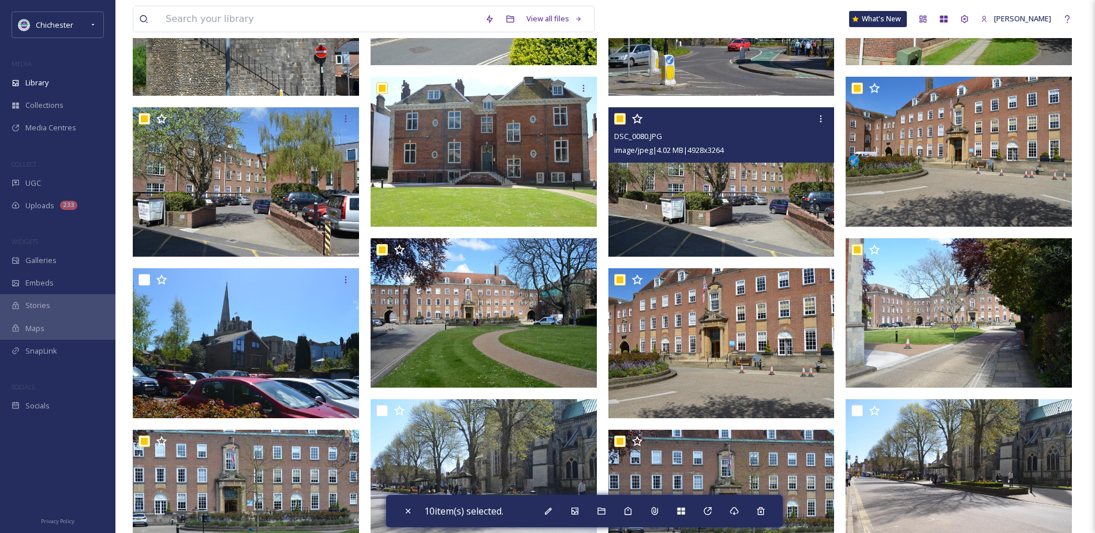
scroll to position [5722, 0]
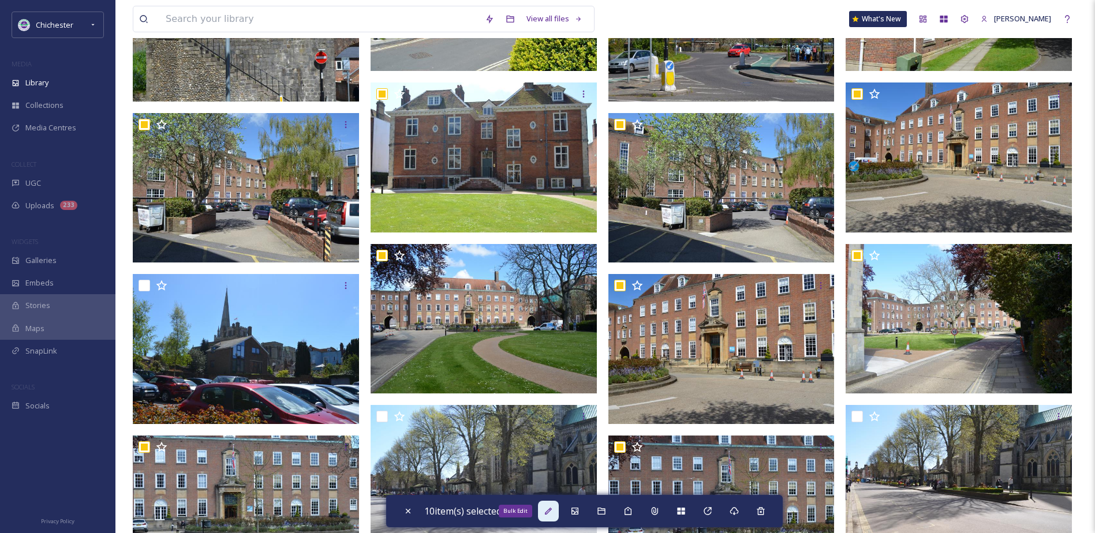
click at [545, 509] on div "Bulk Edit" at bounding box center [548, 511] width 21 height 21
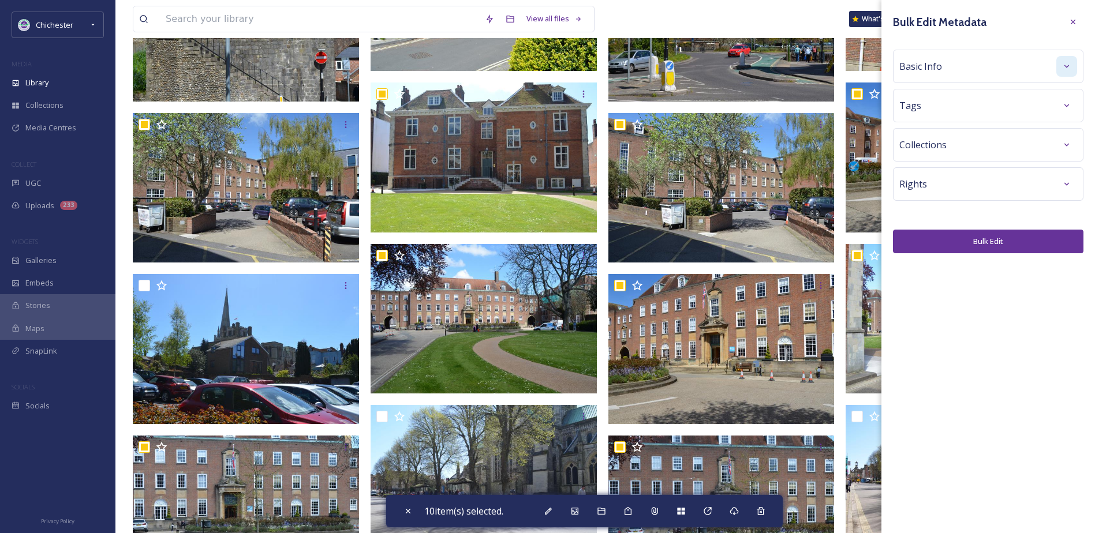
click at [1067, 59] on div at bounding box center [1066, 66] width 21 height 21
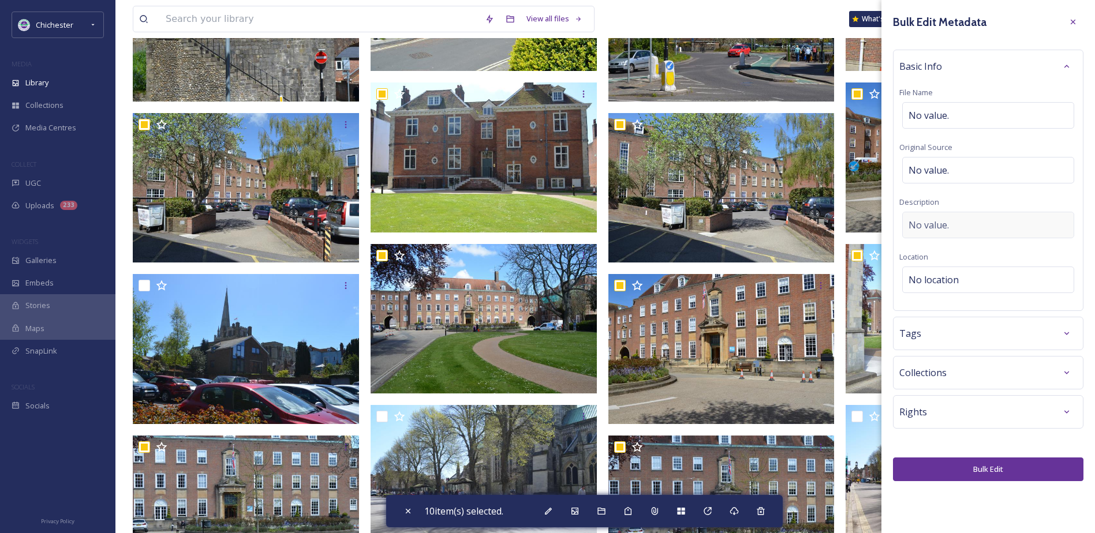
click at [931, 232] on div "No value." at bounding box center [988, 225] width 172 height 27
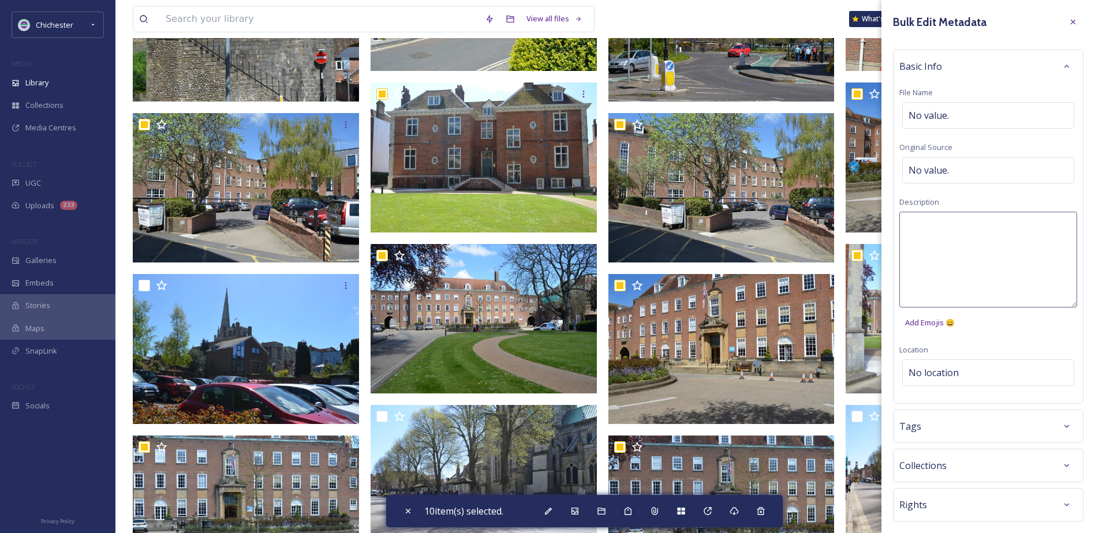
click at [931, 232] on textarea at bounding box center [988, 260] width 178 height 96
type textarea "W"
type textarea "[GEOGRAPHIC_DATA], West Sussex County Council"
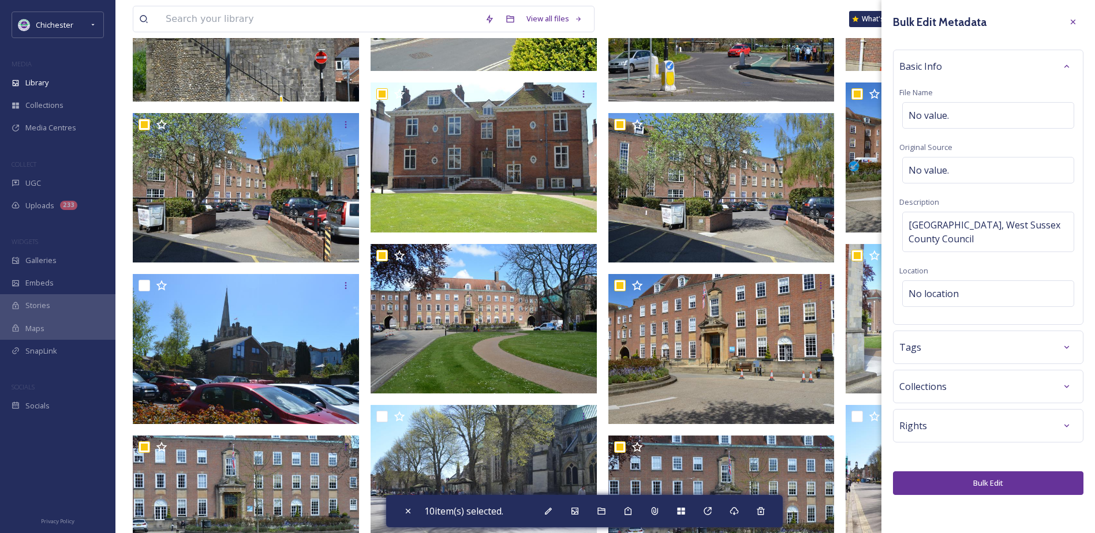
drag, startPoint x: 1055, startPoint y: 428, endPoint x: 1041, endPoint y: 419, distance: 17.1
click at [1055, 426] on div "Bulk Edit Metadata Basic Info File Name No value. Original Source No value. [GE…" at bounding box center [987, 253] width 213 height 507
click at [1069, 348] on icon at bounding box center [1066, 347] width 9 height 9
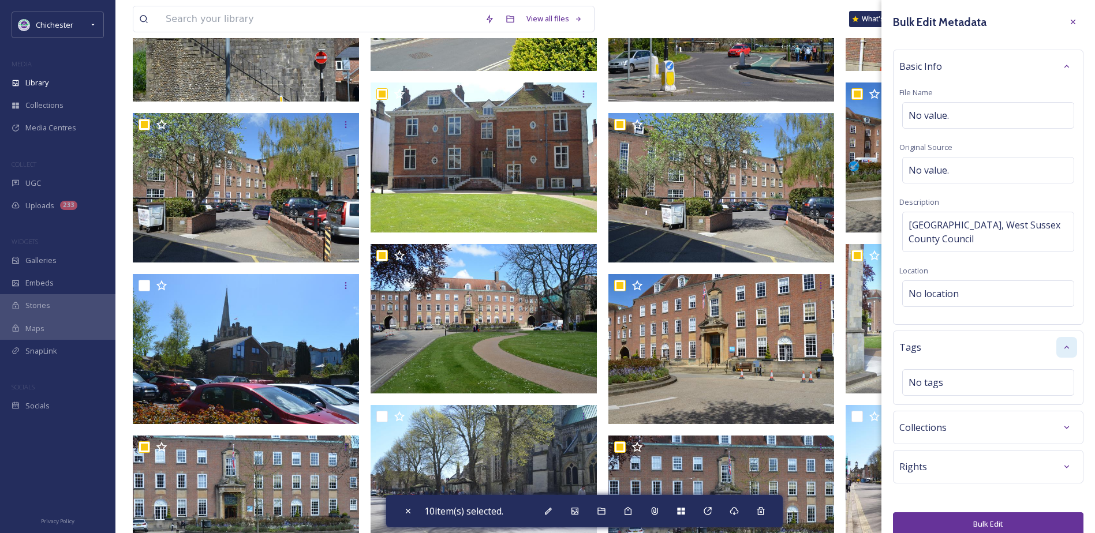
click at [934, 348] on div "Tags" at bounding box center [988, 347] width 178 height 21
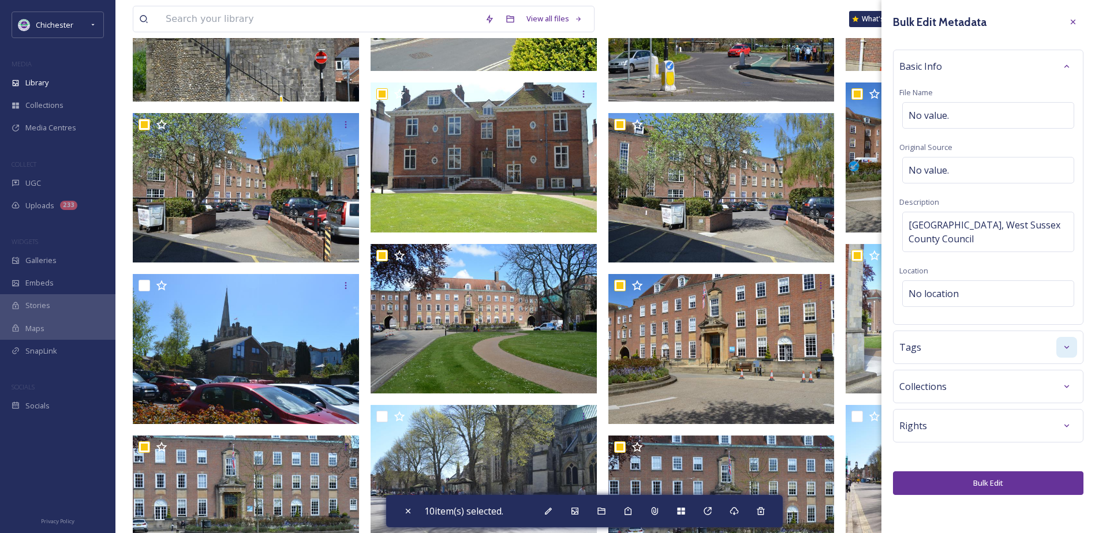
click at [1059, 353] on div at bounding box center [1066, 347] width 21 height 21
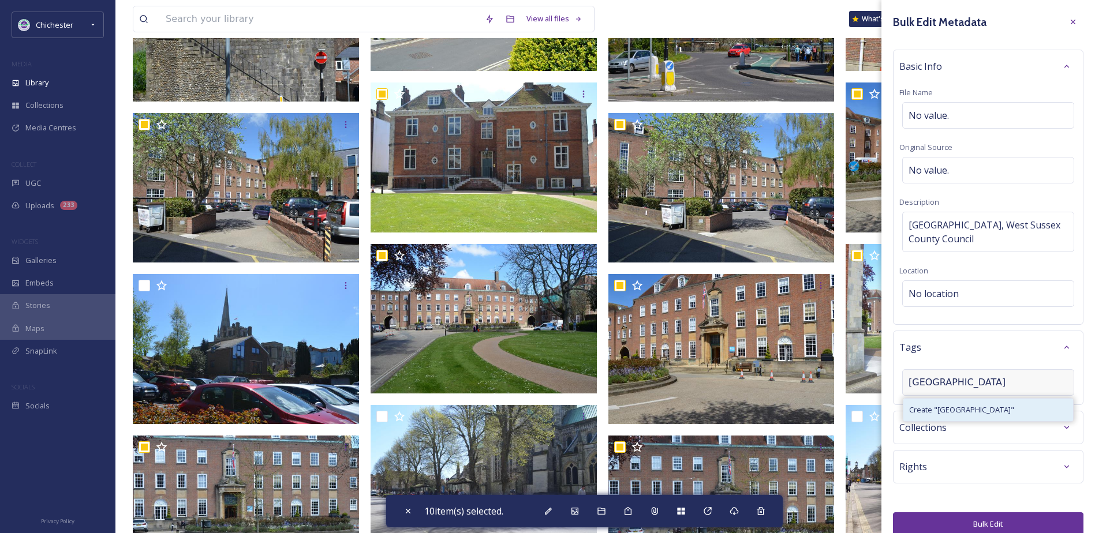
type input "[GEOGRAPHIC_DATA]"
click at [955, 403] on div "Create " county hall "" at bounding box center [988, 410] width 170 height 23
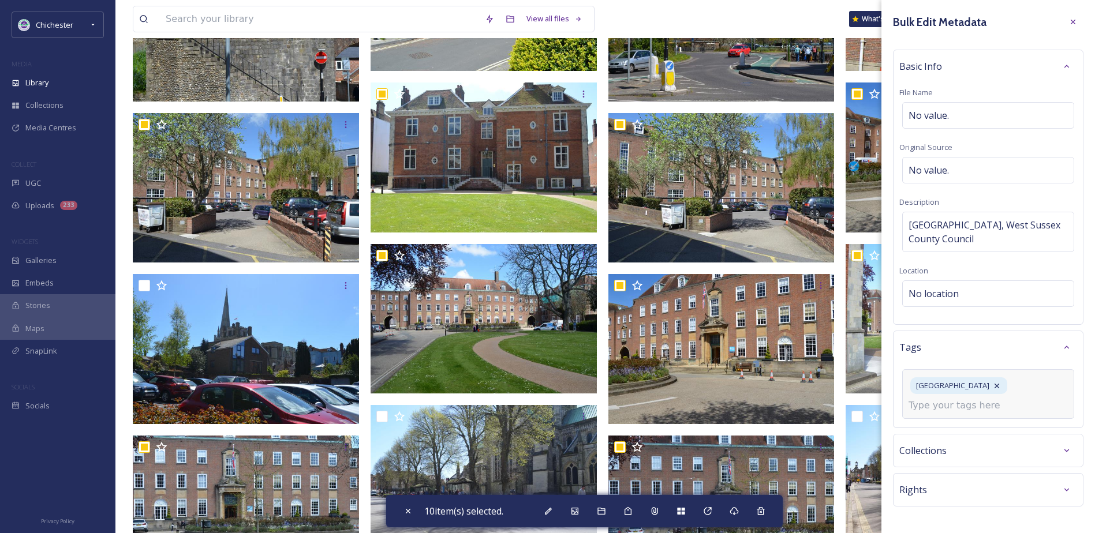
click at [966, 410] on input at bounding box center [965, 406] width 115 height 14
type input "[GEOGRAPHIC_DATA]"
click at [969, 436] on span "Create " [GEOGRAPHIC_DATA] "" at bounding box center [961, 433] width 105 height 11
click at [990, 422] on input at bounding box center [965, 429] width 115 height 14
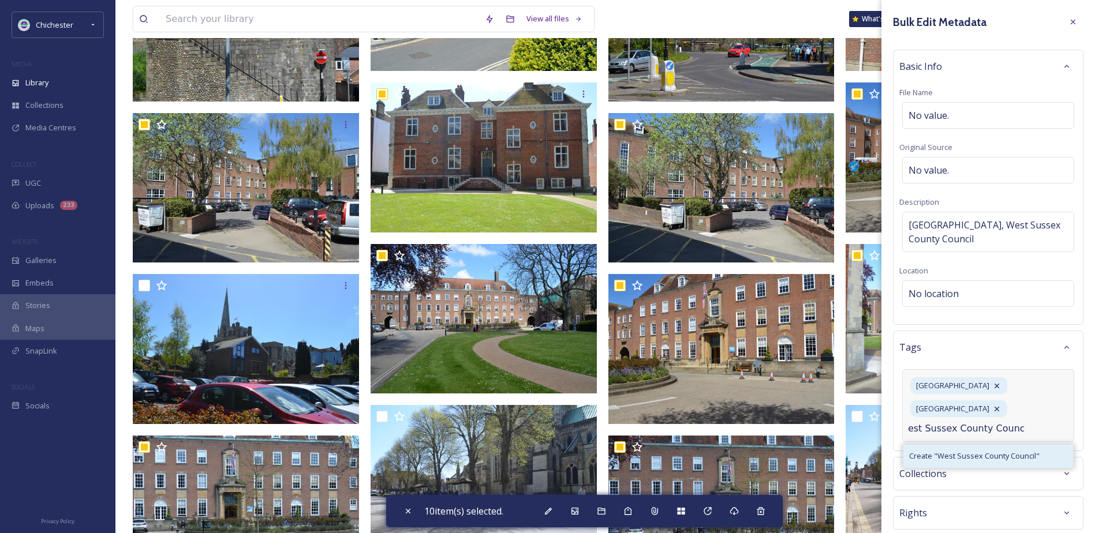
type input "West Sussex County Council"
click at [997, 451] on span "Create " West Sussex County Council "" at bounding box center [974, 456] width 130 height 11
click at [996, 451] on span "Create " West Sussex County Council "" at bounding box center [974, 456] width 130 height 11
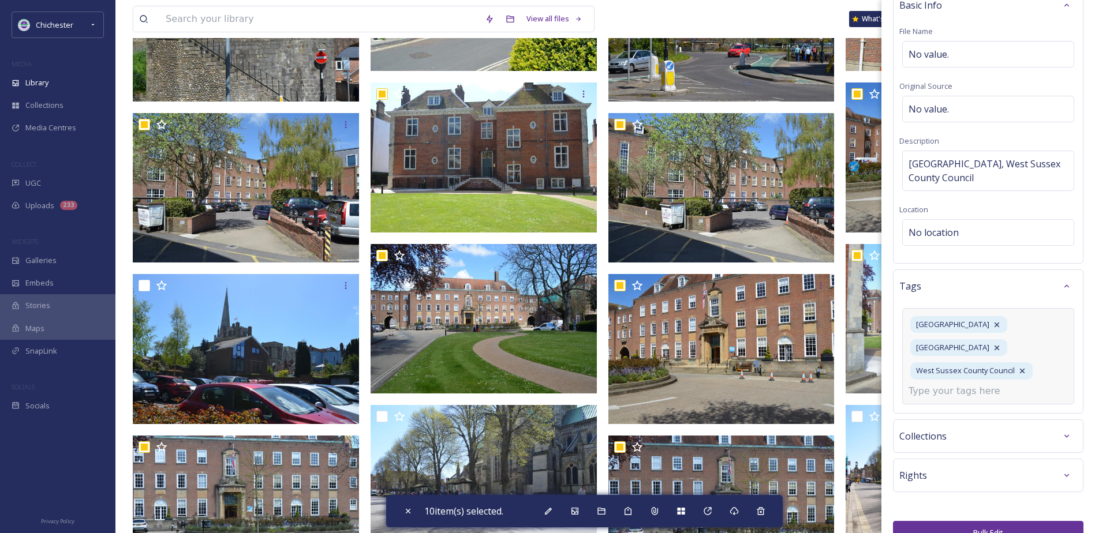
click at [973, 521] on button "Bulk Edit" at bounding box center [988, 533] width 190 height 24
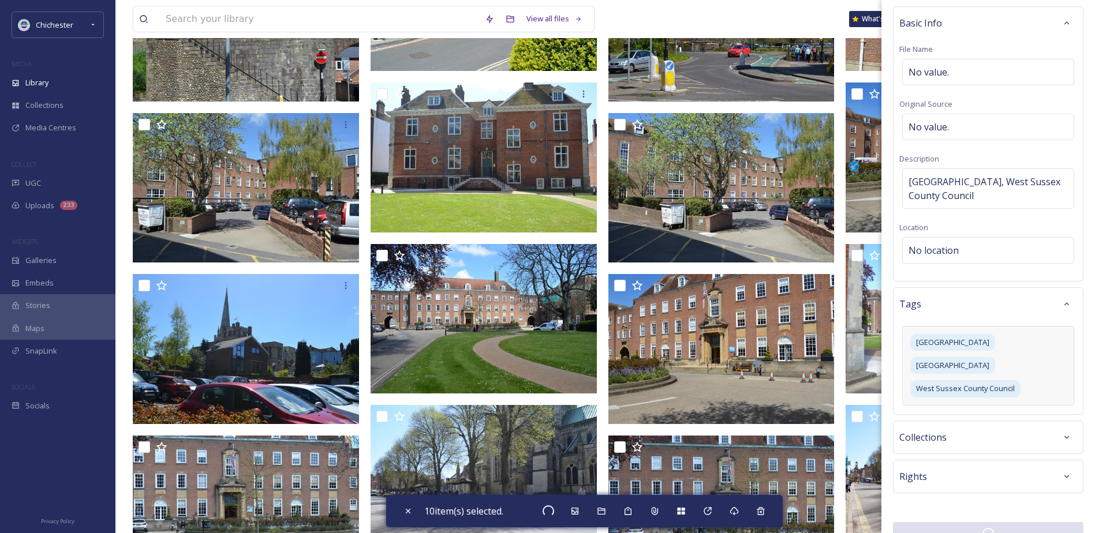
checkbox input "false"
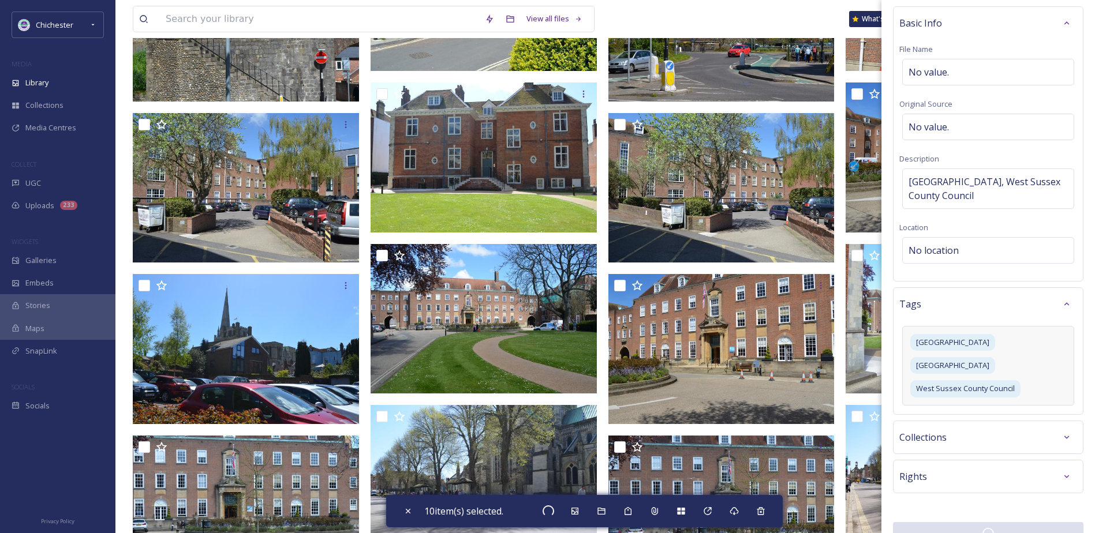
checkbox input "false"
